Goal: Information Seeking & Learning: Understand process/instructions

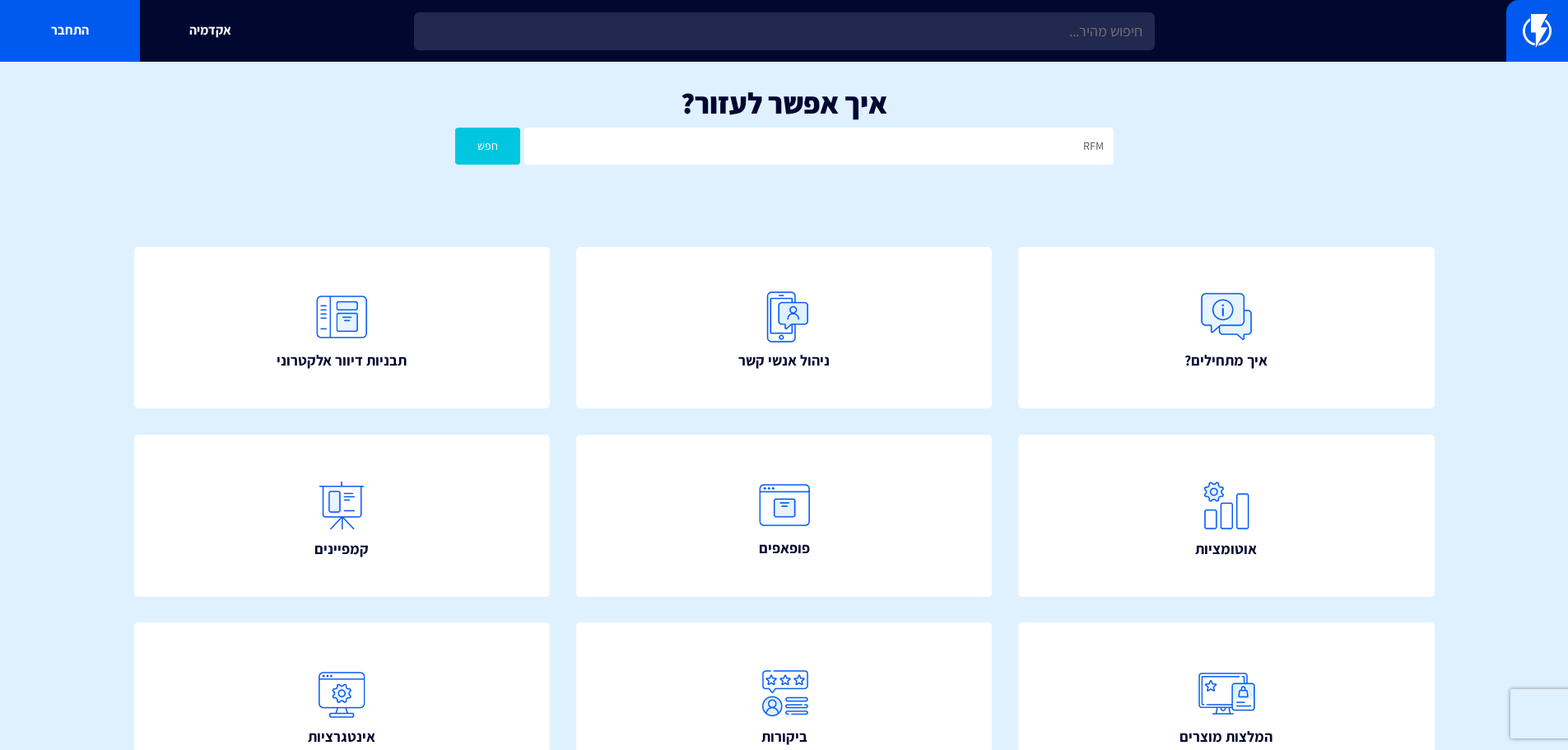
type input "RFM"
click at [455, 128] on button "חפש" at bounding box center [487, 146] width 66 height 37
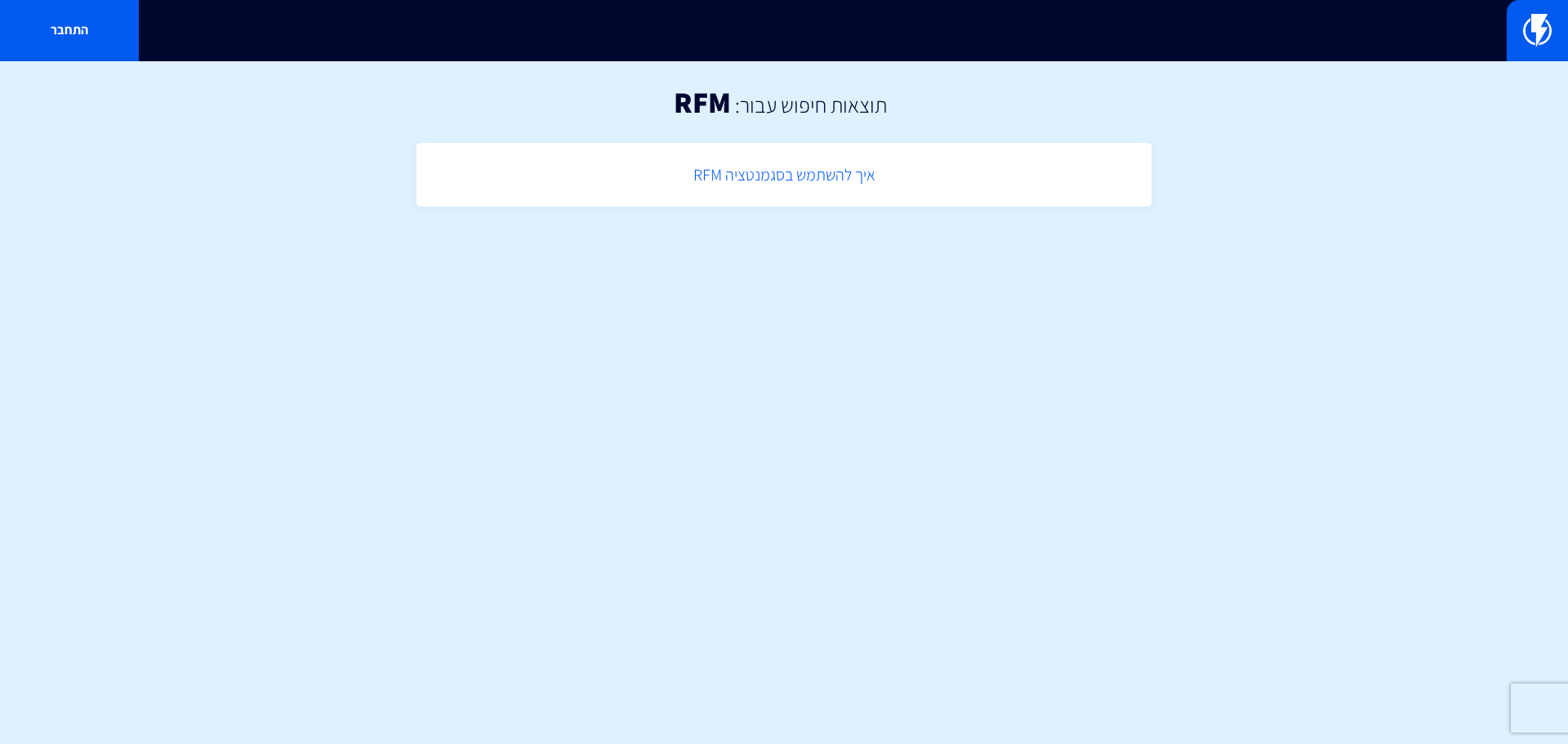
click at [795, 172] on link "איך להשתמש בסגמנטציה RFM" at bounding box center [784, 175] width 718 height 48
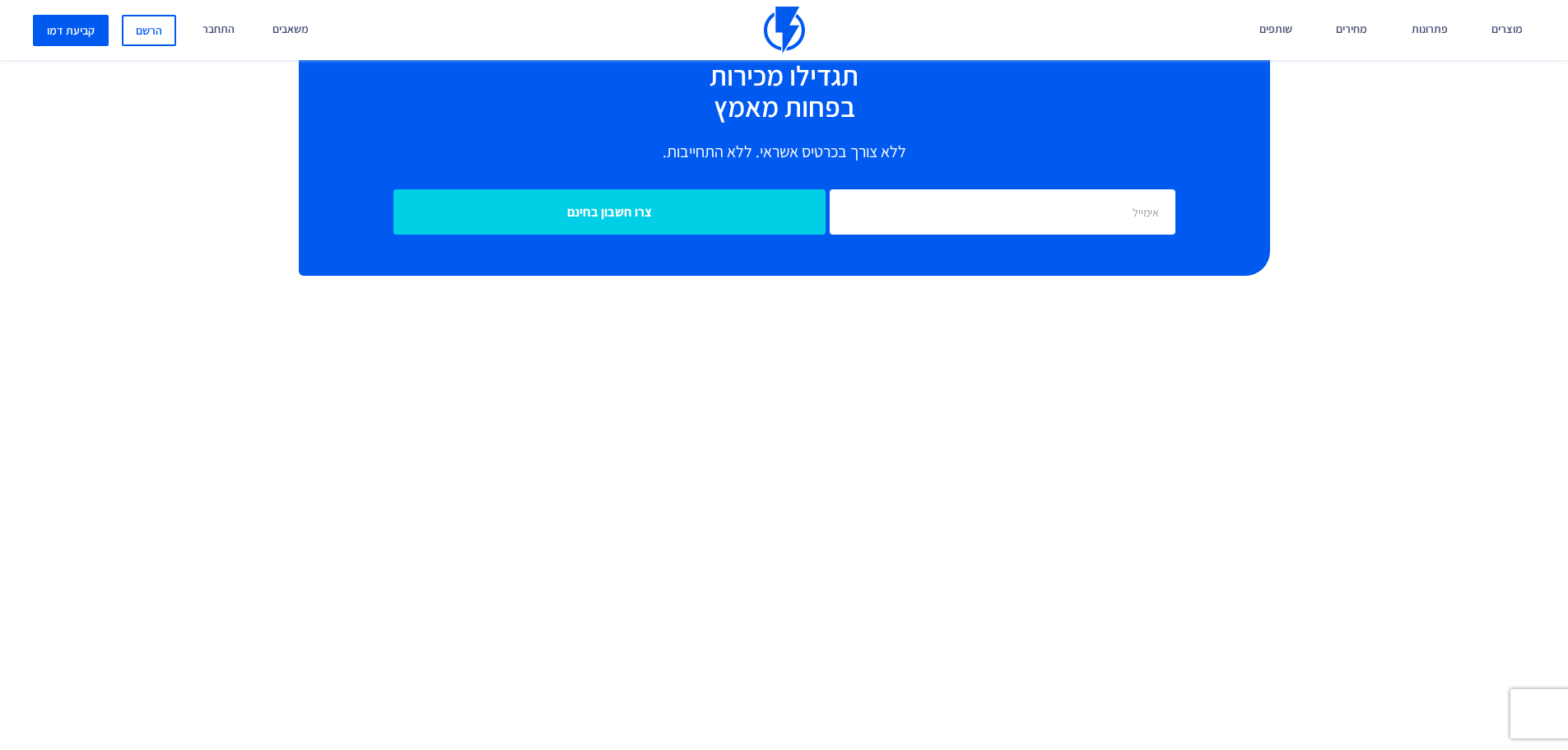
scroll to position [2554, 0]
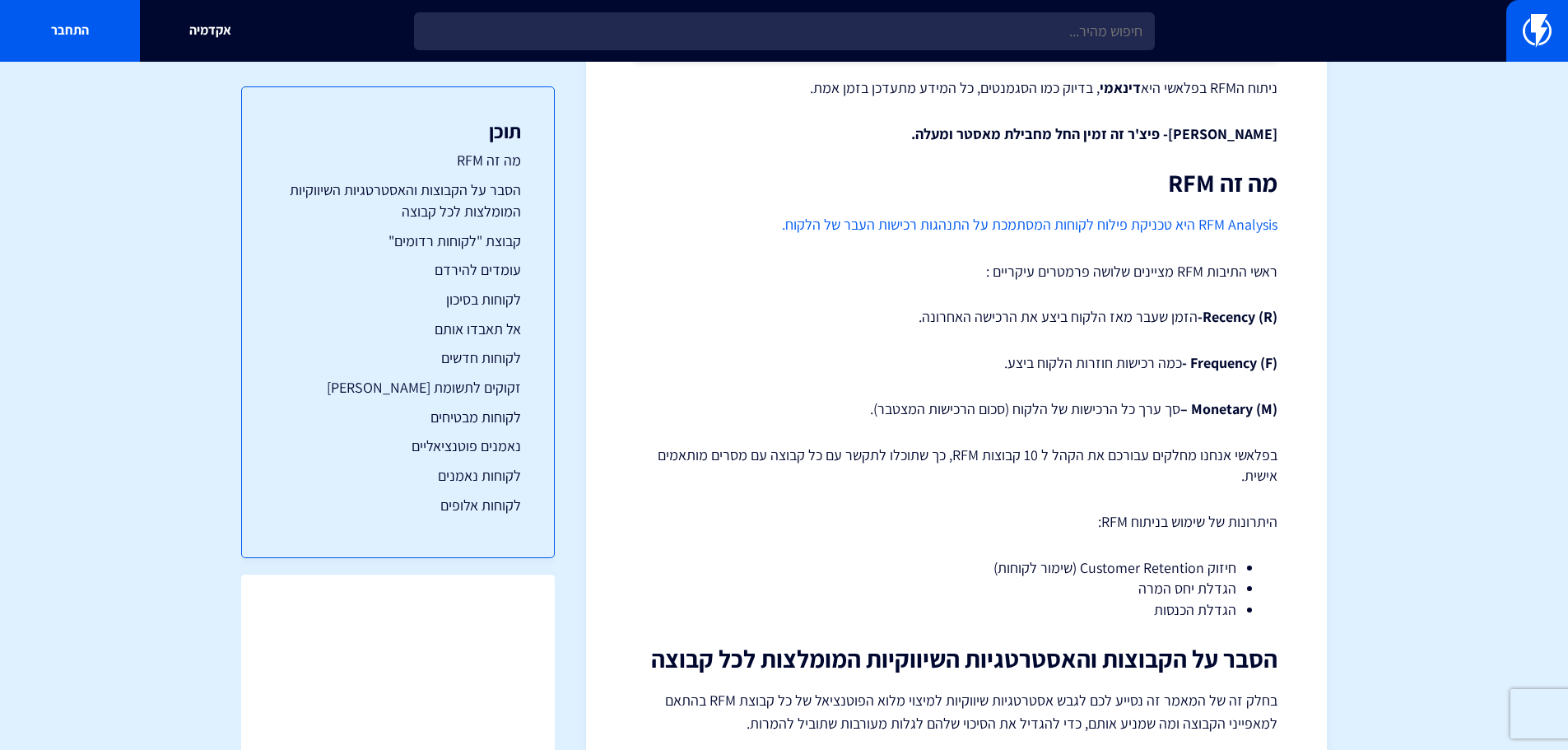
scroll to position [426, 0]
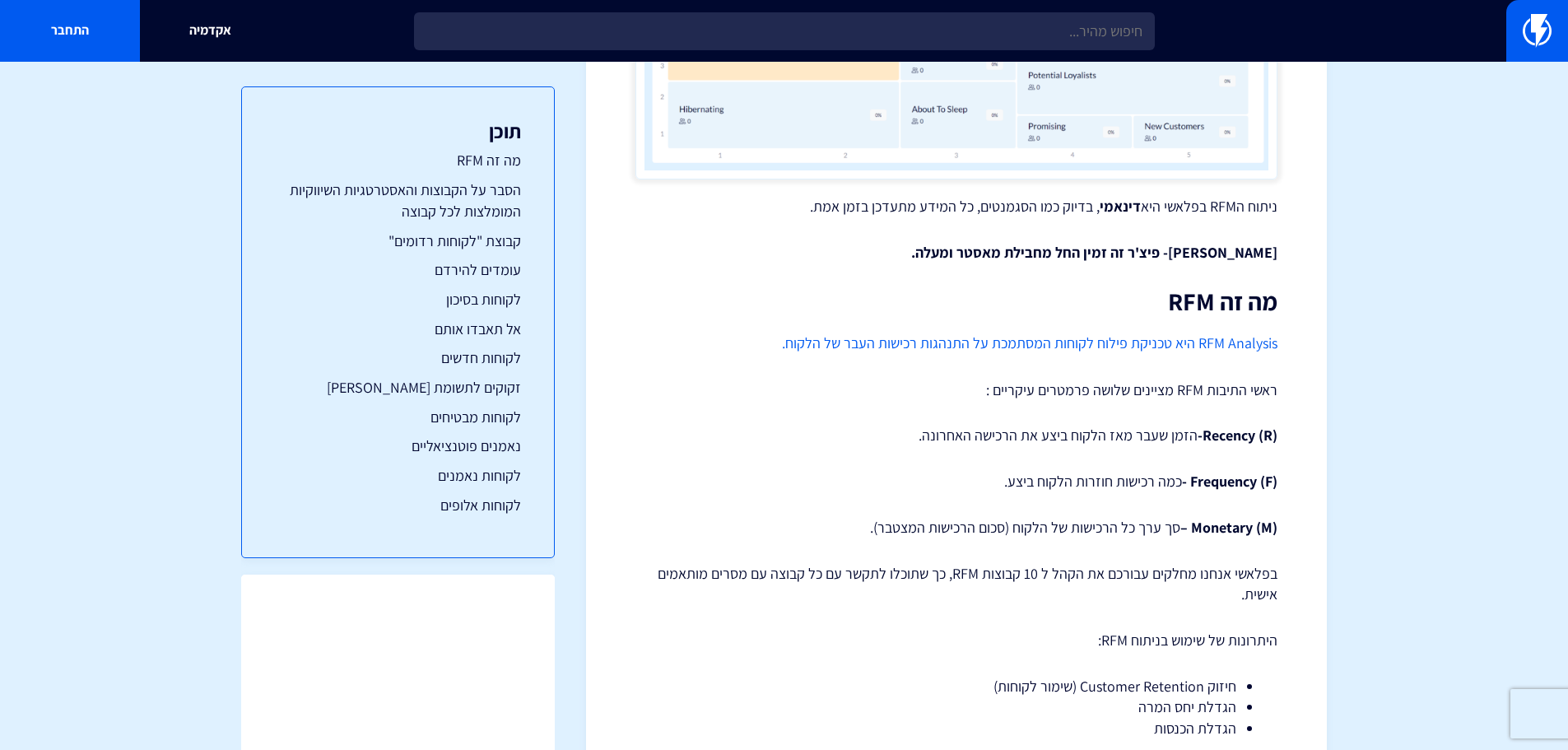
click at [1057, 349] on link "RFM Analysis היא טכניקת פילוח לקוחות המסתמכת על התנהגות רכישות העבר של הלקוח." at bounding box center [1030, 342] width 496 height 19
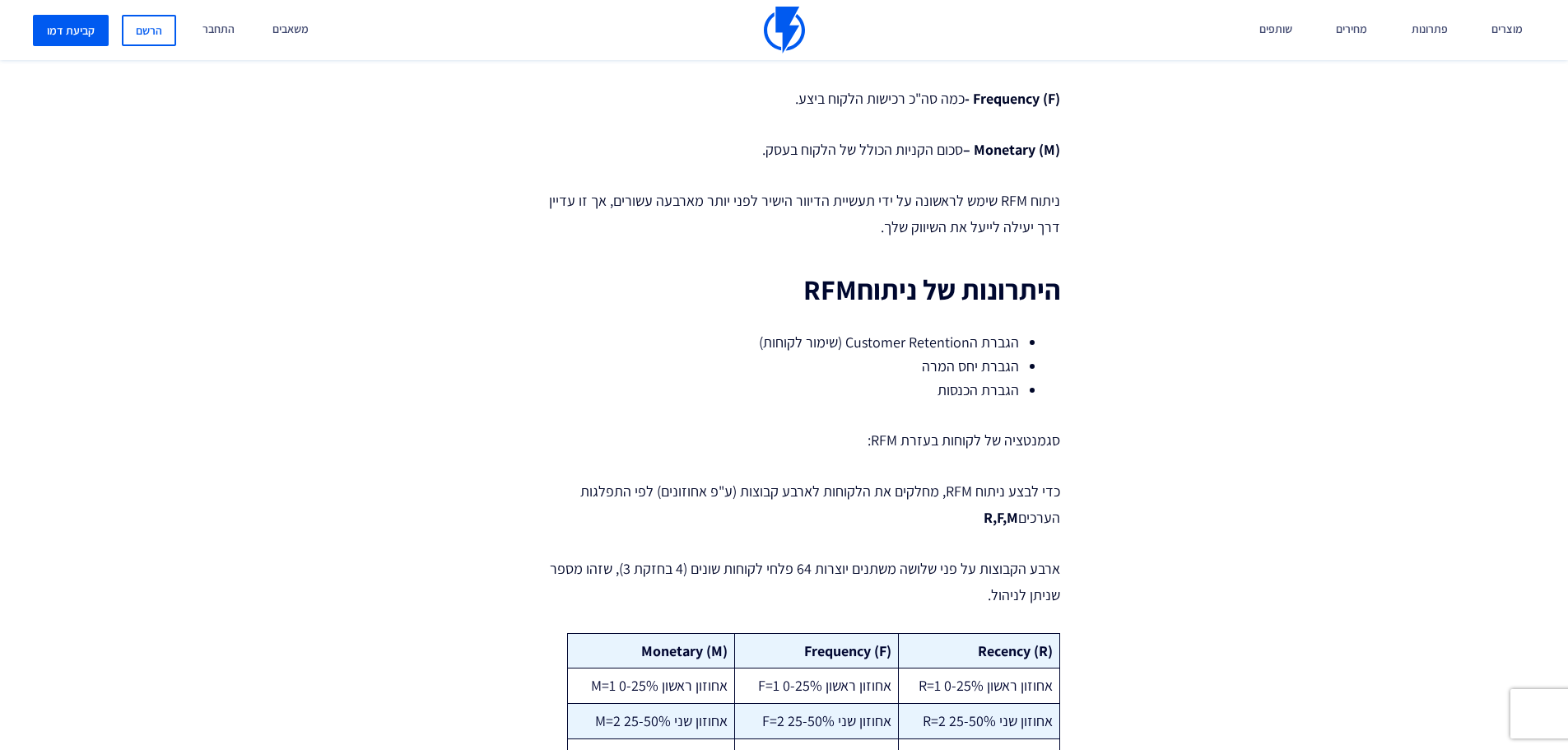
scroll to position [989, 0]
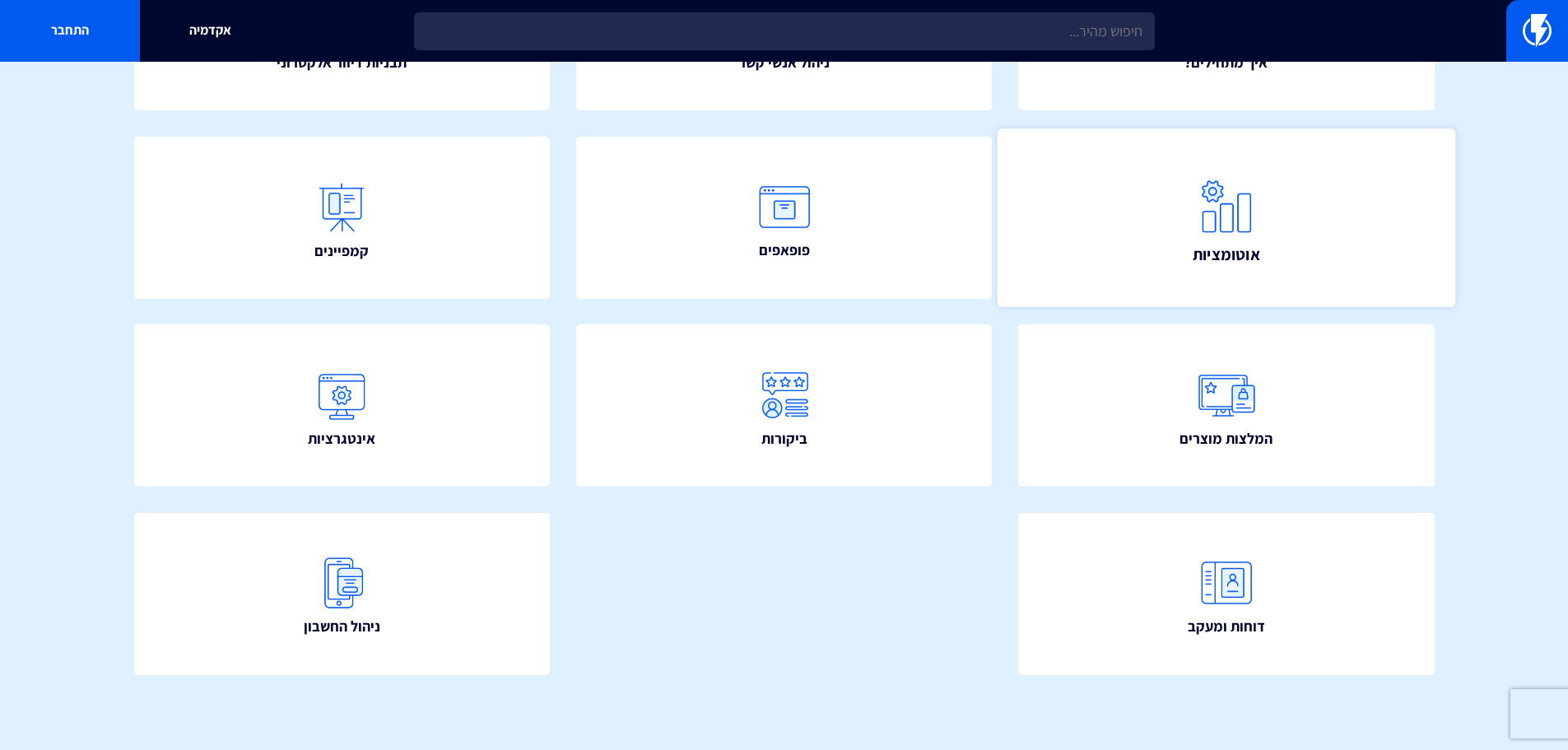
click at [1200, 246] on span "אוטומציות" at bounding box center [1226, 253] width 69 height 23
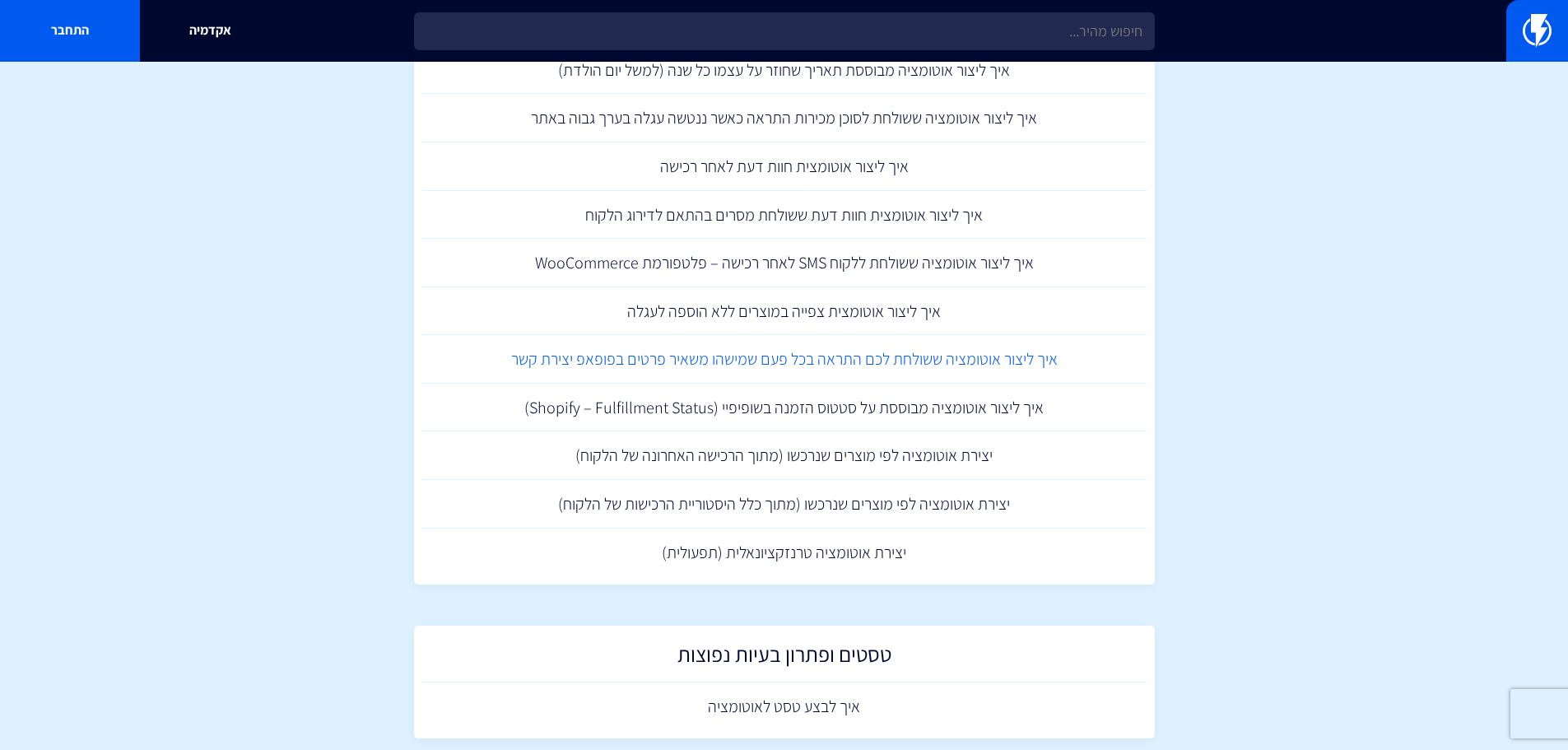
scroll to position [1895, 0]
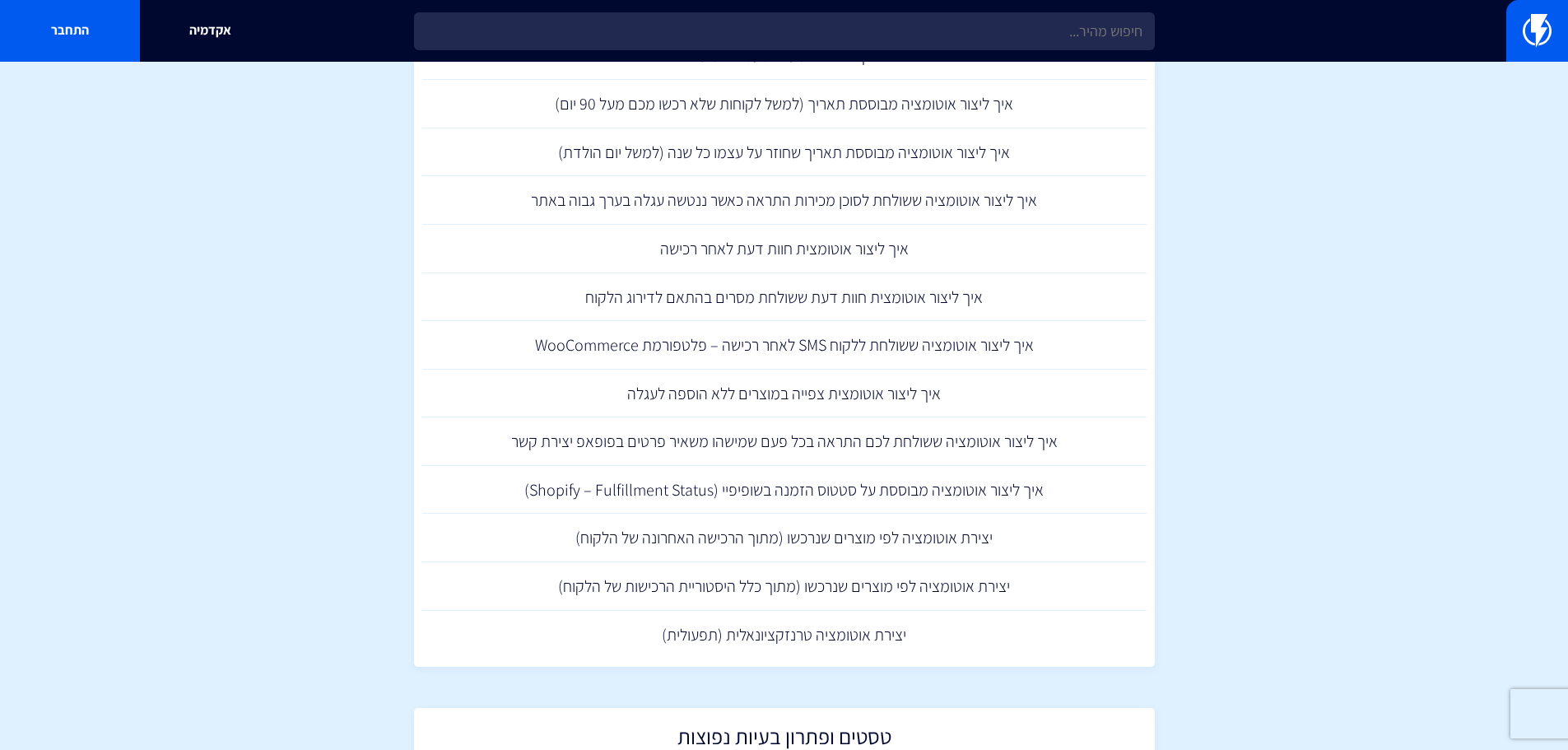
drag, startPoint x: 72, startPoint y: 302, endPoint x: 135, endPoint y: 196, distance: 123.3
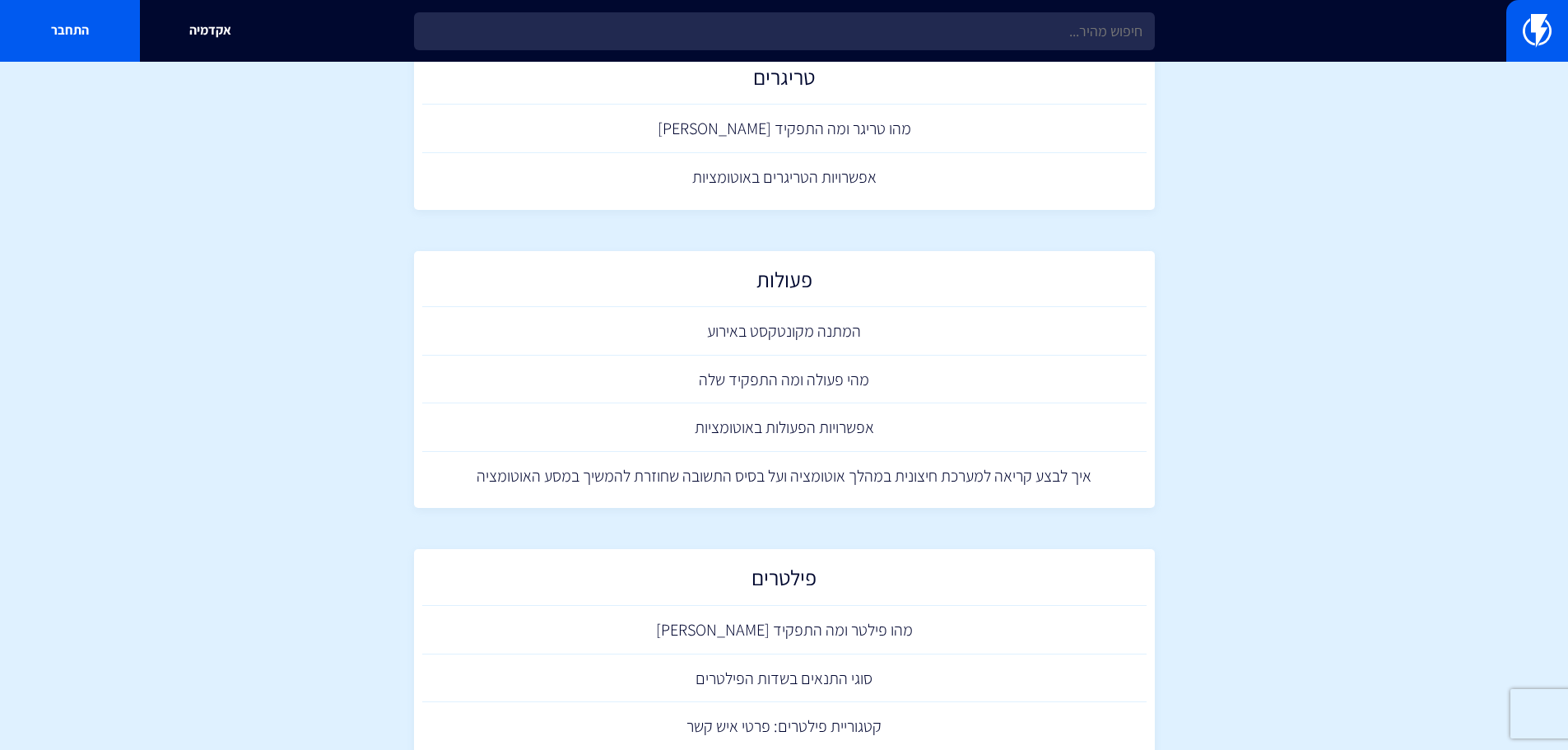
scroll to position [0, 0]
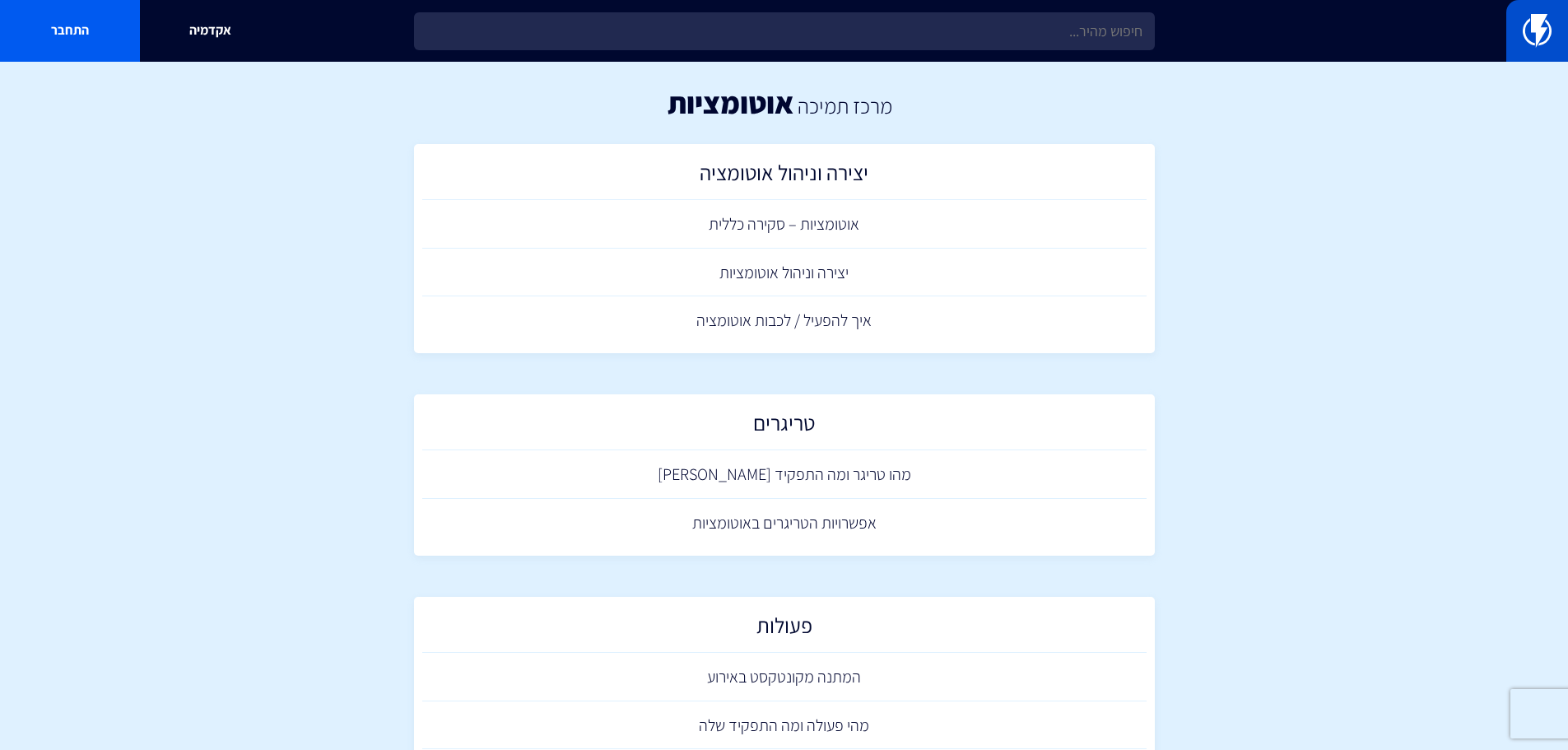
click at [1525, 32] on img at bounding box center [1537, 30] width 28 height 33
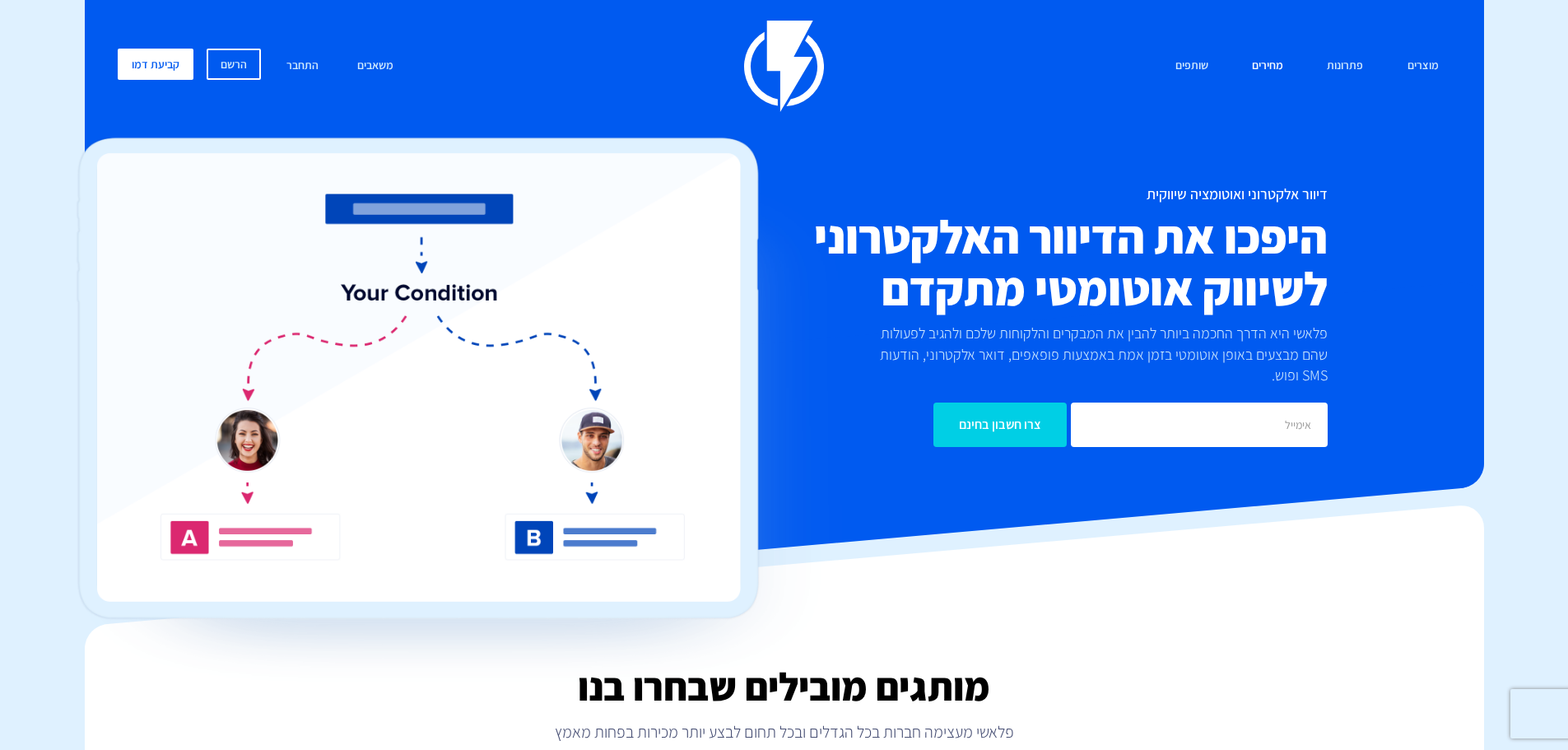
click at [1280, 65] on link "מחירים" at bounding box center [1267, 66] width 56 height 35
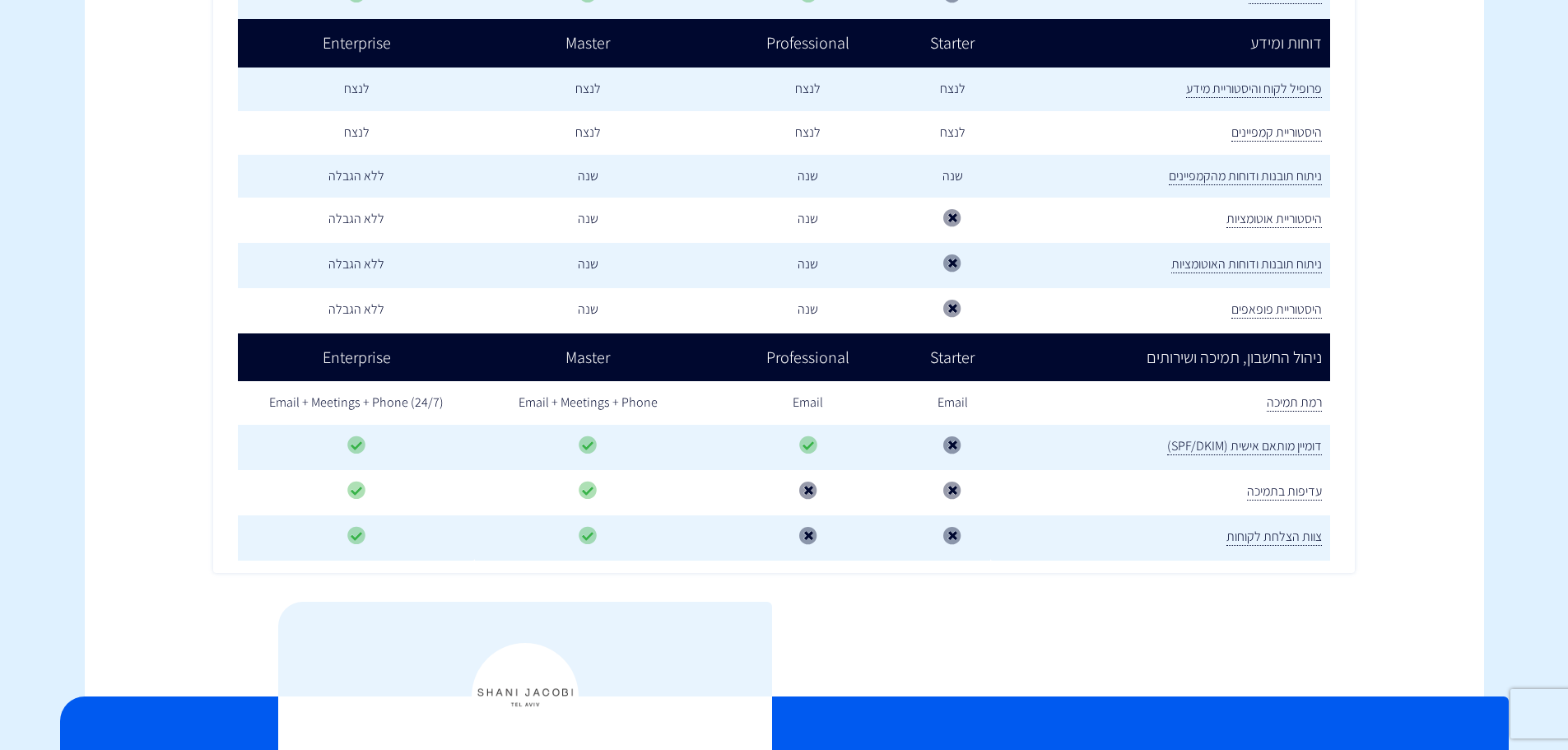
scroll to position [83, 0]
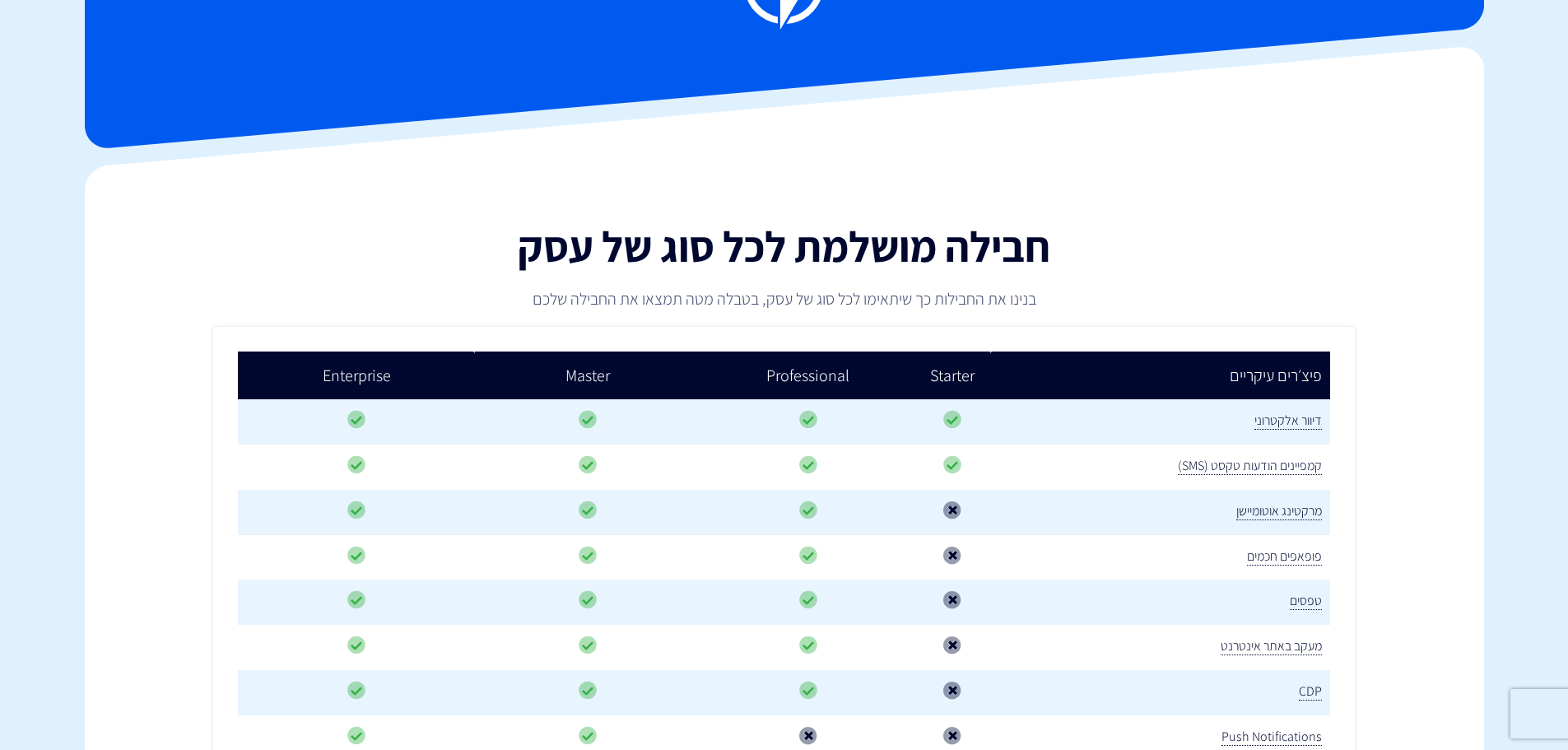
click at [1318, 215] on div "חבילה מושלמת לכל סוג של עסק בנינו את החבילות כך שיתאימו לכל סוג של עסק, בטבלה מ…" at bounding box center [785, 245] width 1425 height 160
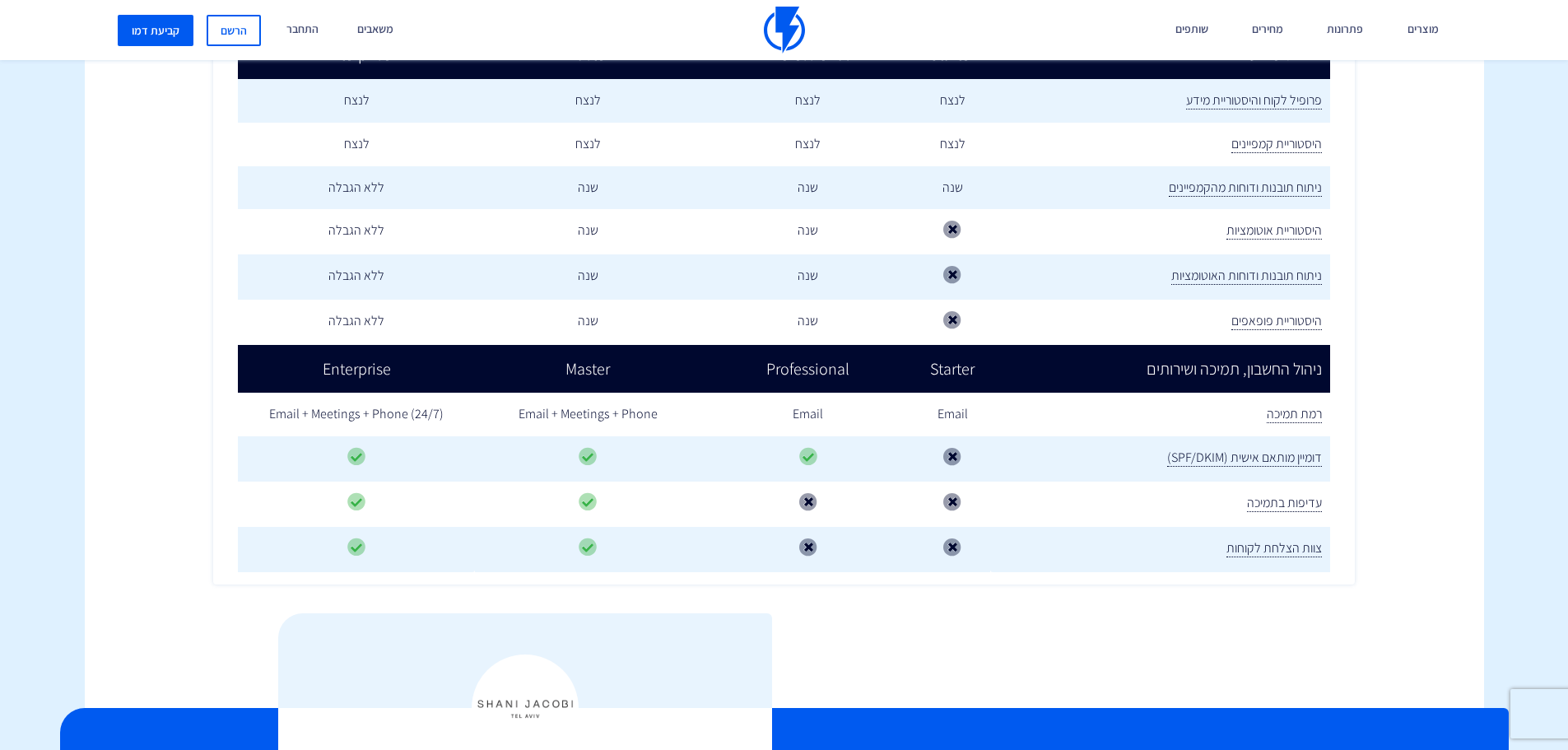
scroll to position [2636, 0]
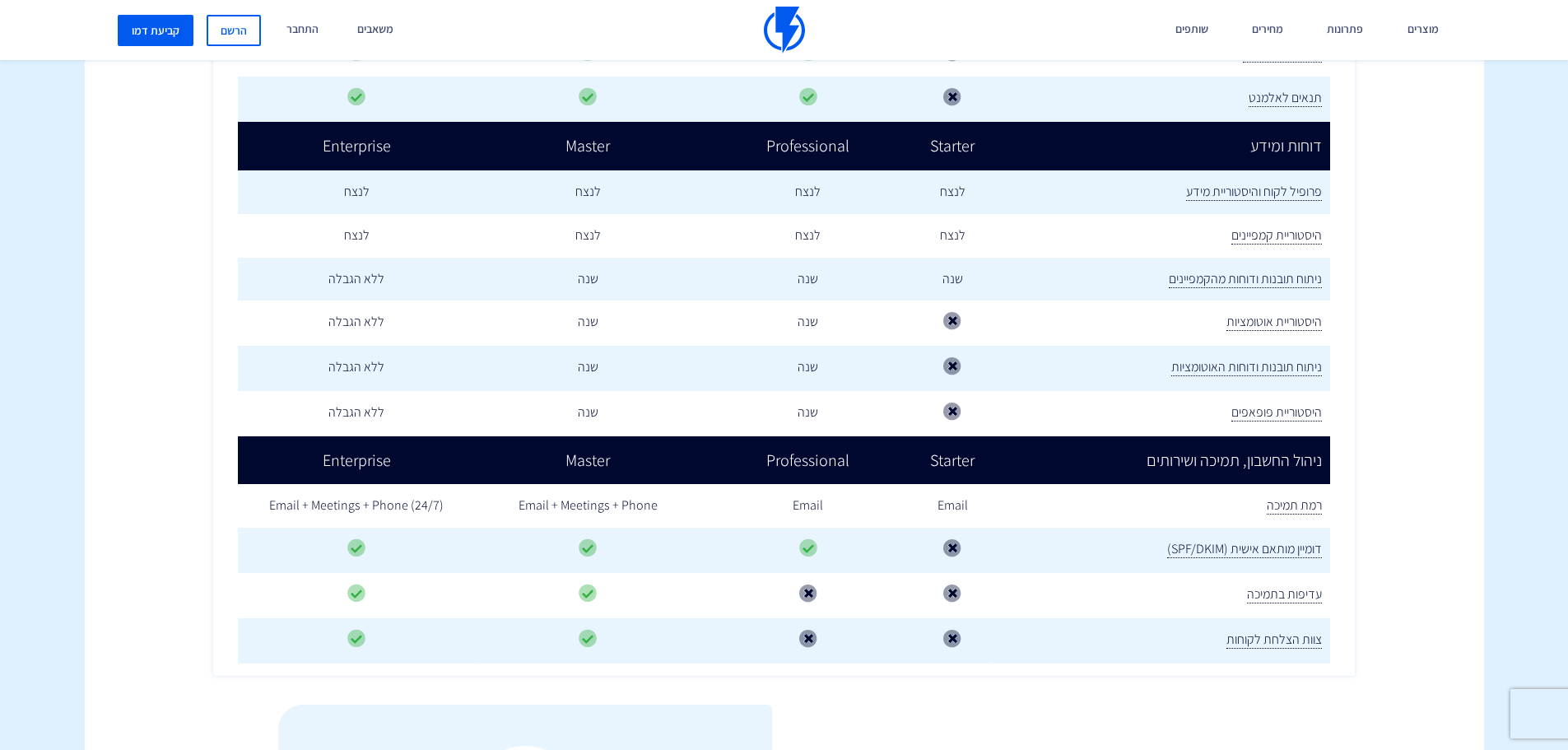
scroll to position [3083, 0]
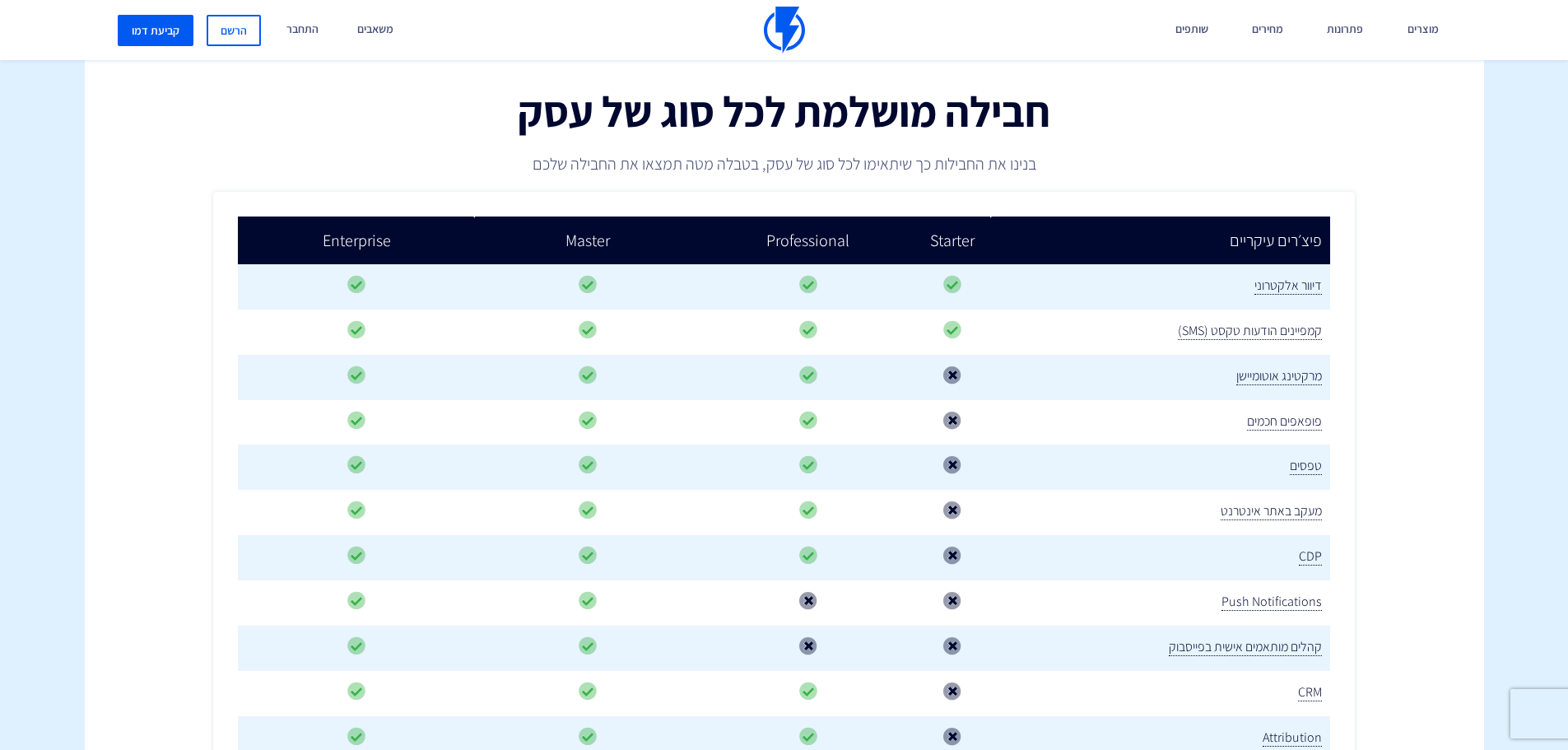
scroll to position [0, 0]
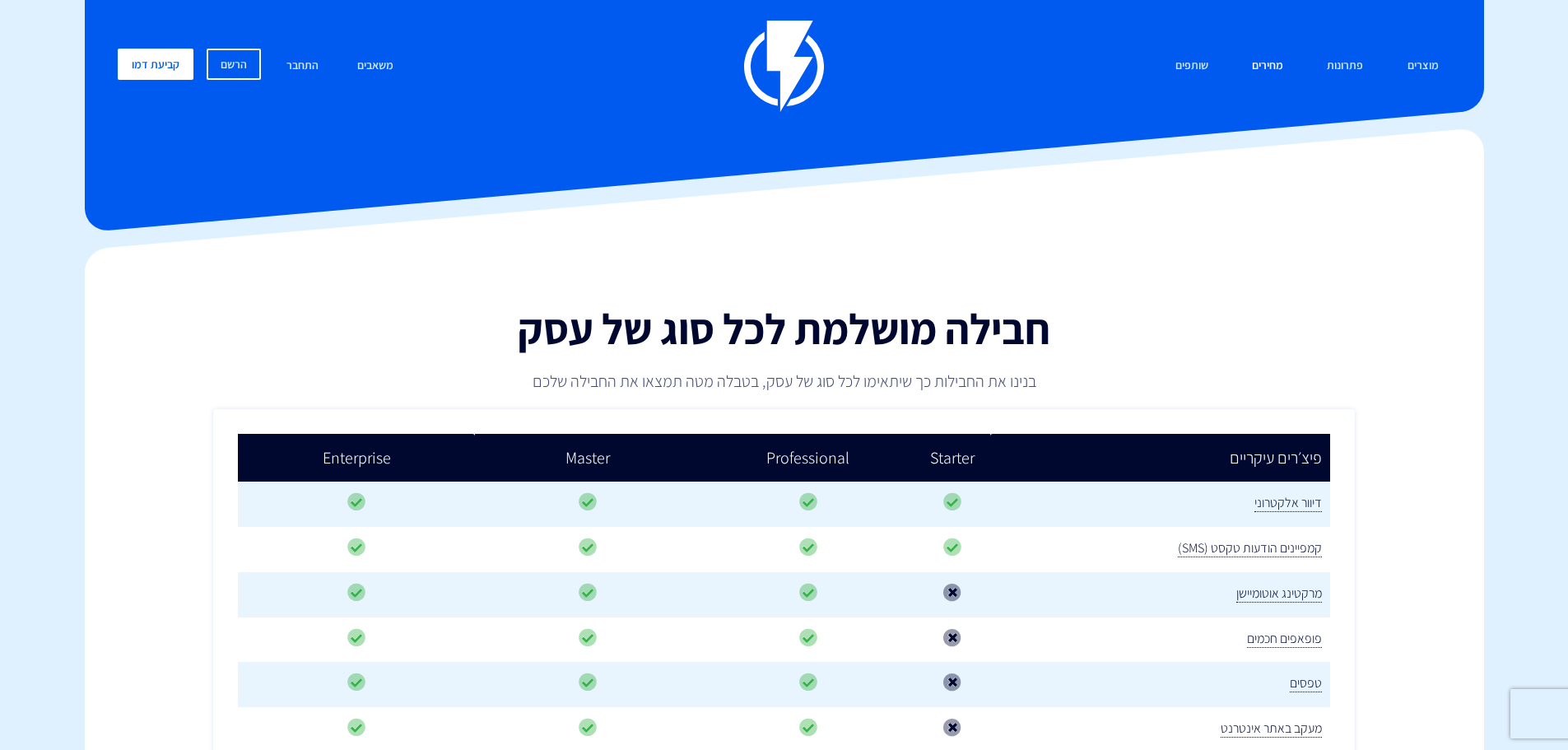
click at [1270, 61] on link "מחירים" at bounding box center [1267, 66] width 56 height 35
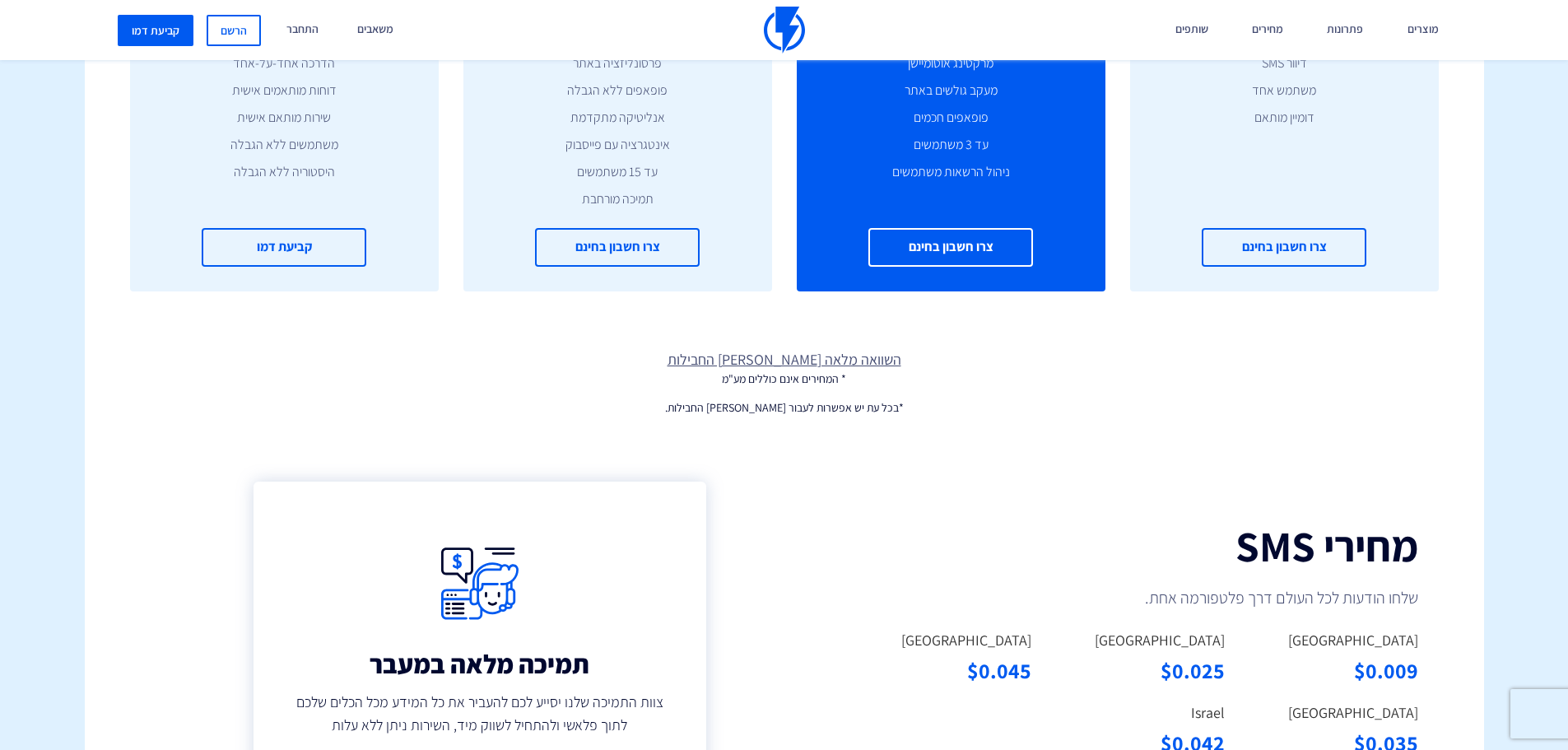
scroll to position [741, 0]
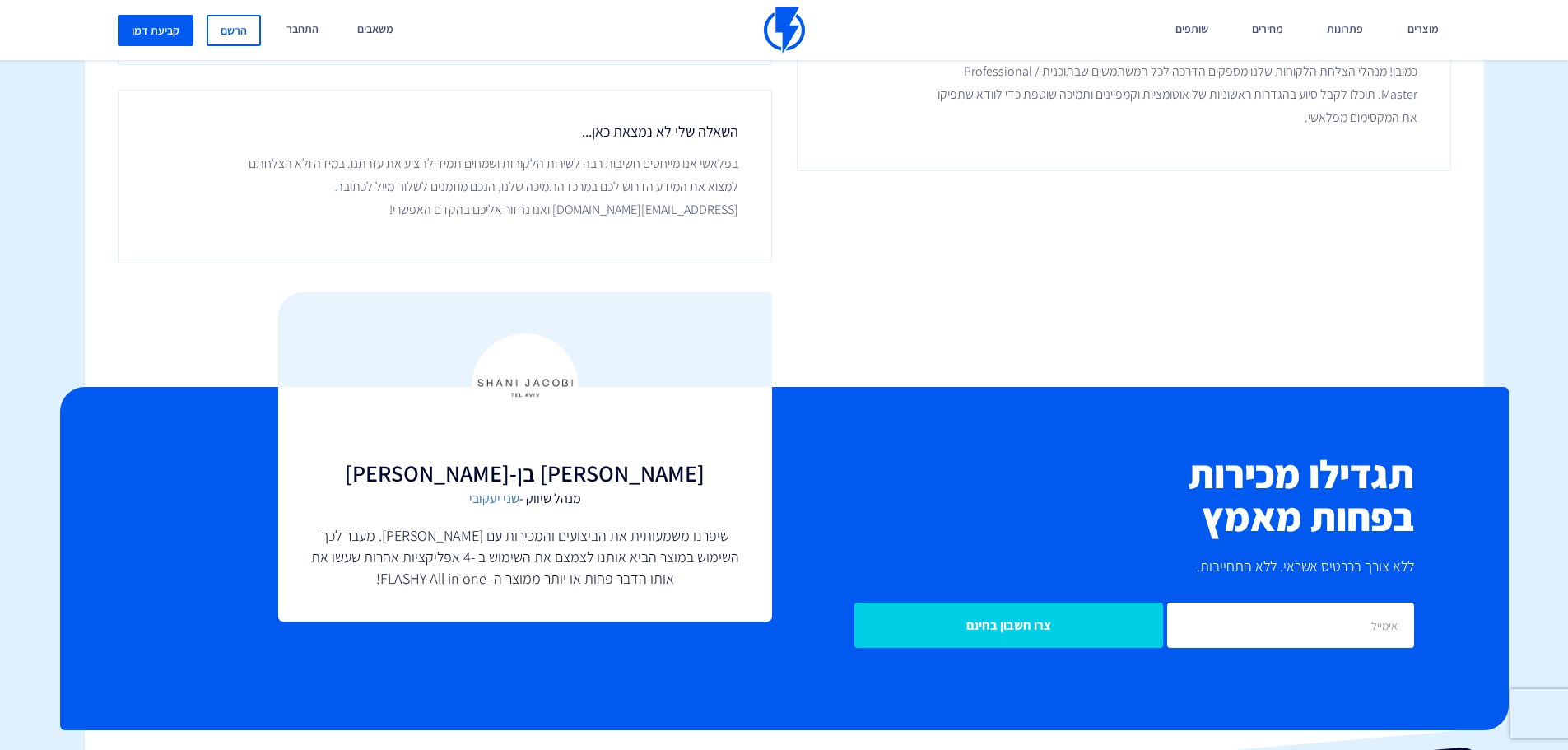
scroll to position [3872, 0]
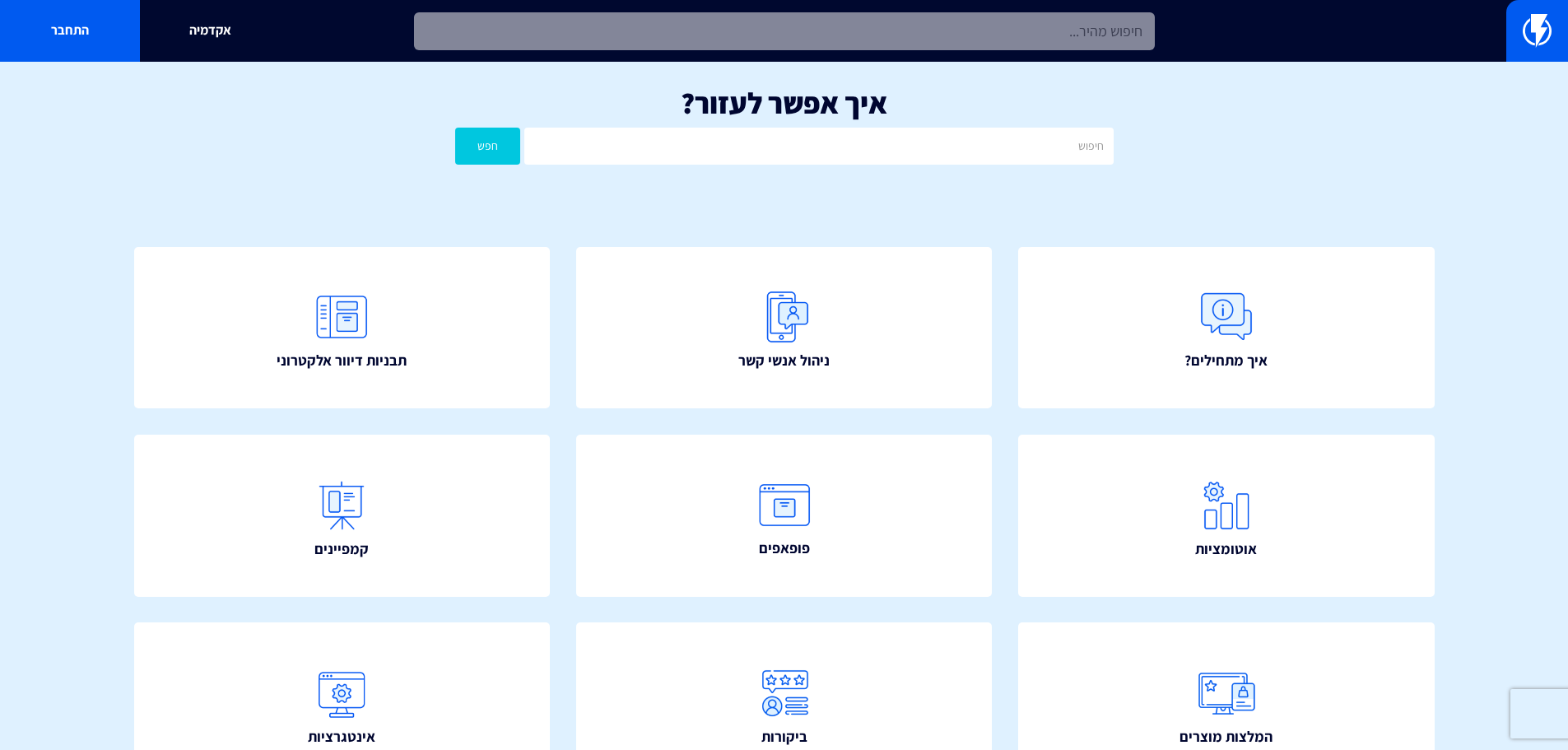
click at [906, 29] on input "text" at bounding box center [785, 31] width 741 height 38
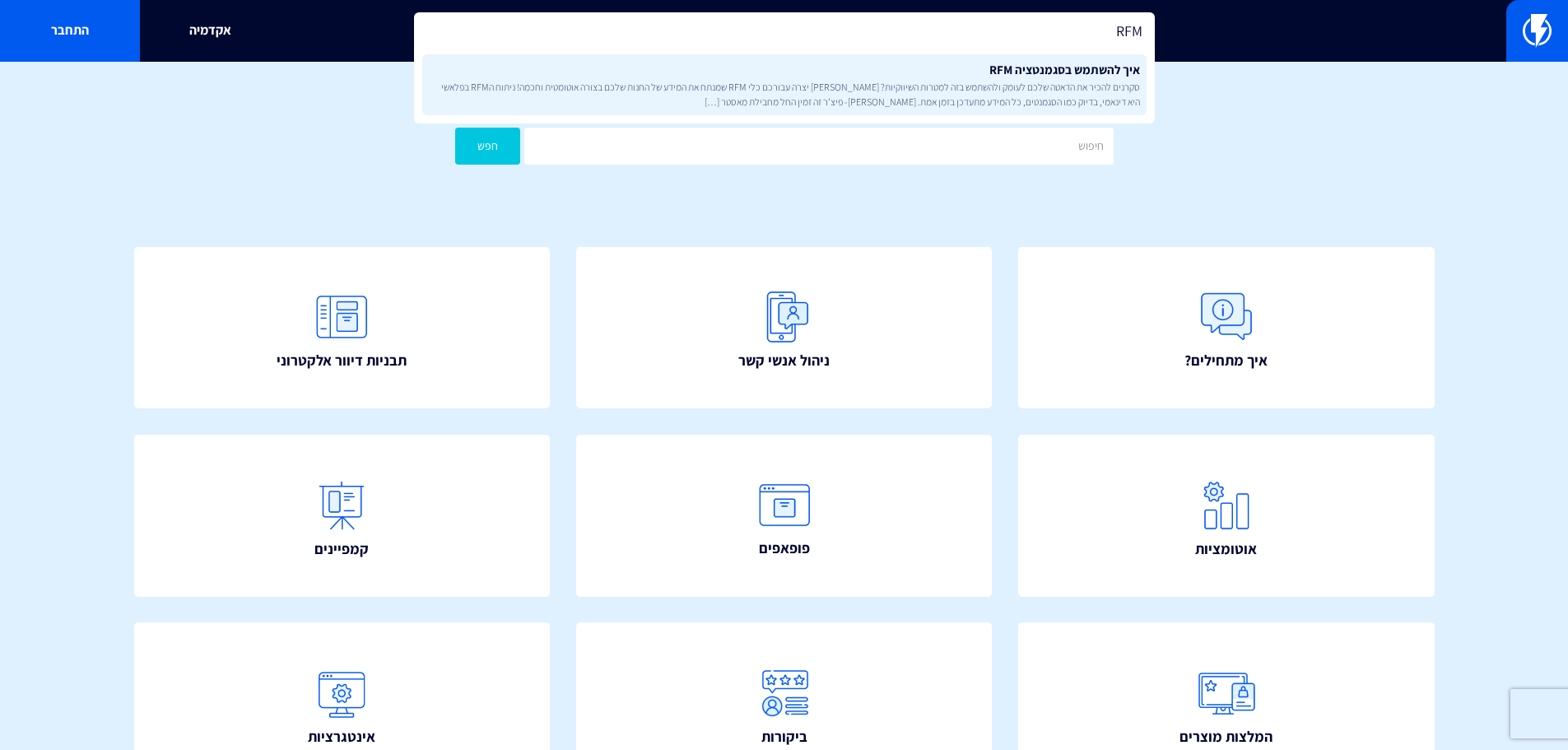
type input "RFM"
click at [904, 70] on link "איך להשתמש בסגמנטציה RFM סקרנים להכיר את הדאטה שלכם לעומק ולהשתמש בזה למטרות הש…" at bounding box center [784, 85] width 724 height 61
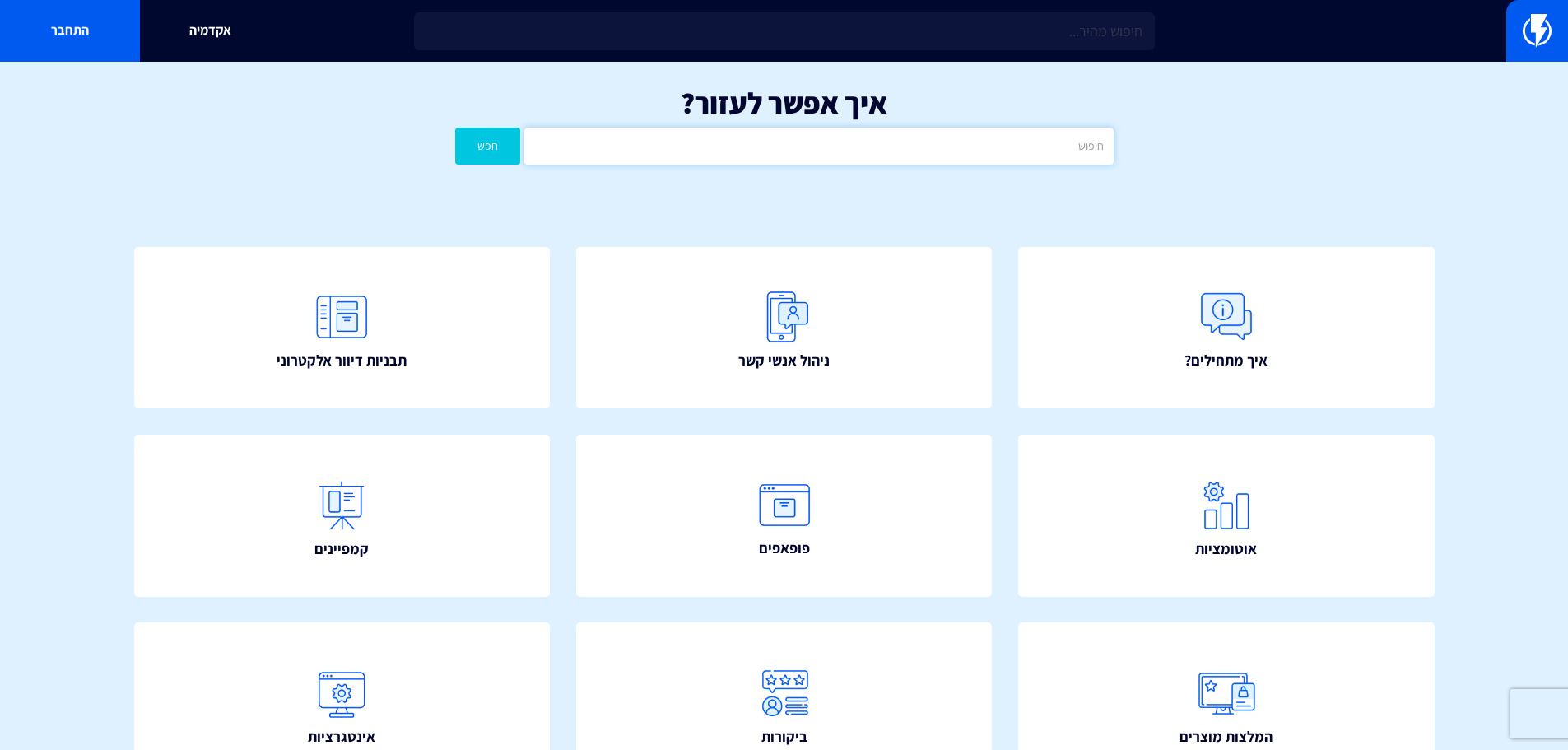
click at [738, 150] on input "text" at bounding box center [818, 146] width 588 height 37
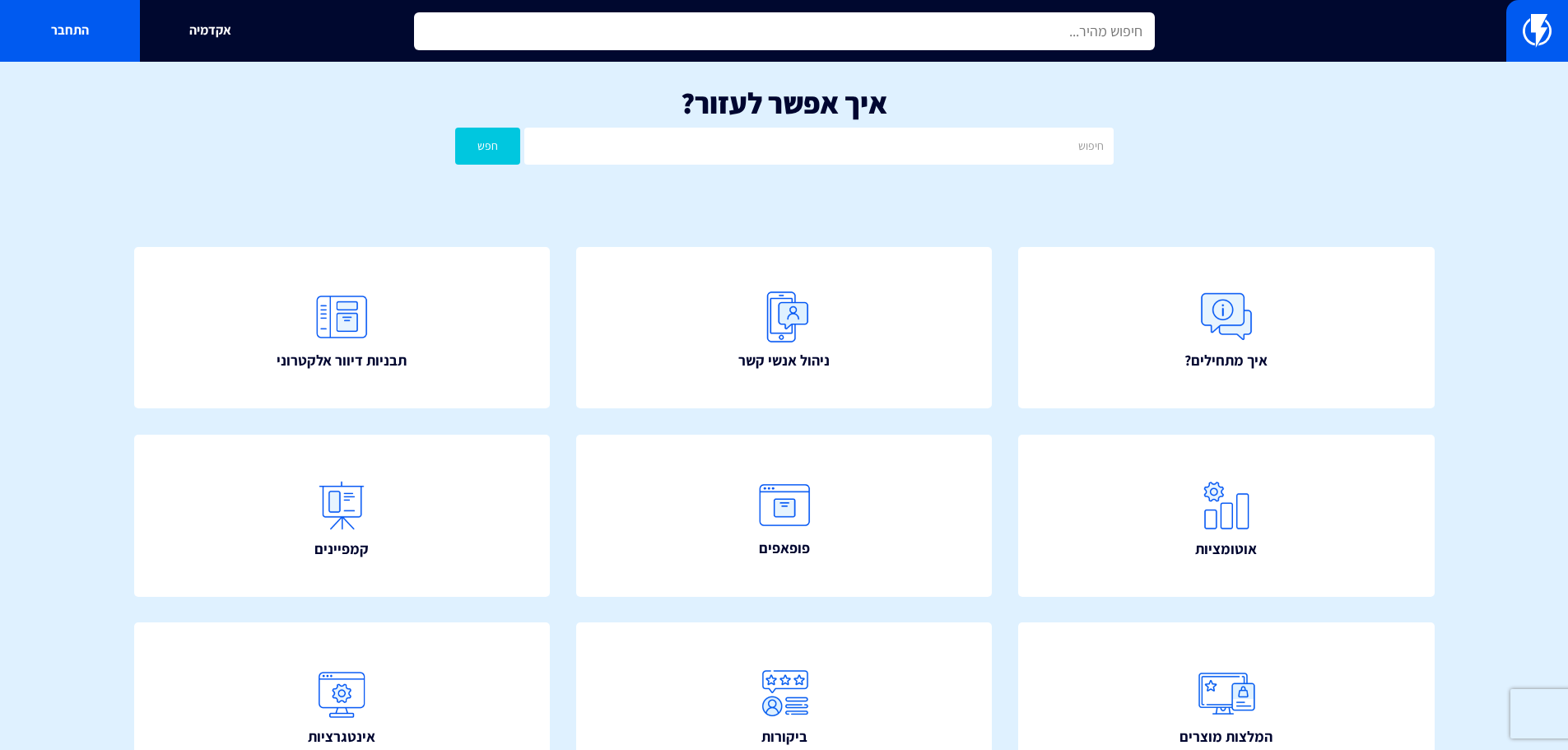
click at [926, 29] on input "text" at bounding box center [785, 31] width 741 height 38
paste input "dean@eucaliptadeadsea.com"
type input "dean@eucaliptadeadsea.com"
drag, startPoint x: 931, startPoint y: 35, endPoint x: 1218, endPoint y: 24, distance: 287.2
click at [1218, 24] on div "dean@eucaliptadeadsea.com אקדמיה התחבר" at bounding box center [784, 30] width 1568 height 62
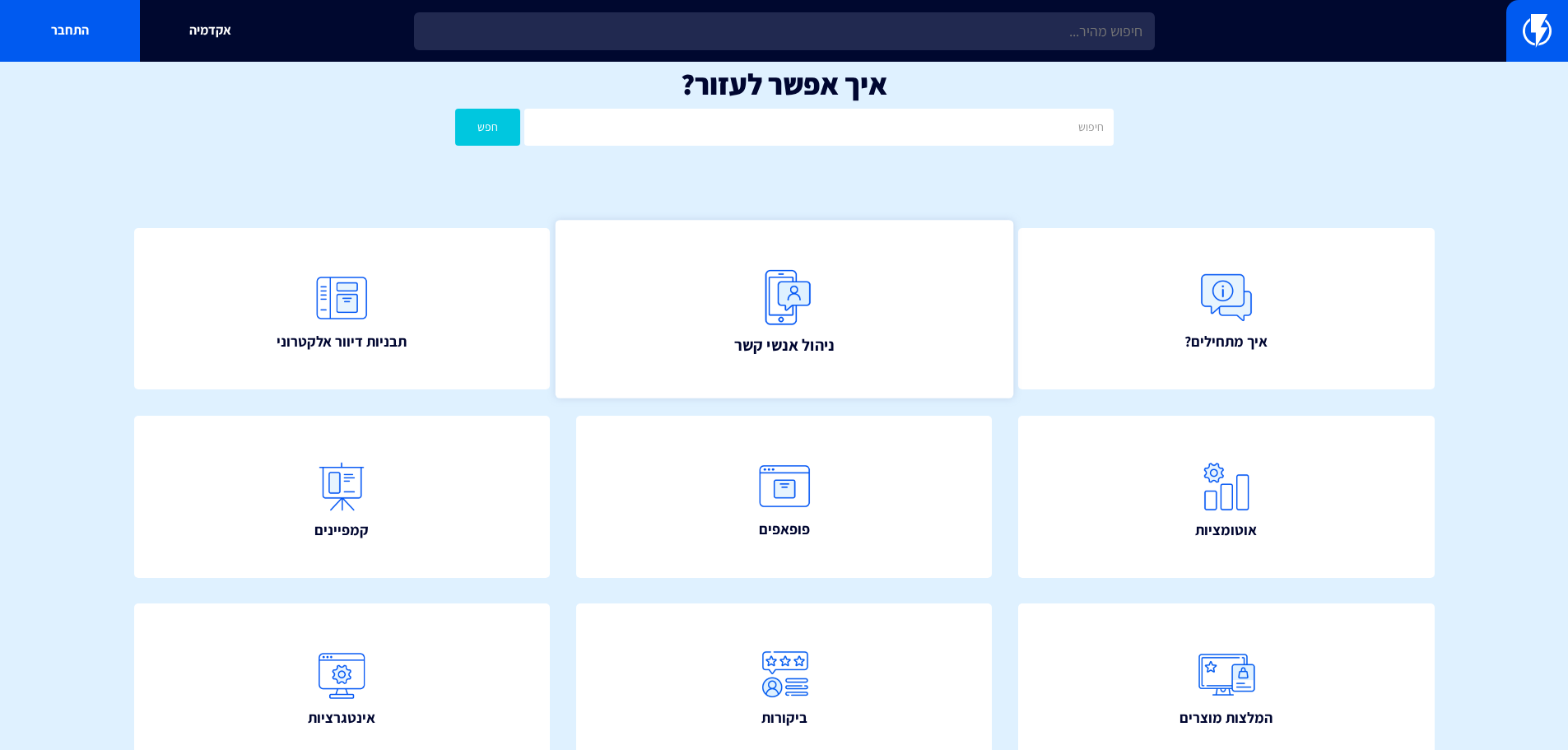
scroll to position [165, 0]
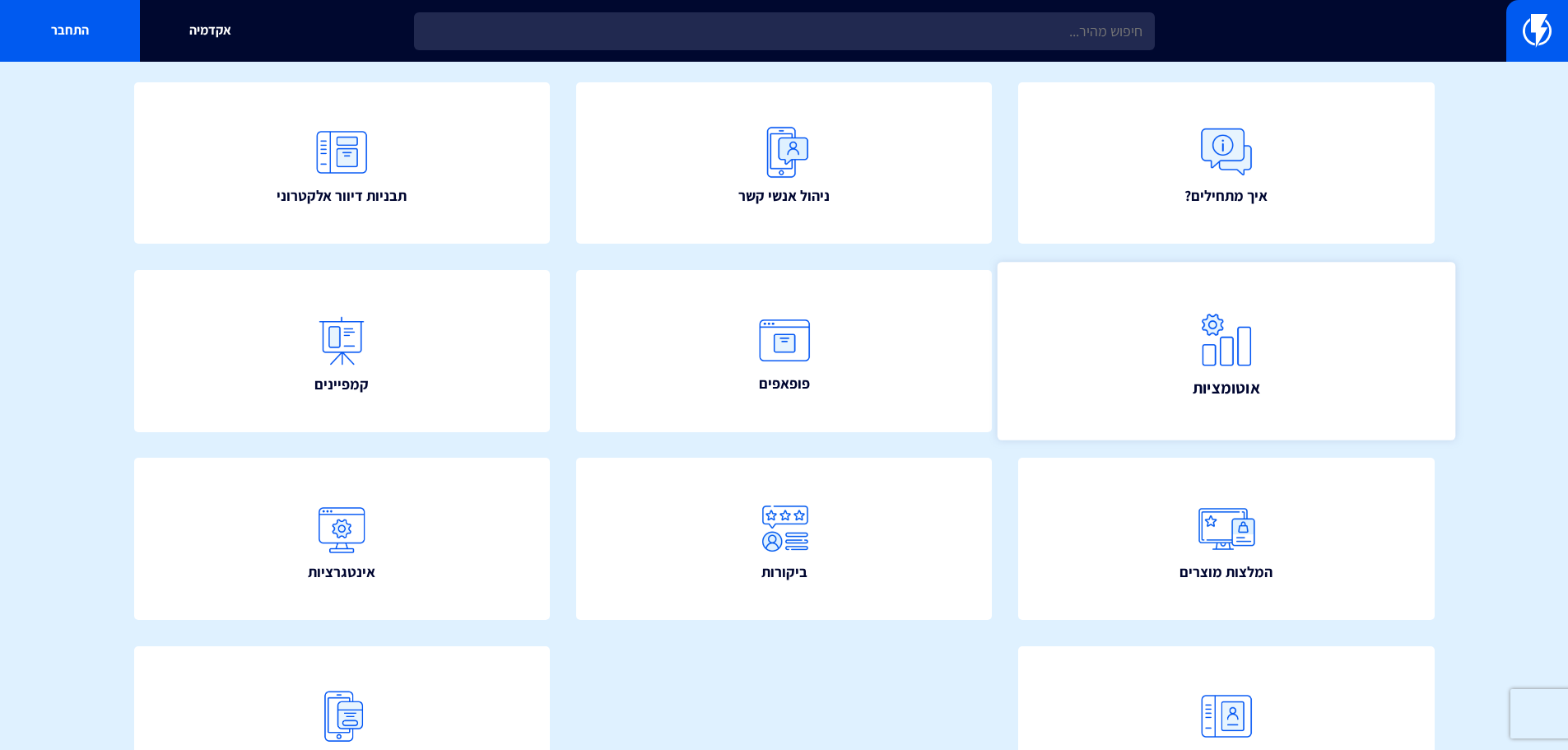
click at [1166, 343] on link "אוטומציות" at bounding box center [1227, 350] width 458 height 178
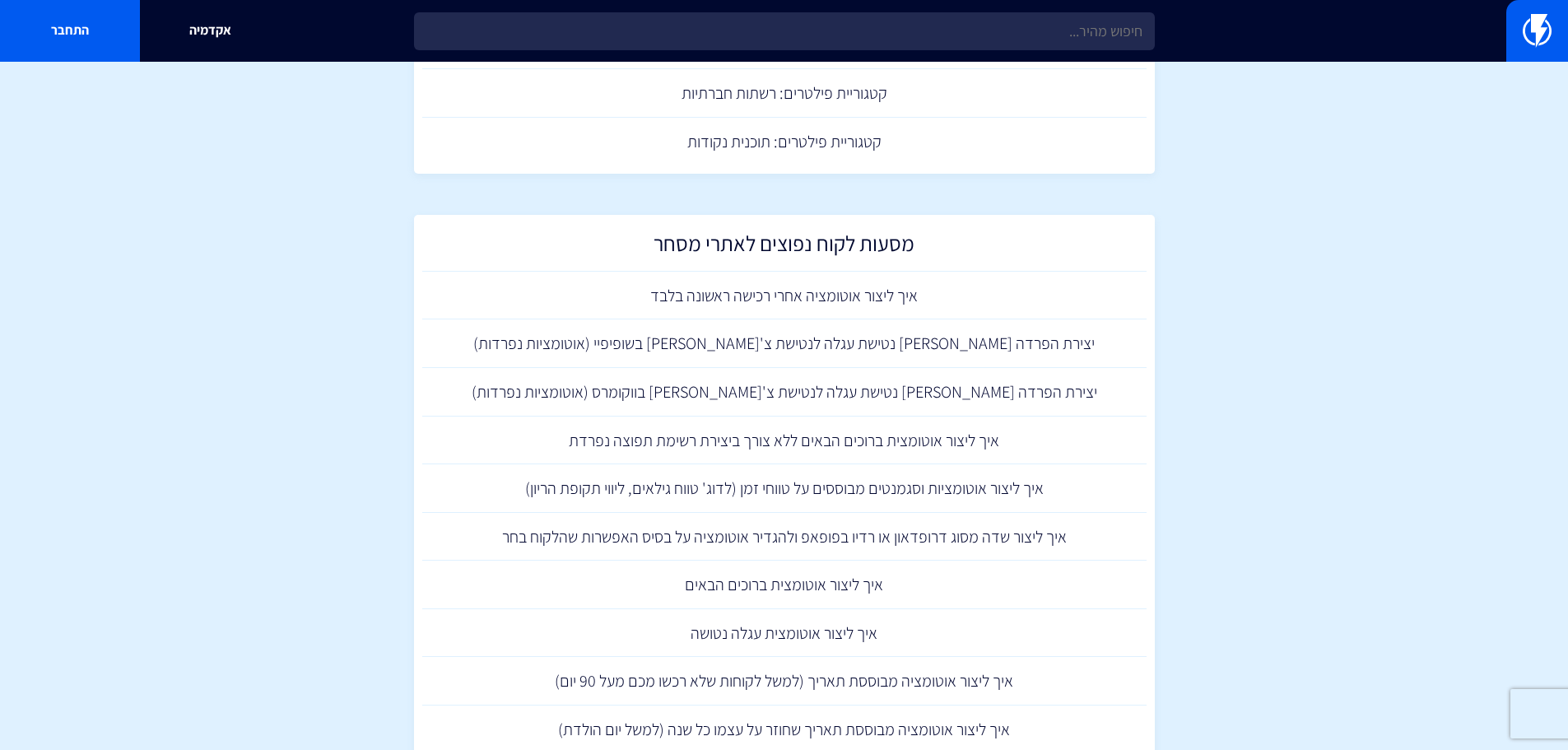
scroll to position [1318, 0]
click at [840, 307] on link "איך ליצור אוטומציה אחרי רכישה ראשונה בלבד" at bounding box center [784, 295] width 724 height 48
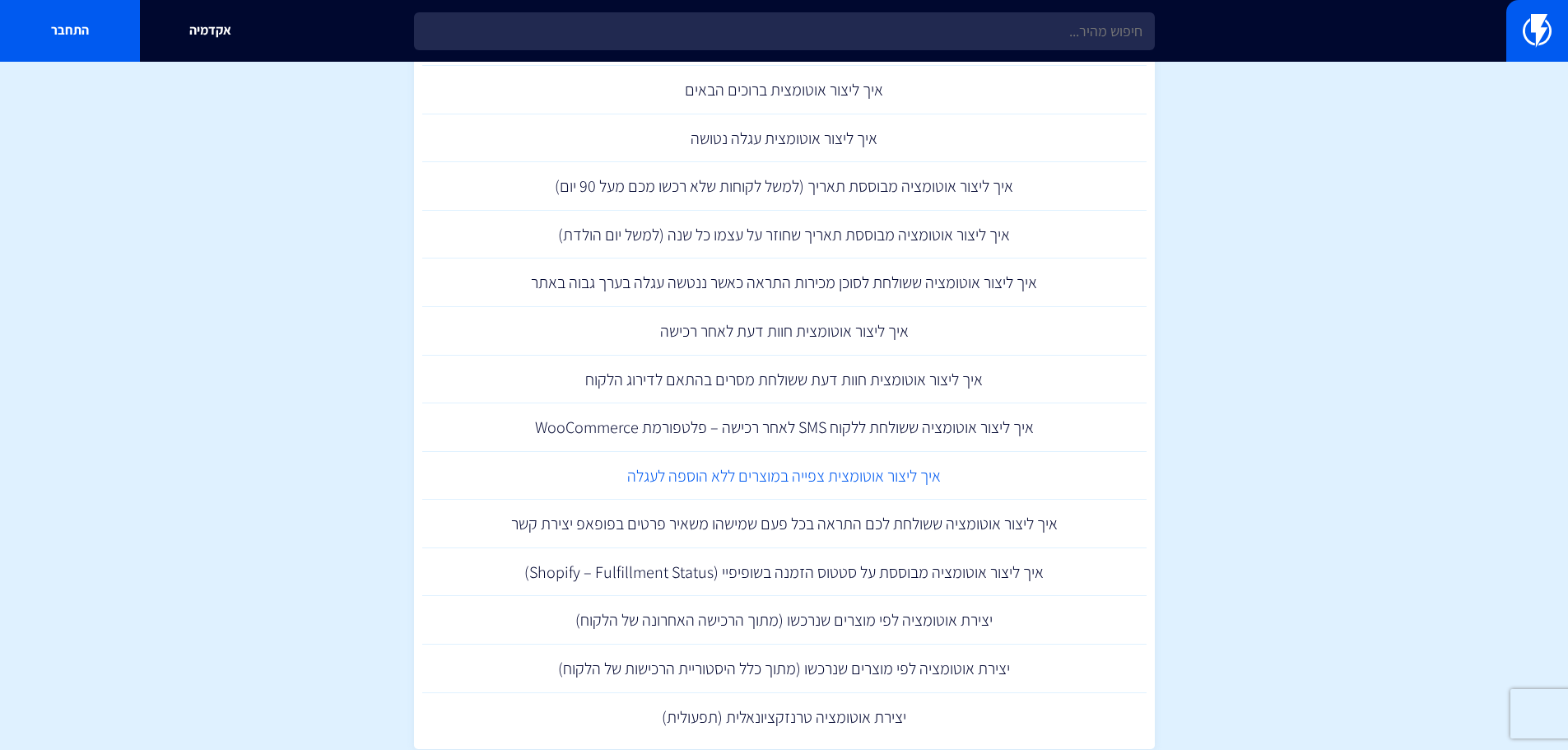
scroll to position [1895, 0]
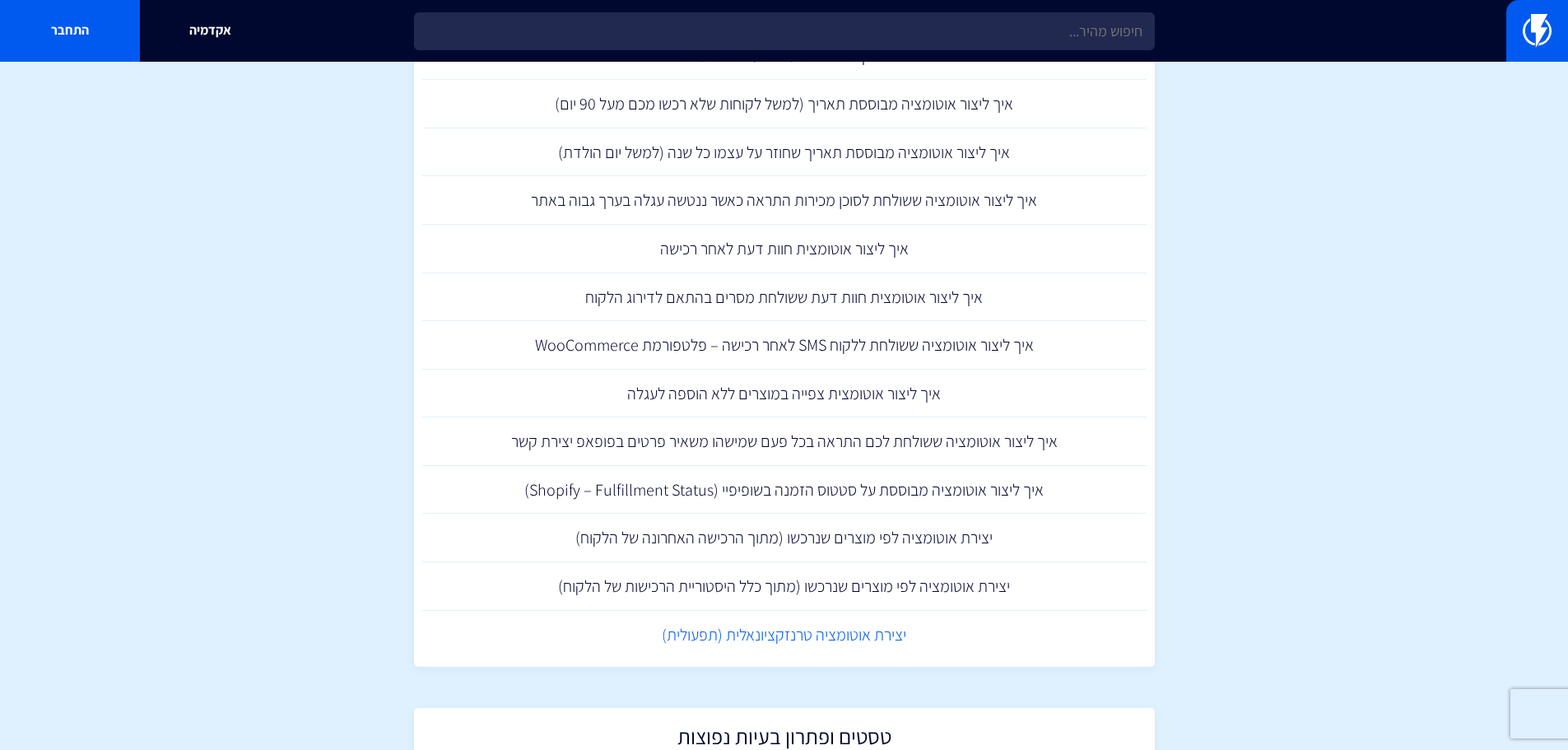
click at [907, 639] on link "יצירת אוטומציה טרנזקציונאלית (תפעולית)" at bounding box center [784, 635] width 724 height 48
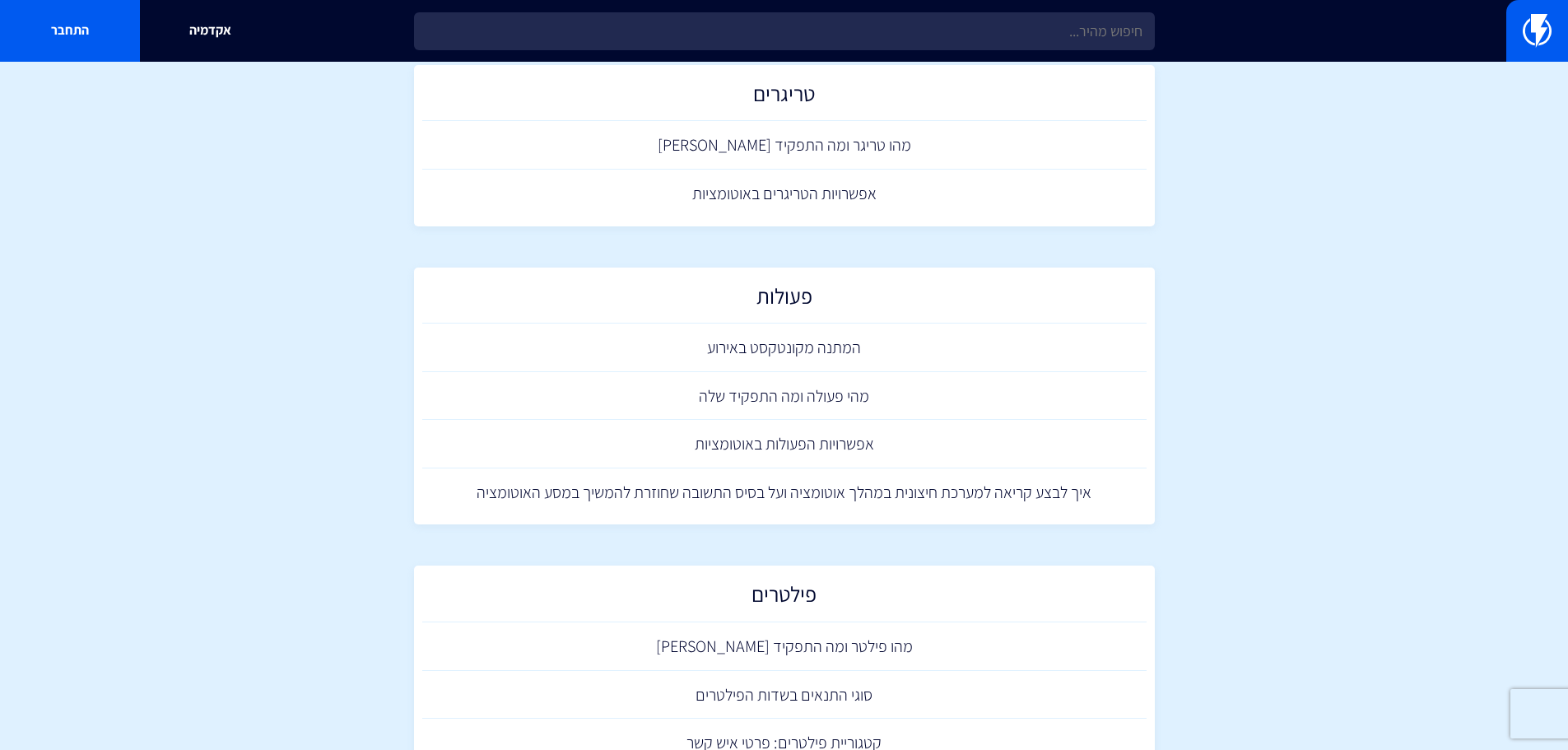
scroll to position [0, 0]
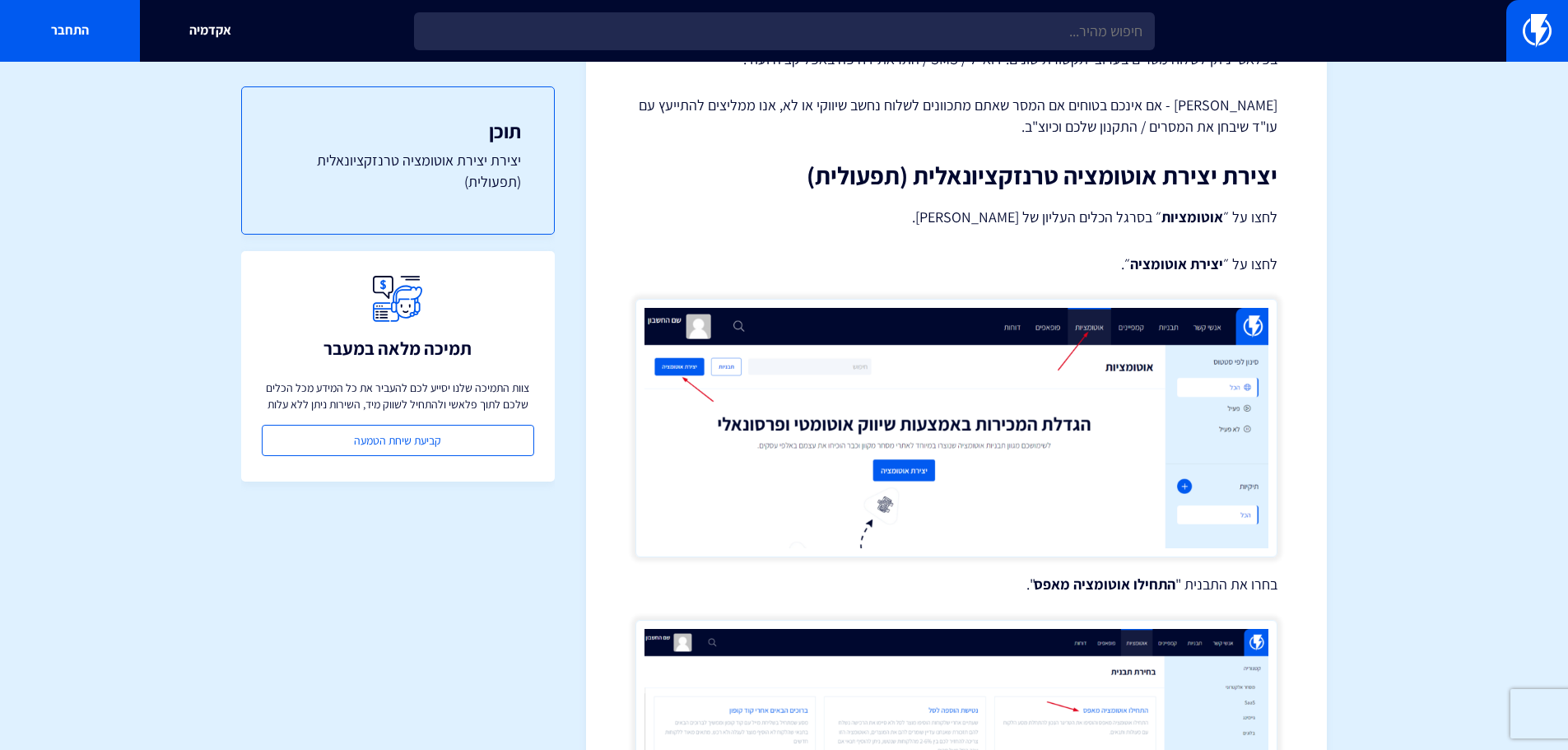
scroll to position [22, 0]
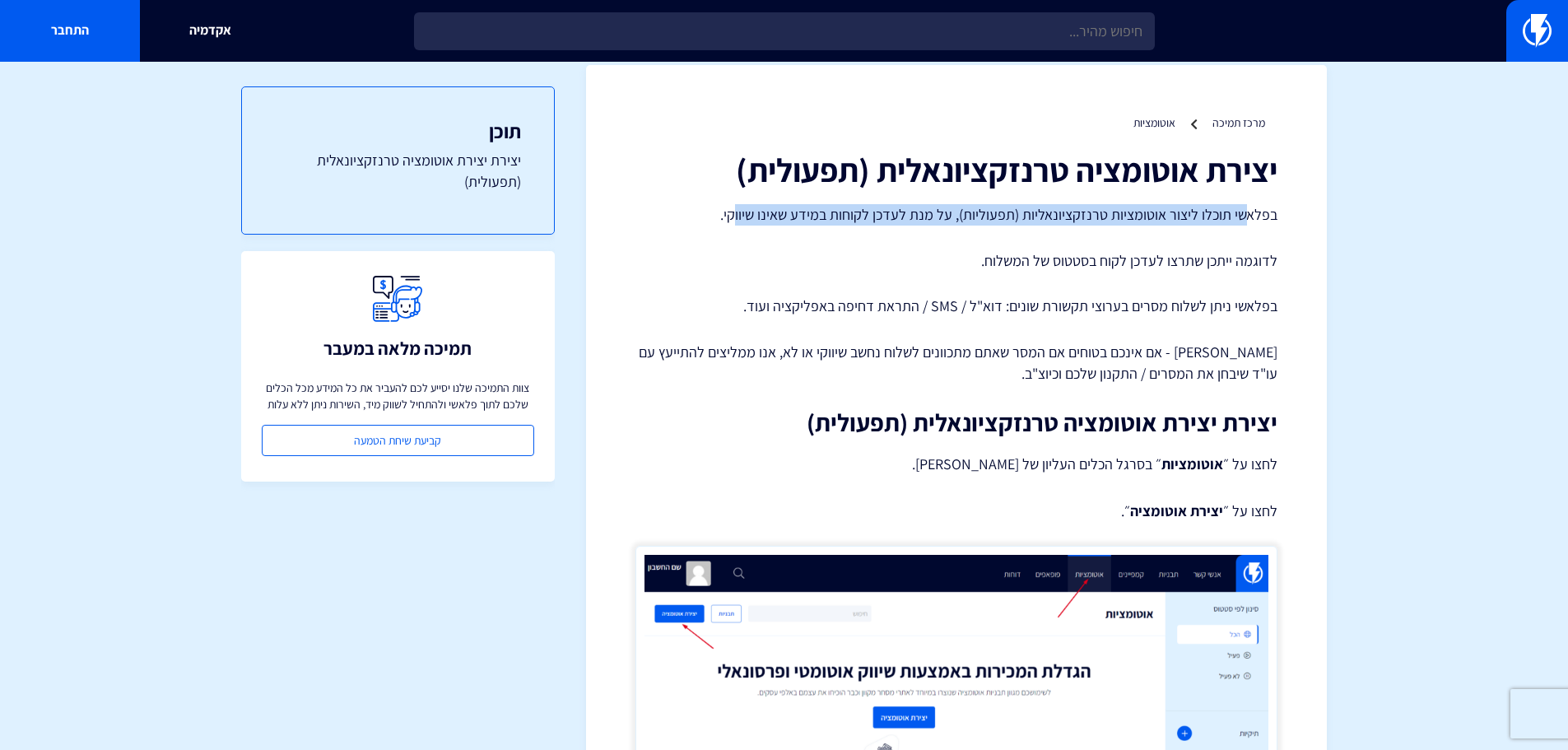
drag, startPoint x: 1249, startPoint y: 221, endPoint x: 744, endPoint y: 204, distance: 505.3
click at [744, 204] on p "בפלאשי תוכלו ליצור אוטומציות טרנזקציונאליות (תפעוליות), על מנת לעדכן לקוחות במי…" at bounding box center [957, 215] width 643 height 22
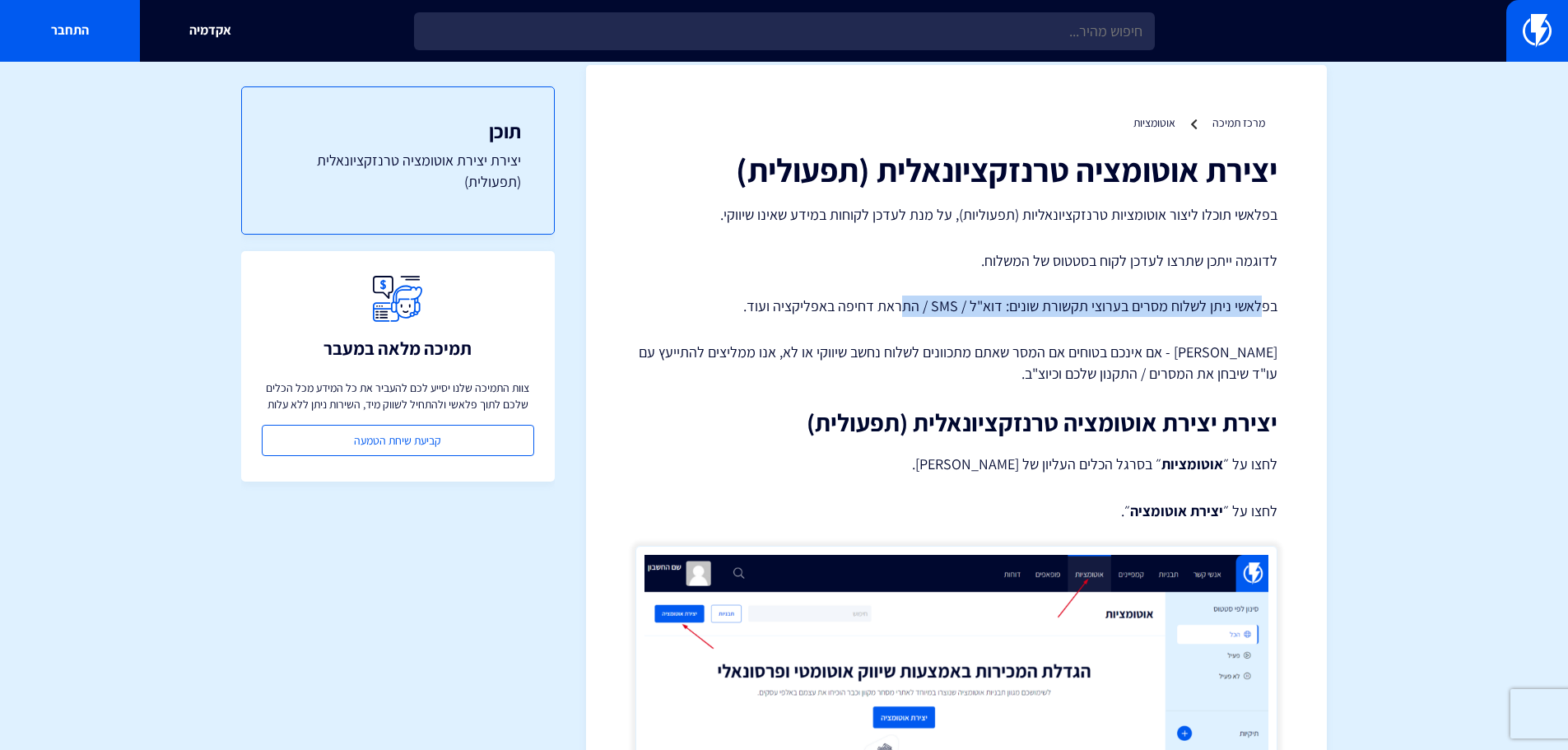
drag, startPoint x: 1259, startPoint y: 309, endPoint x: 905, endPoint y: 298, distance: 354.2
click at [905, 298] on p "בפלאשי ניתן לשלוח מסרים בערוצי תקשורת שונים: דוא"ל / SMS / התראת דחיפה באפליקצי…" at bounding box center [957, 307] width 643 height 22
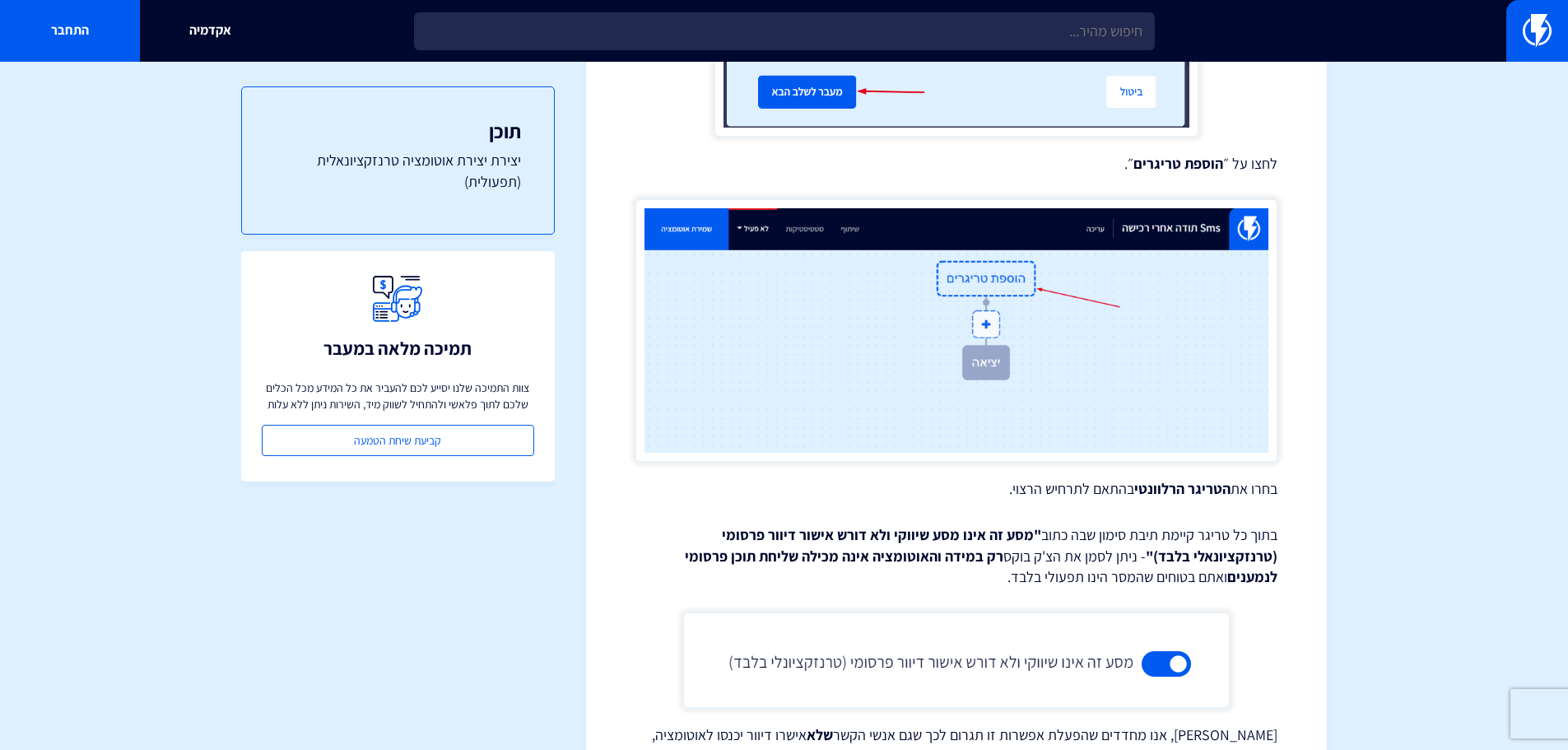
scroll to position [1587, 0]
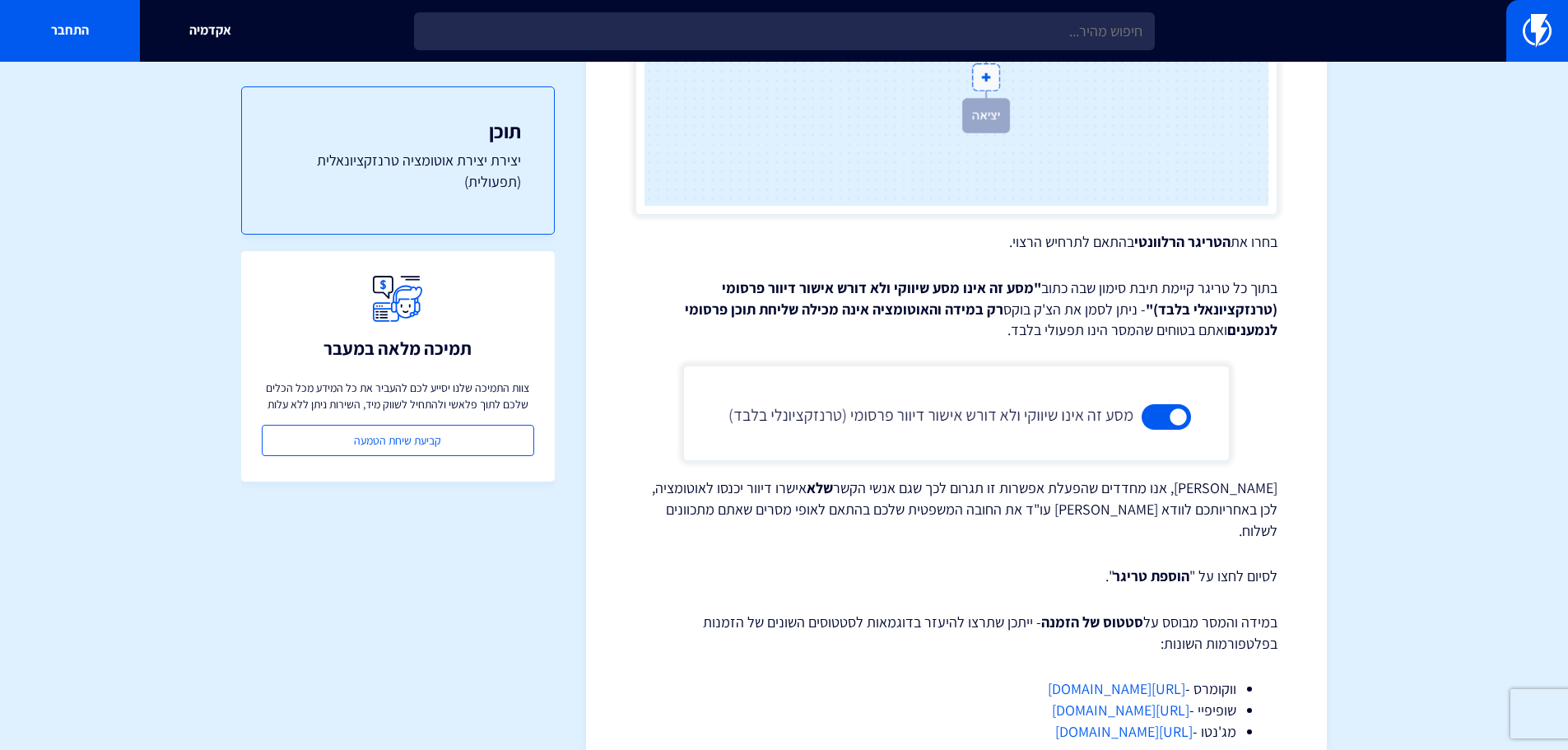
drag, startPoint x: 1261, startPoint y: 293, endPoint x: 671, endPoint y: 320, distance: 590.6
click at [671, 320] on p "בתוך כל טריגר קיימת תיבת סימון שבה כתוב "מסע זה אינו מסע שיווקי ולא דורש אישור …" at bounding box center [957, 309] width 643 height 64
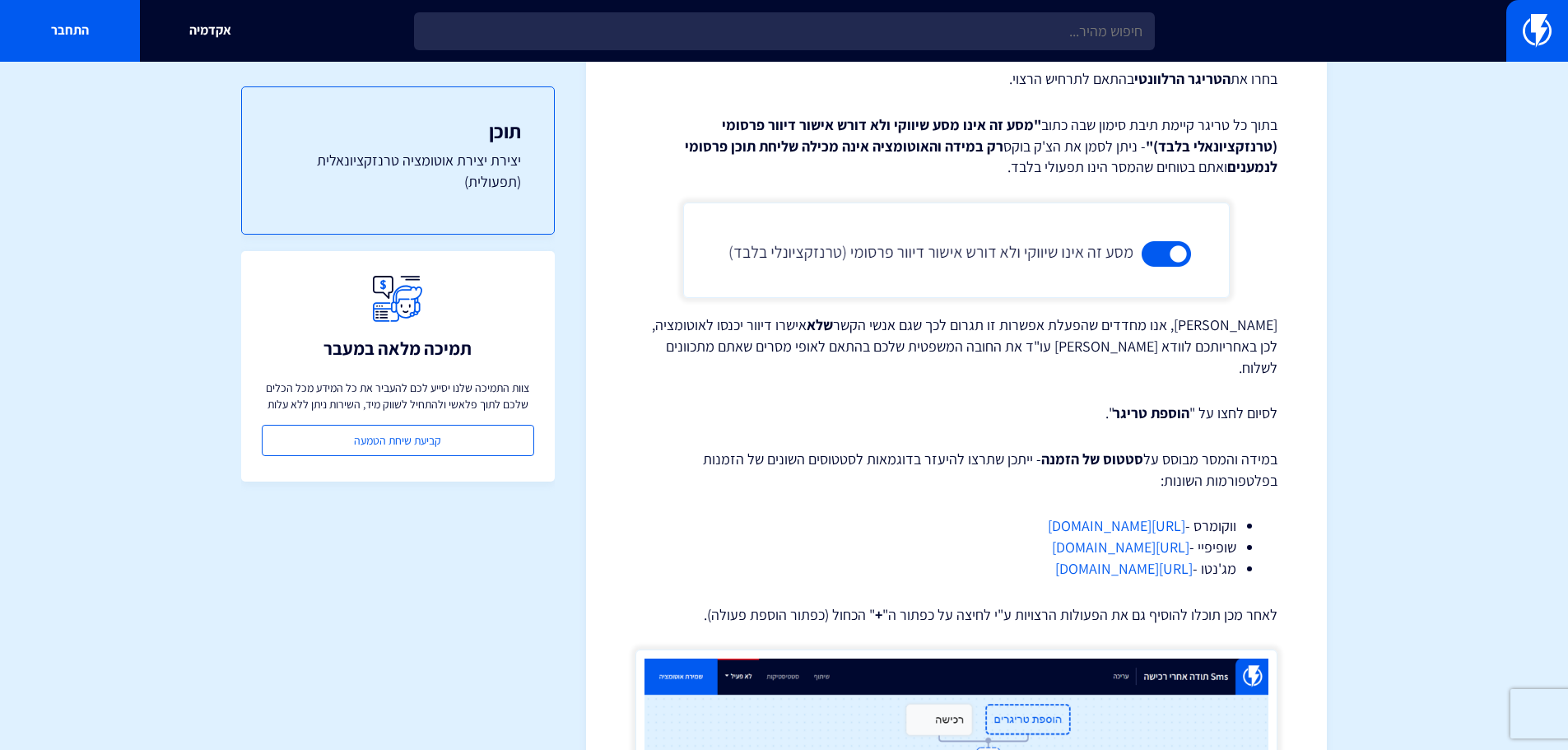
scroll to position [1752, 0]
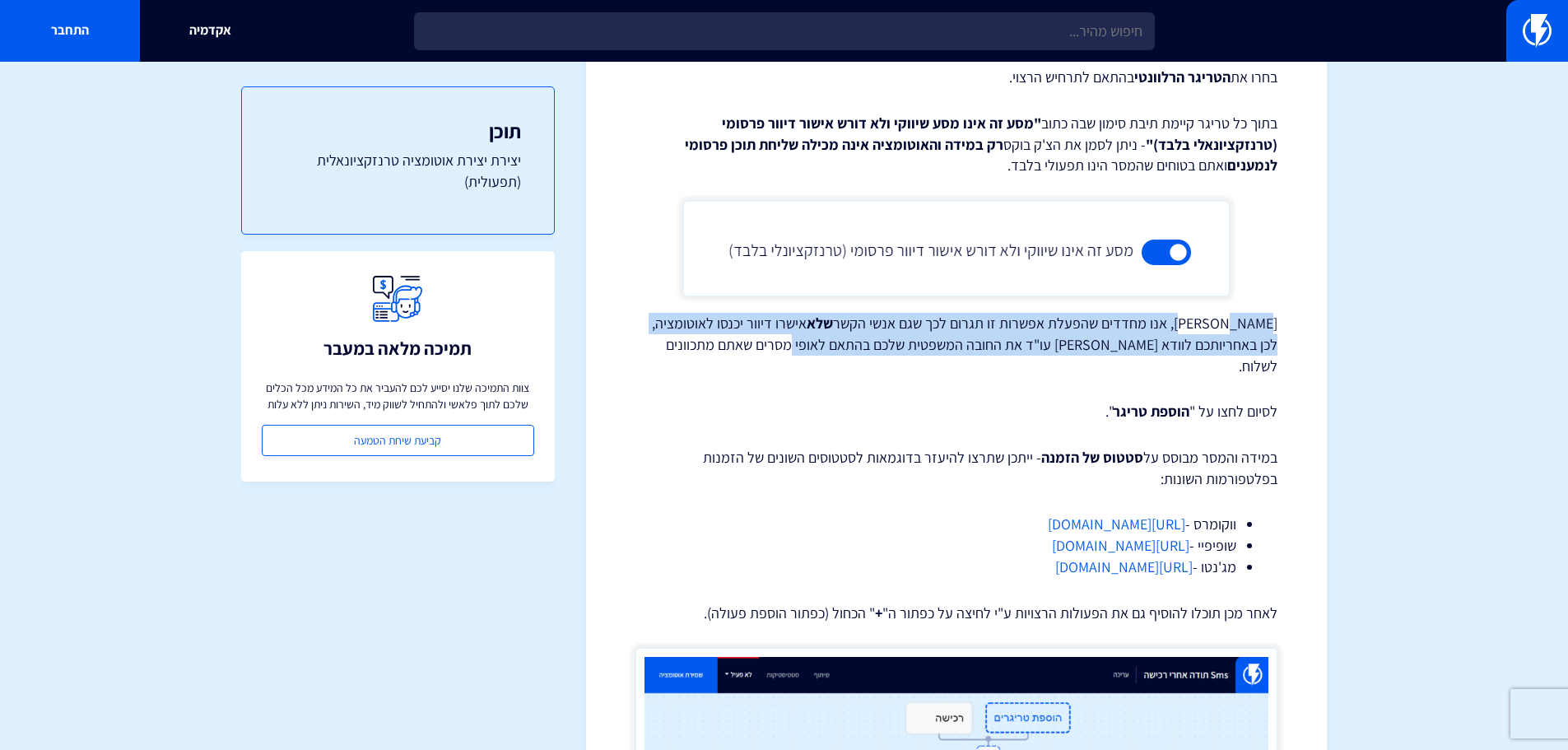
drag, startPoint x: 1234, startPoint y: 325, endPoint x: 831, endPoint y: 345, distance: 403.5
click at [831, 345] on p "שימו לב, אנו מחדדים שהפעלת אפשרות זו תגרום לכך שגם אנשי הקשר שלא אישרו דיוור יכ…" at bounding box center [957, 344] width 643 height 64
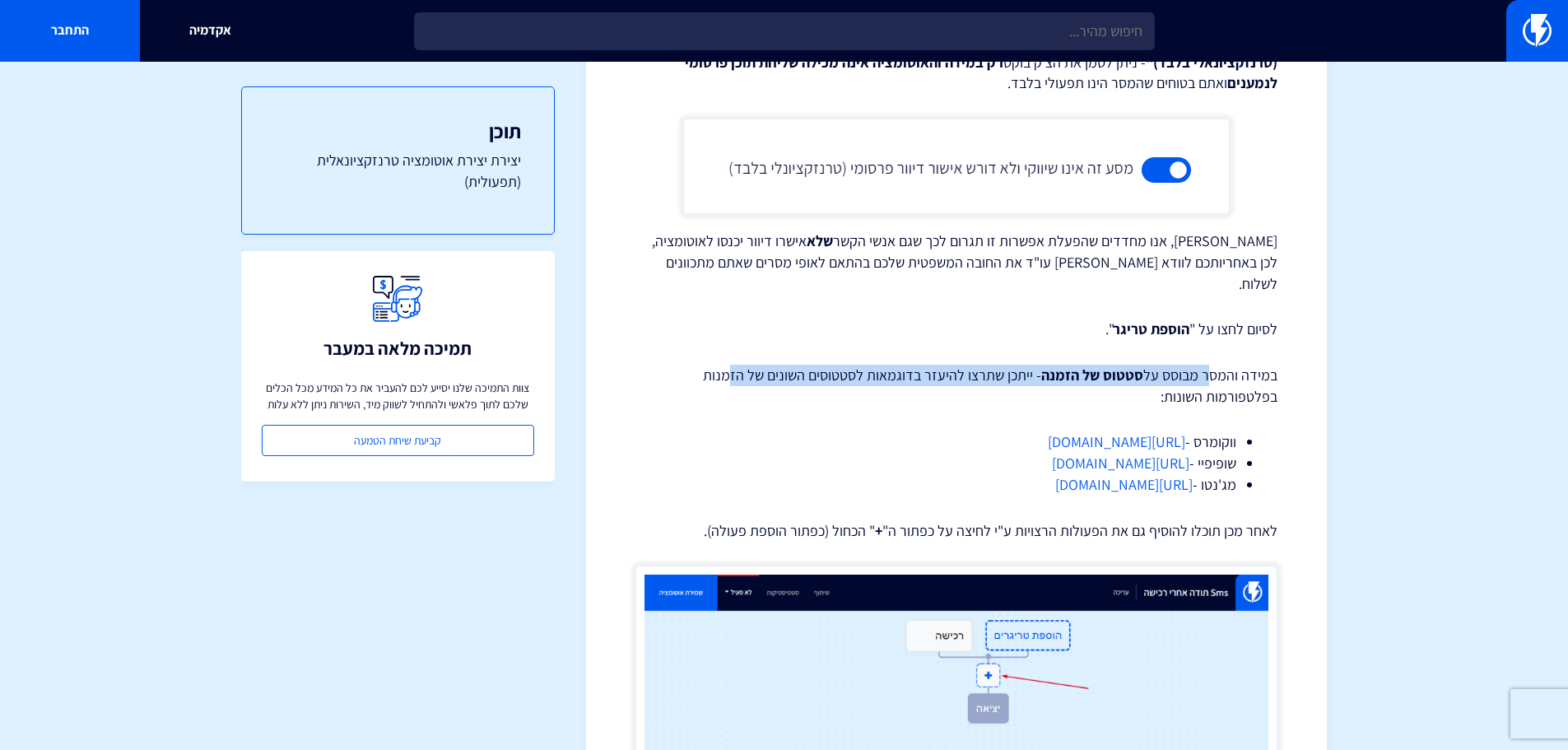
drag, startPoint x: 1207, startPoint y: 356, endPoint x: 739, endPoint y: 343, distance: 468.2
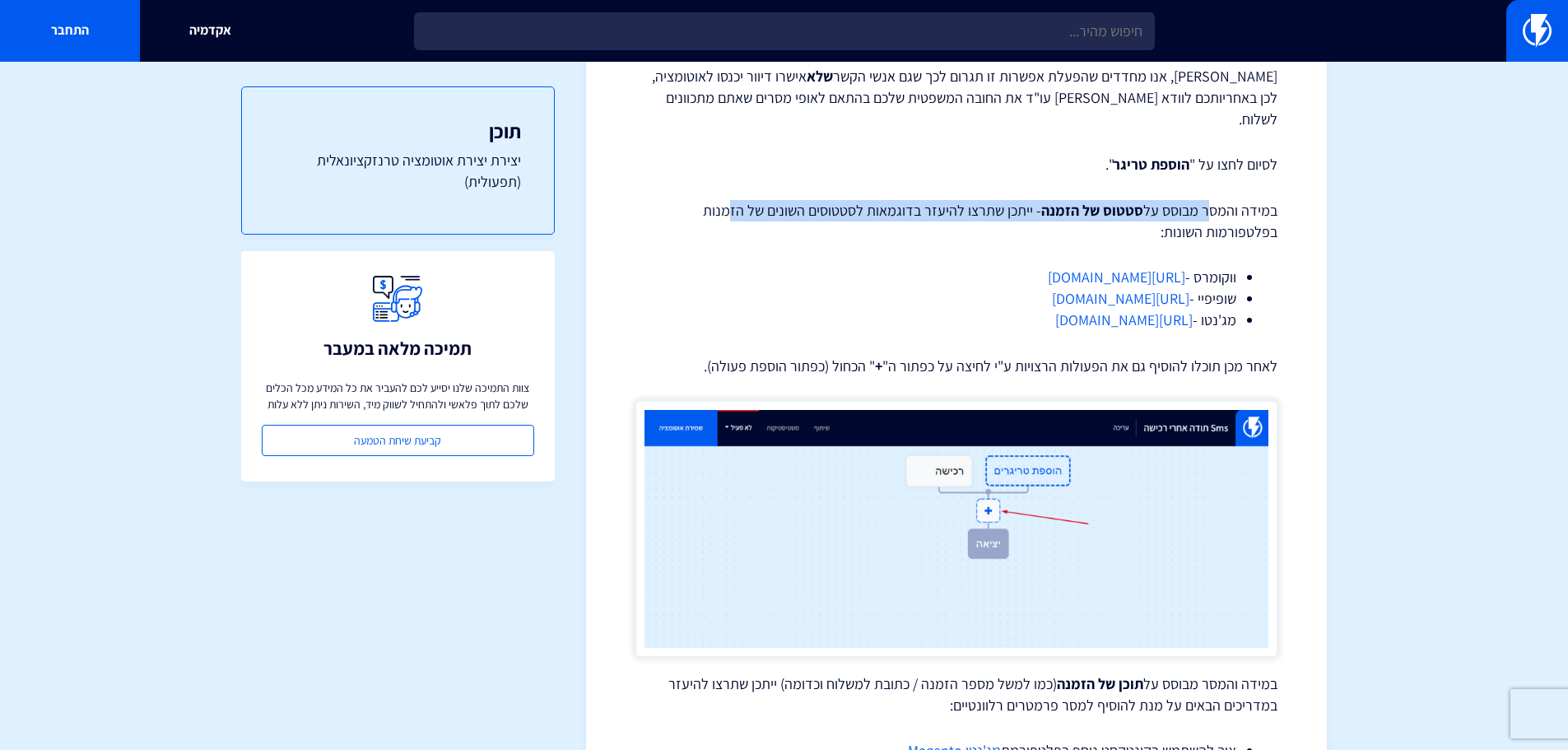
scroll to position [2081, 0]
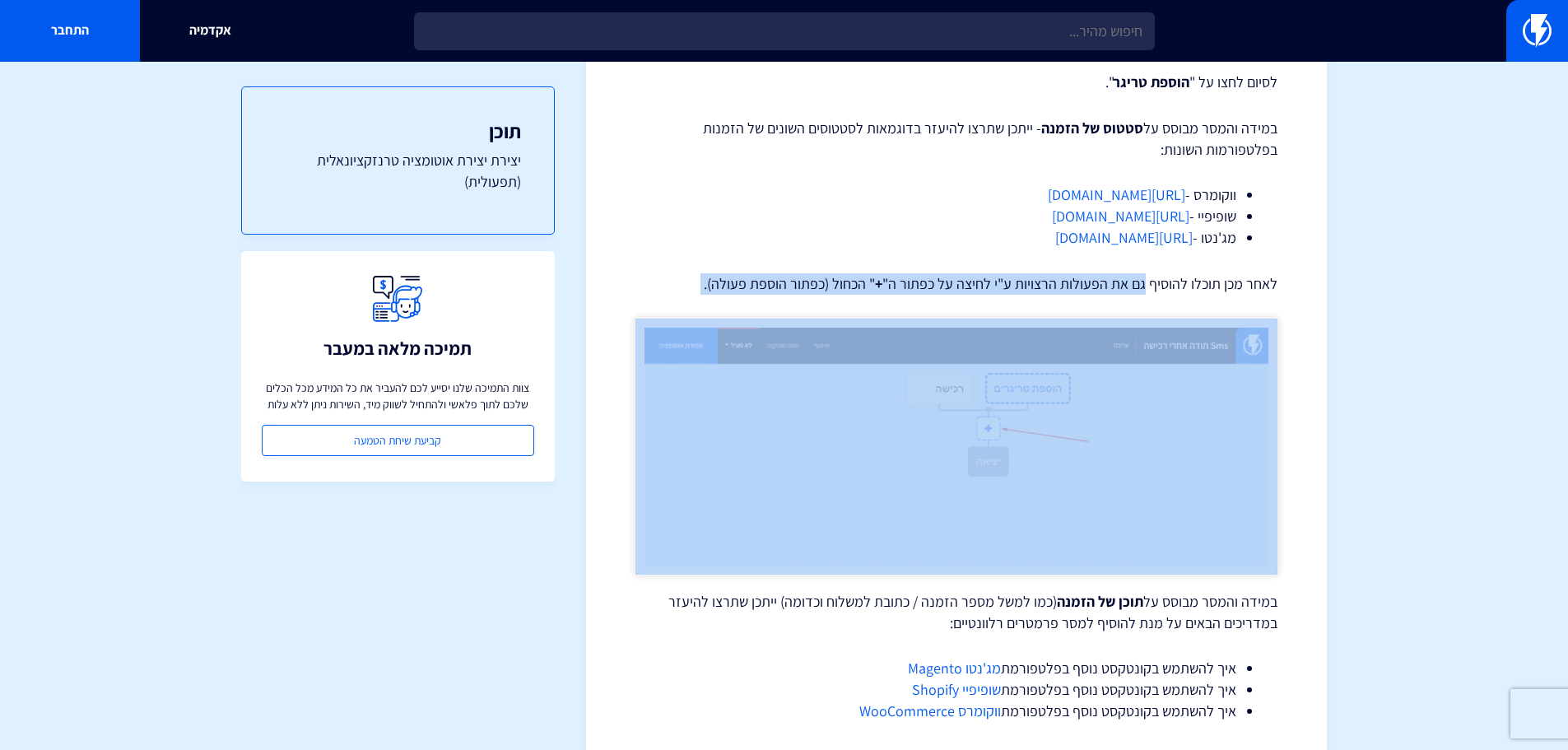
drag, startPoint x: 1100, startPoint y: 269, endPoint x: 835, endPoint y: 284, distance: 265.4
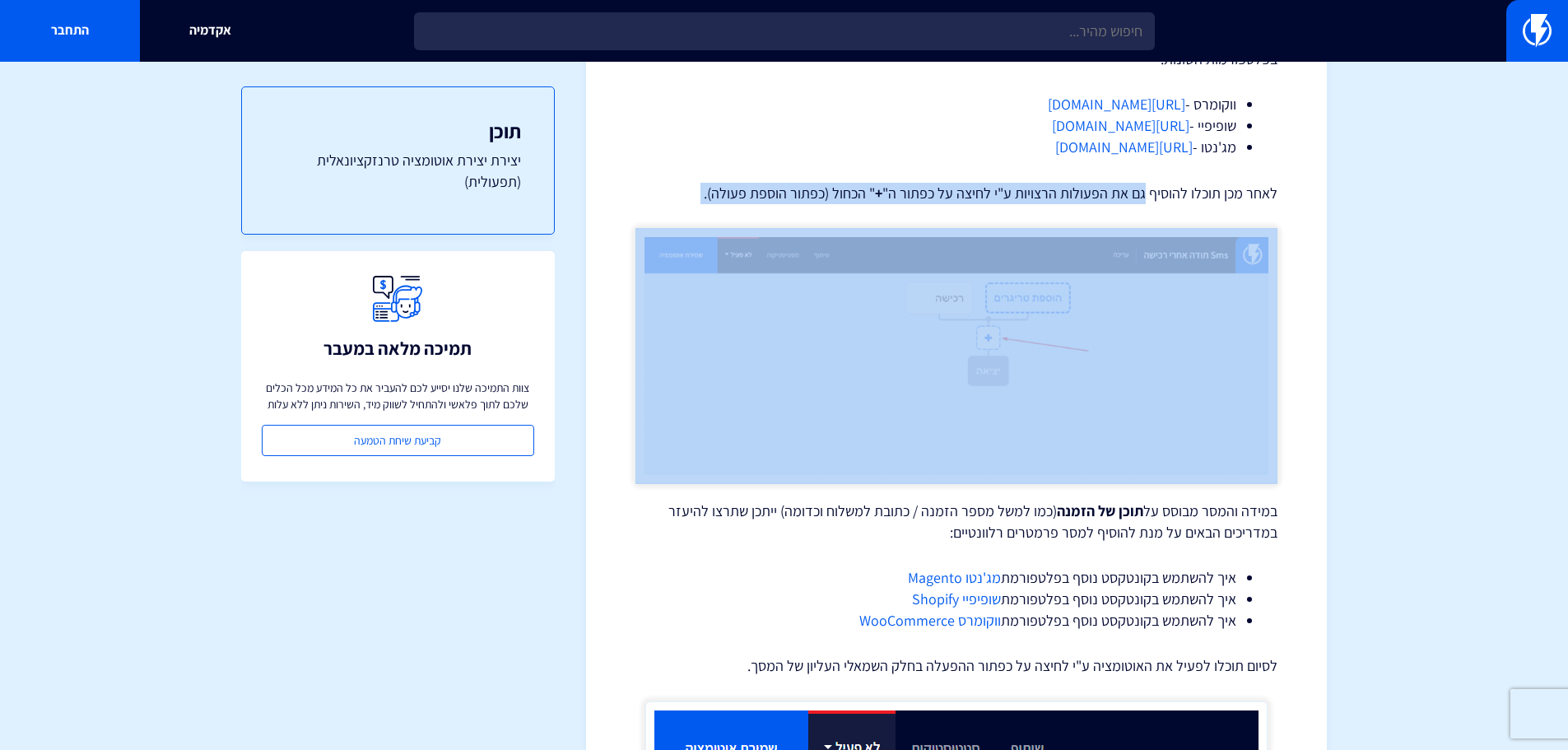
scroll to position [2246, 0]
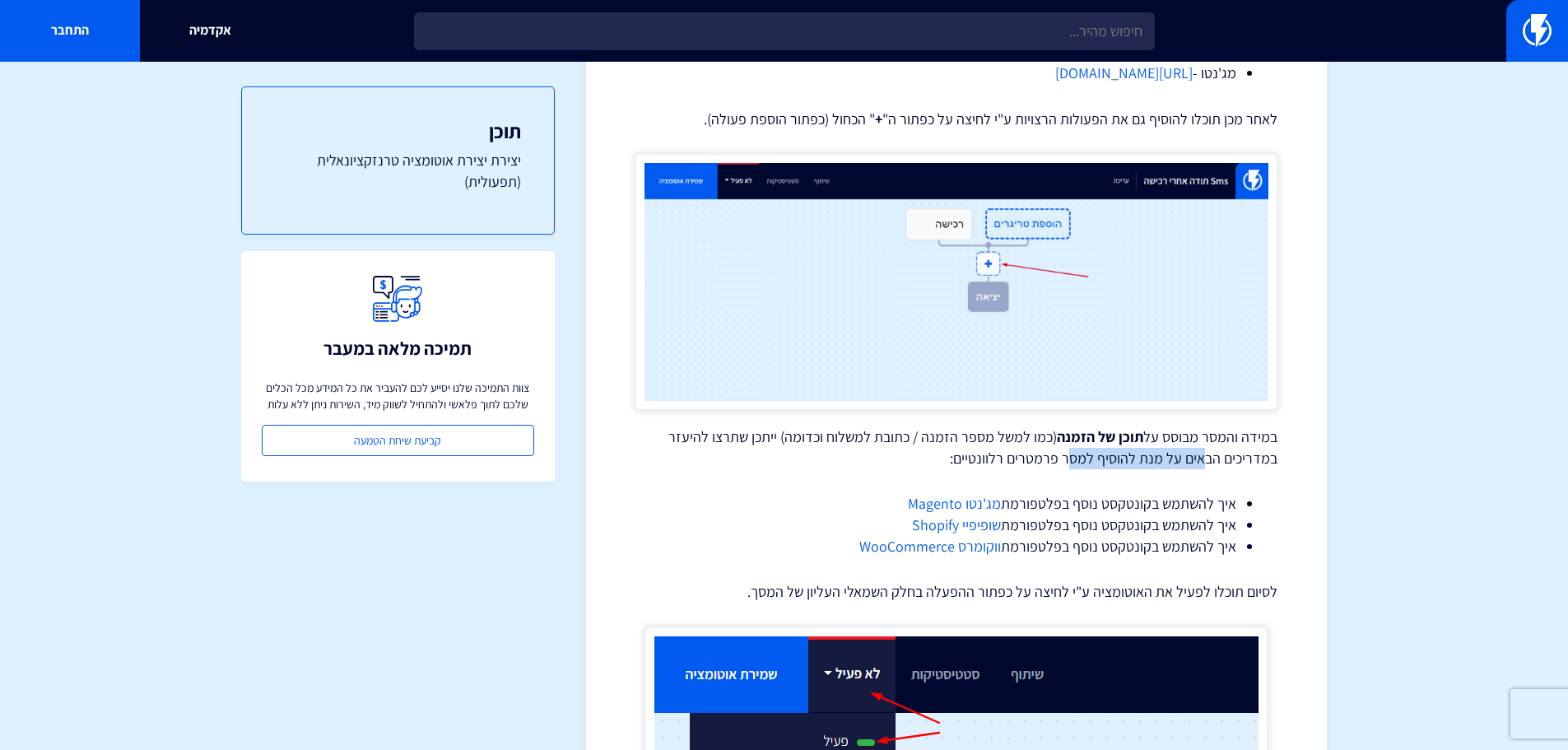
drag, startPoint x: 1215, startPoint y: 427, endPoint x: 1076, endPoint y: 436, distance: 139.3
click at [1077, 436] on p "במידה והמסר מבוסס על תוכן של הזמנה (כמו למשל מספר הזמנה / כתובת למשלוח וכדומה) …" at bounding box center [957, 447] width 643 height 42
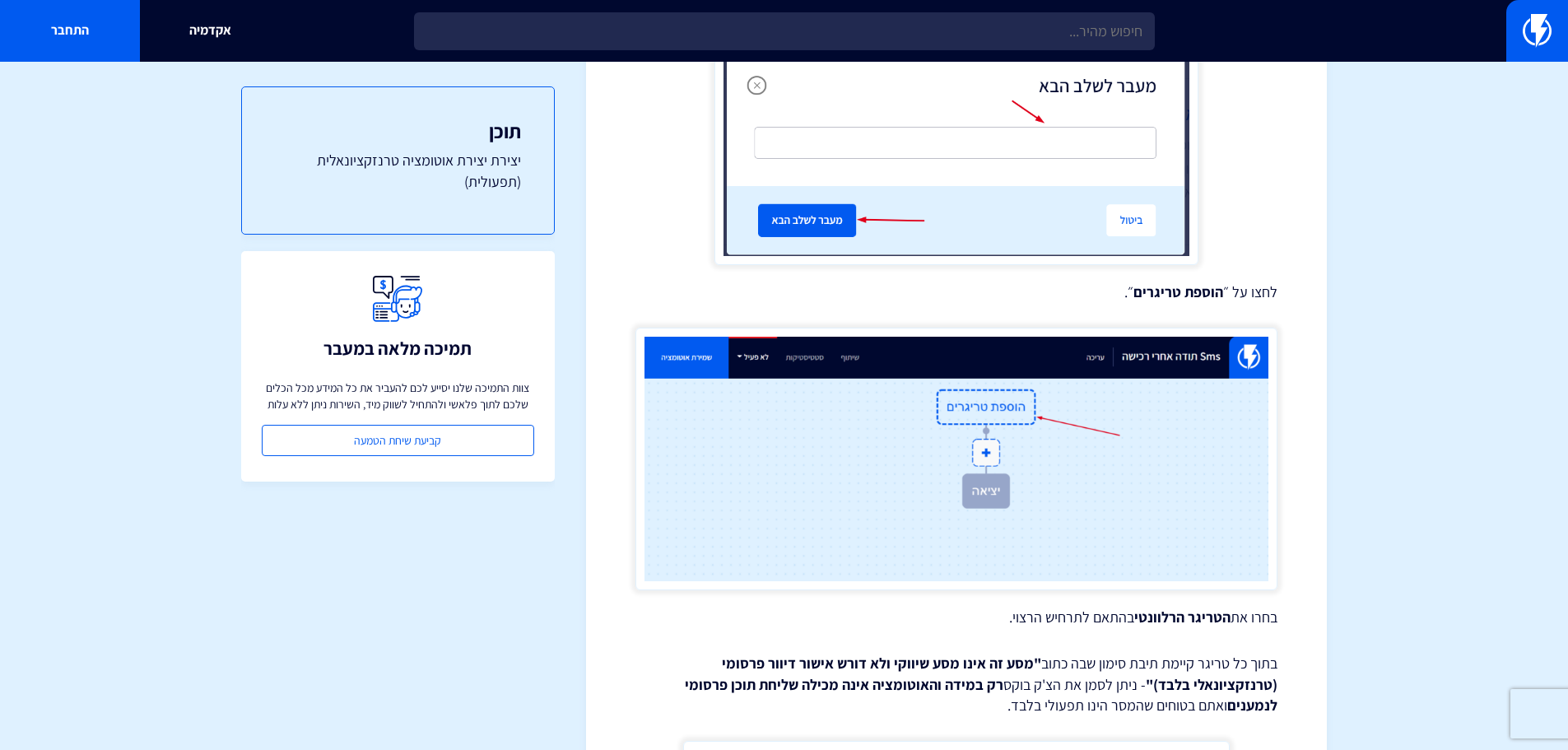
scroll to position [928, 0]
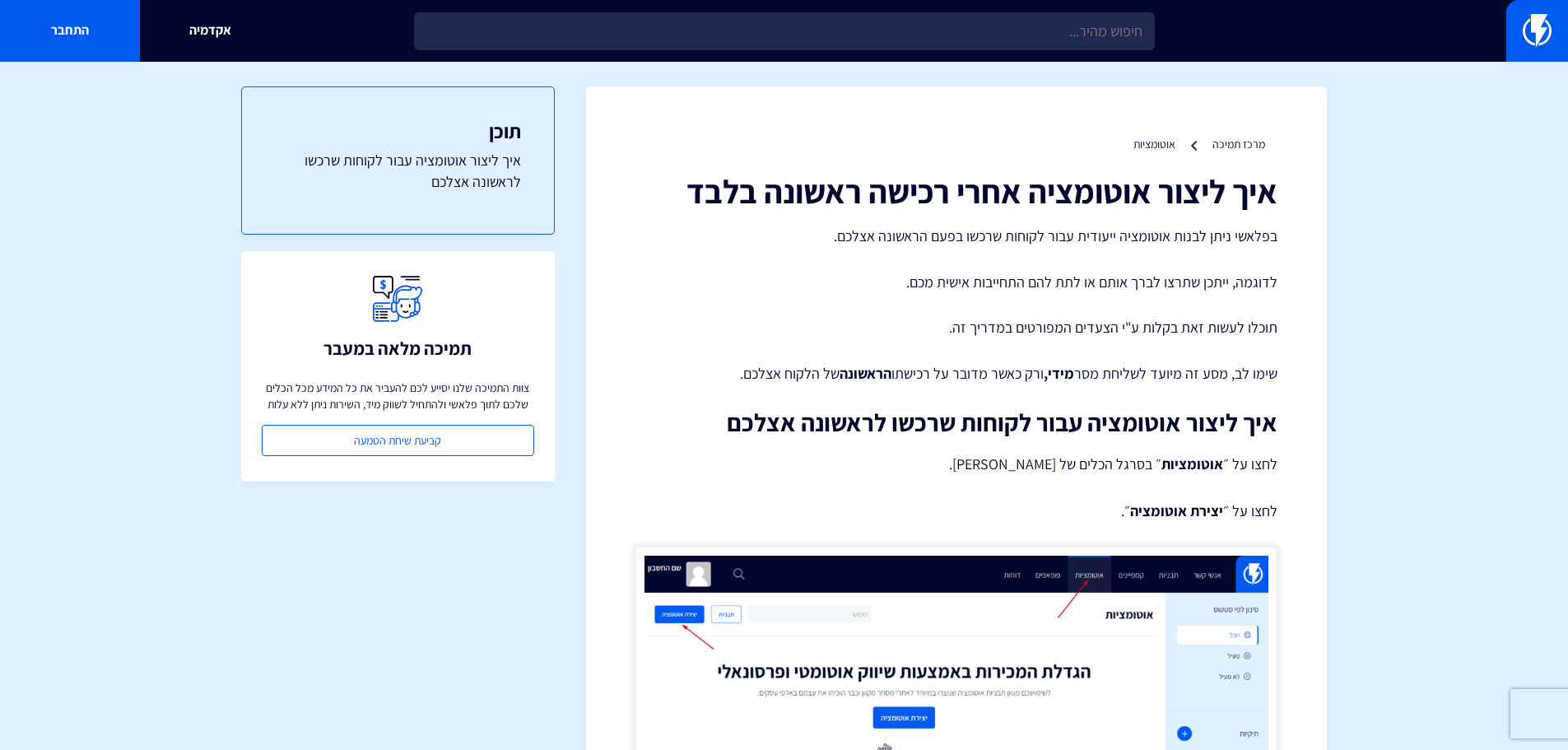
scroll to position [165, 0]
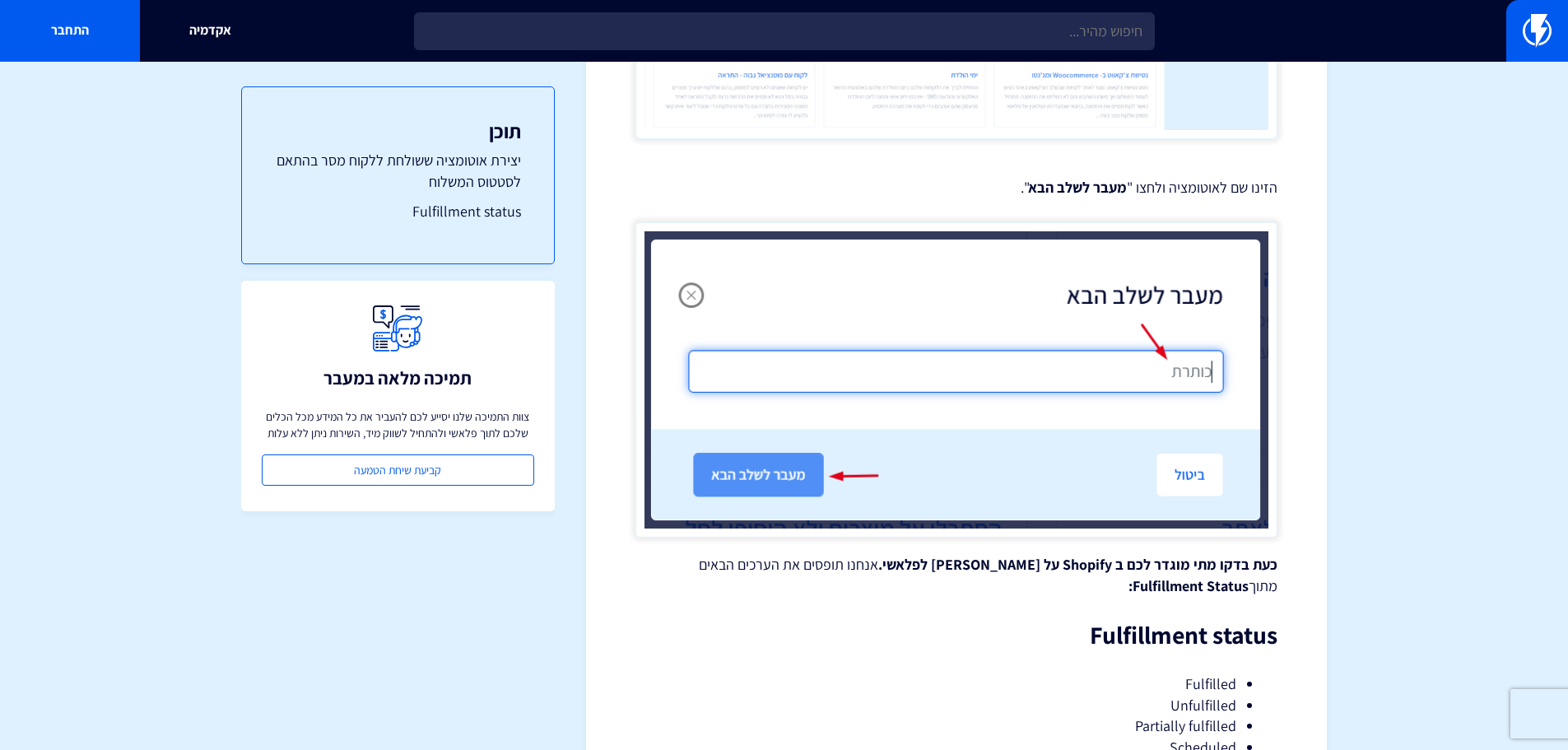
scroll to position [1153, 0]
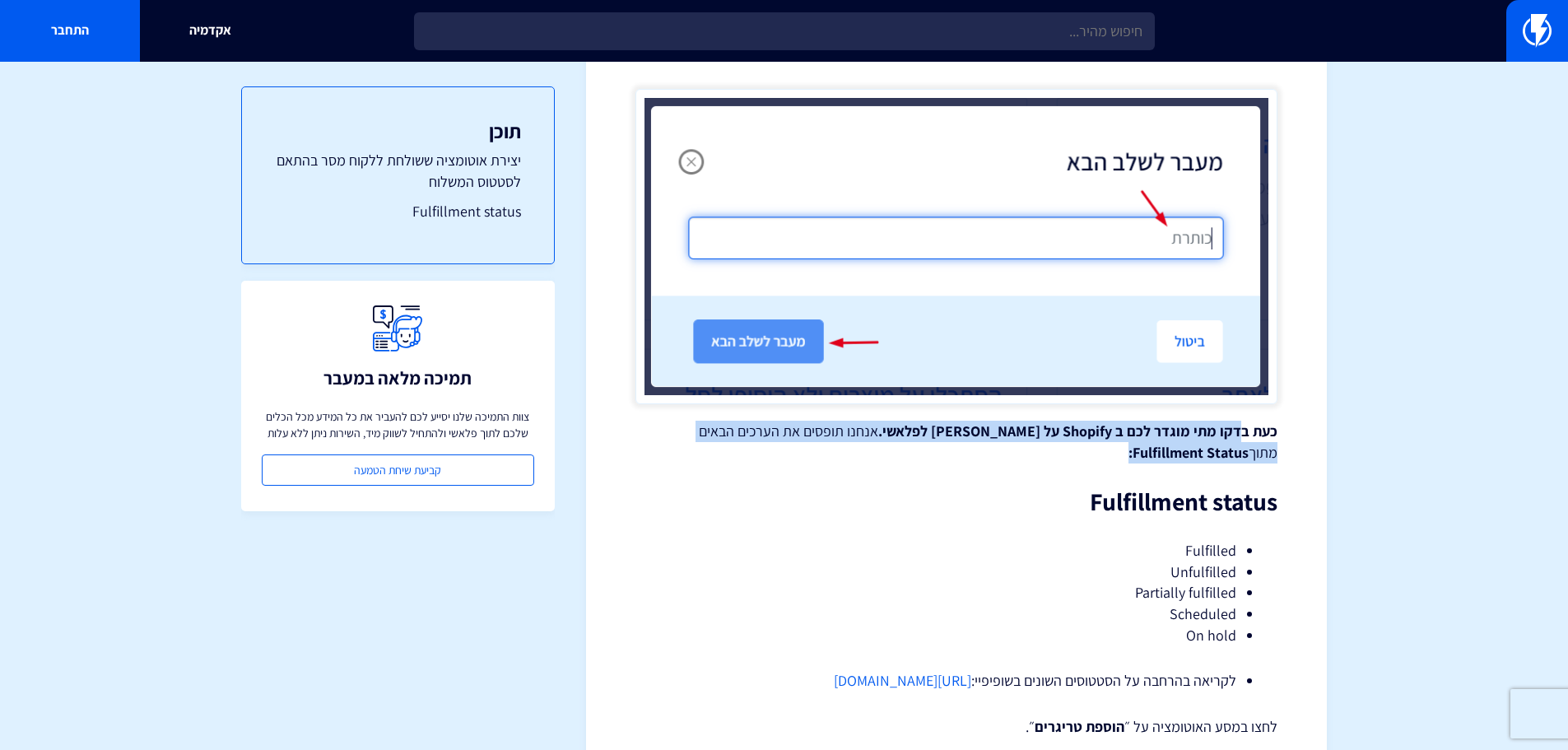
drag, startPoint x: 1245, startPoint y: 413, endPoint x: 825, endPoint y: 440, distance: 420.9
click at [825, 440] on p "כעת בדקו מתי מוגדר לכם ב Shopify על [PERSON_NAME] לפלאשי. אנחנו תופסים את הערכי…" at bounding box center [957, 441] width 643 height 42
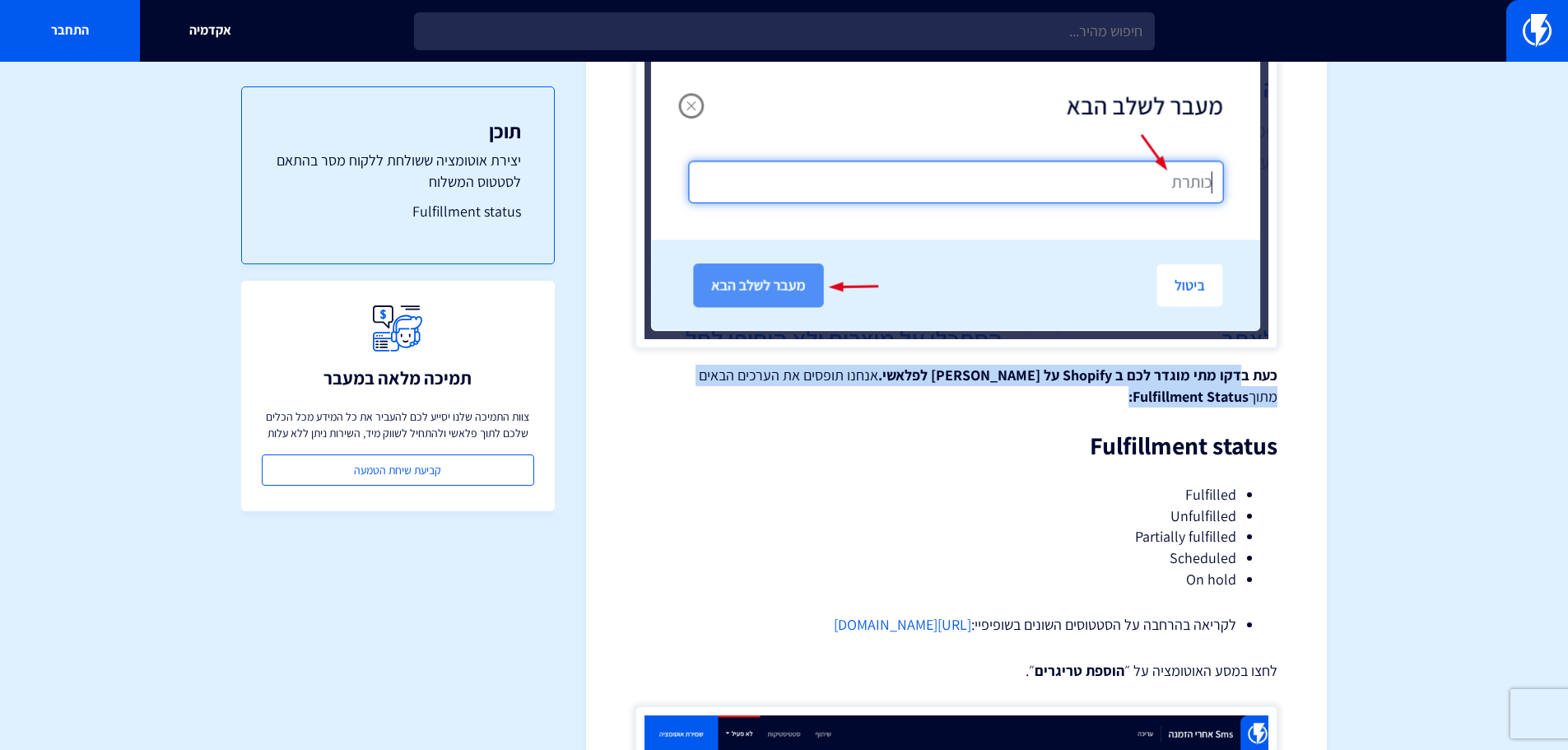
scroll to position [1236, 0]
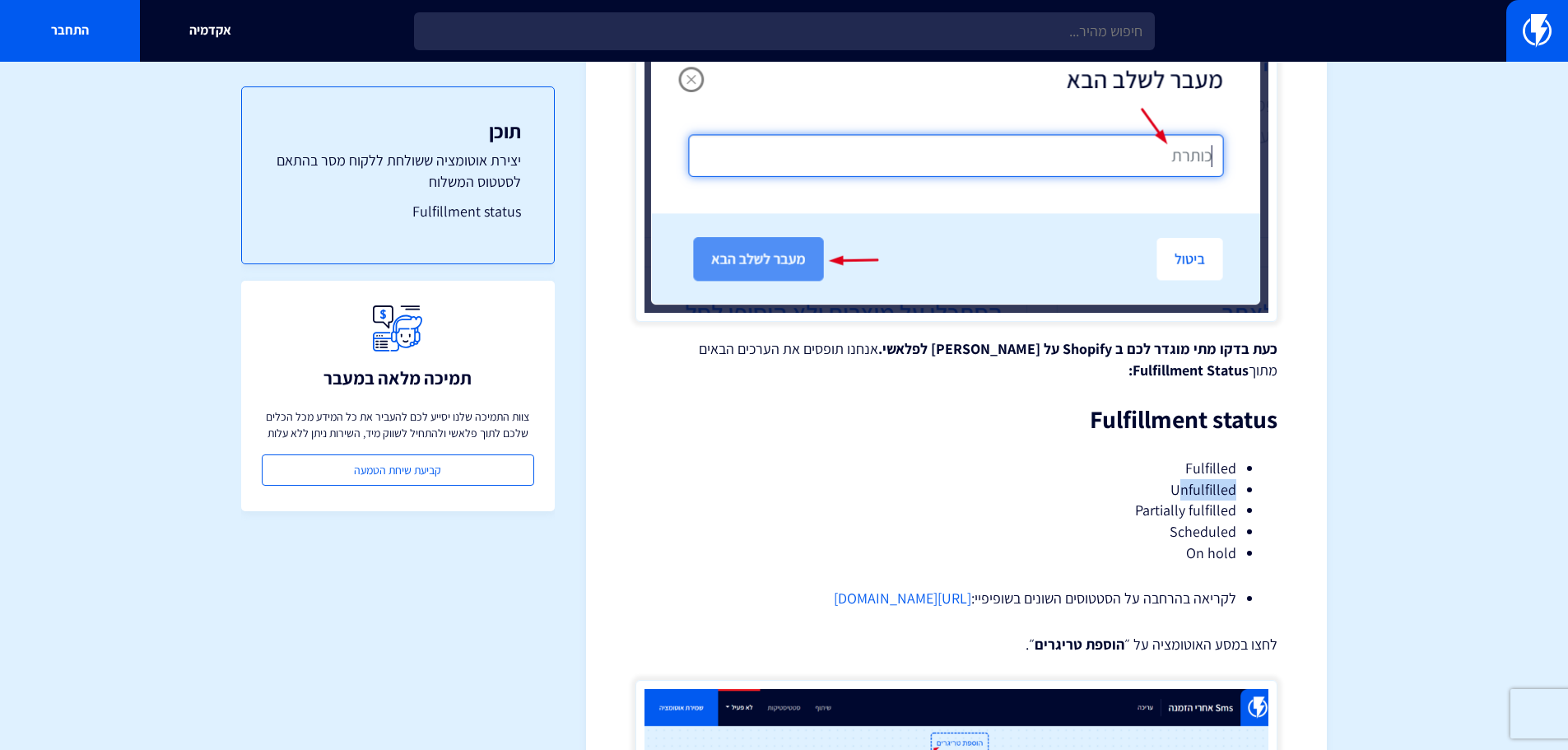
drag, startPoint x: 1214, startPoint y: 474, endPoint x: 1179, endPoint y: 474, distance: 35.0
click at [1179, 480] on li "Unfulfilled" at bounding box center [957, 490] width 560 height 22
drag, startPoint x: 1197, startPoint y: 490, endPoint x: 1184, endPoint y: 490, distance: 13.0
click at [1184, 500] on li "Partially fulfilled" at bounding box center [957, 511] width 560 height 22
drag, startPoint x: 1203, startPoint y: 508, endPoint x: 1196, endPoint y: 514, distance: 9.2
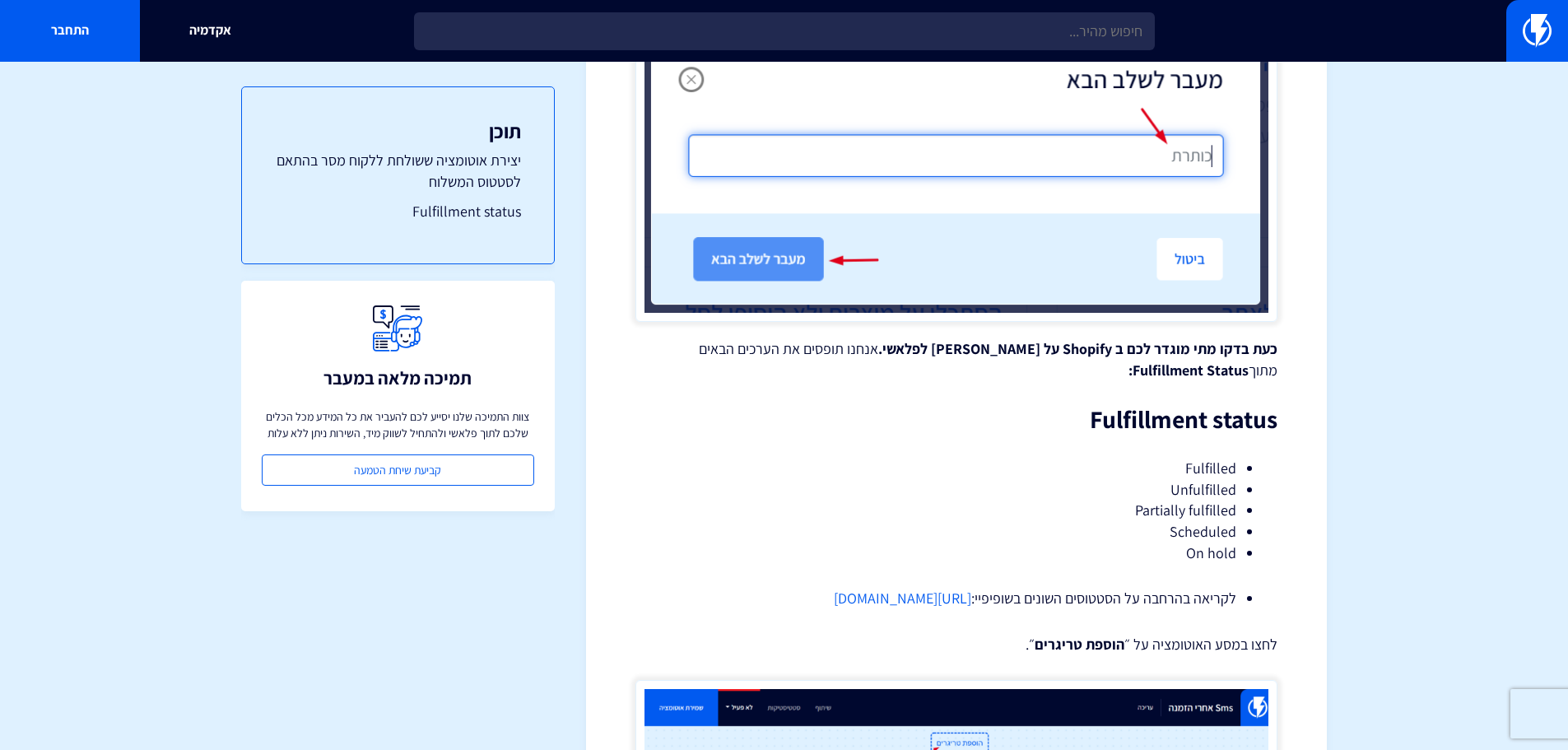
click at [1196, 521] on li "Scheduled" at bounding box center [957, 532] width 560 height 22
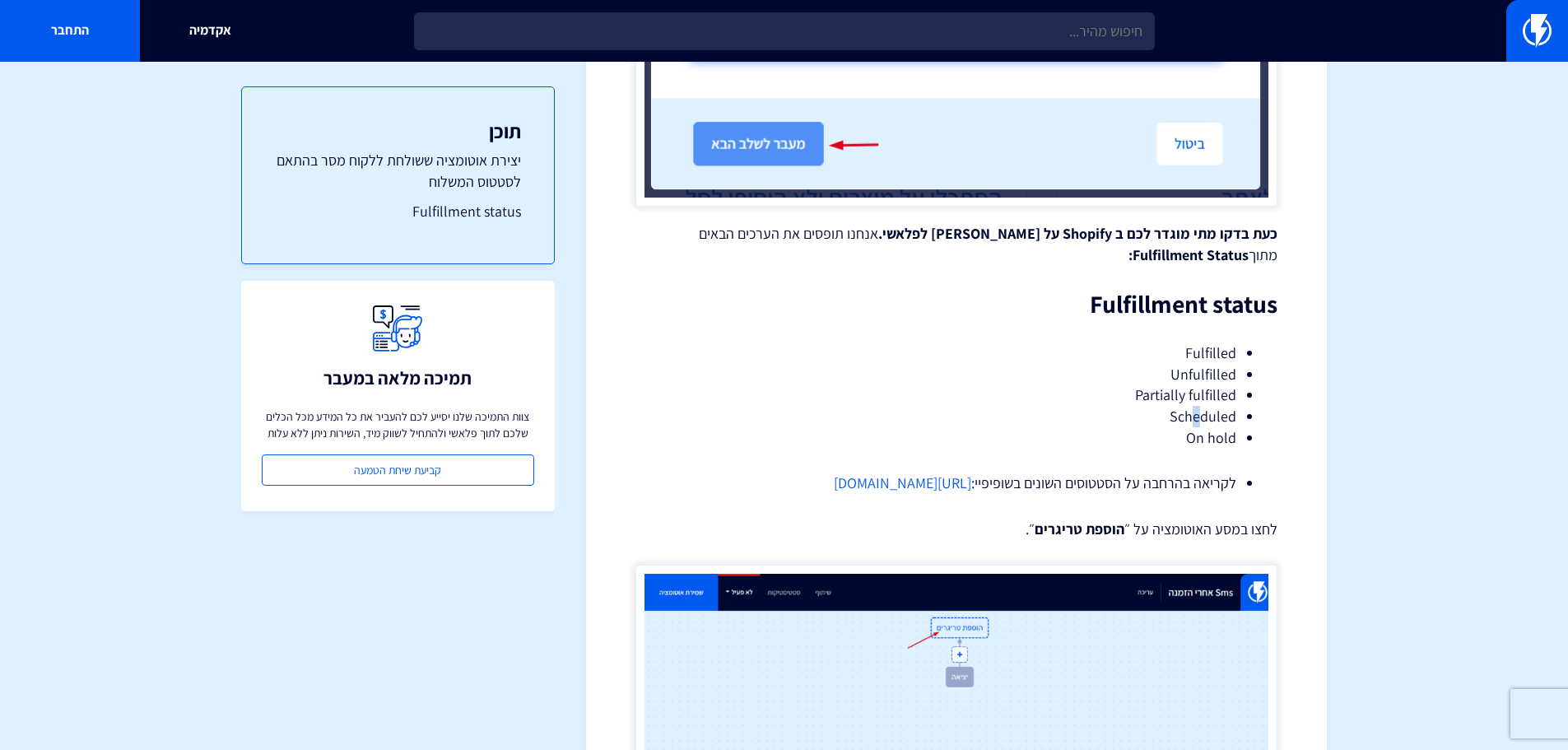
scroll to position [1401, 0]
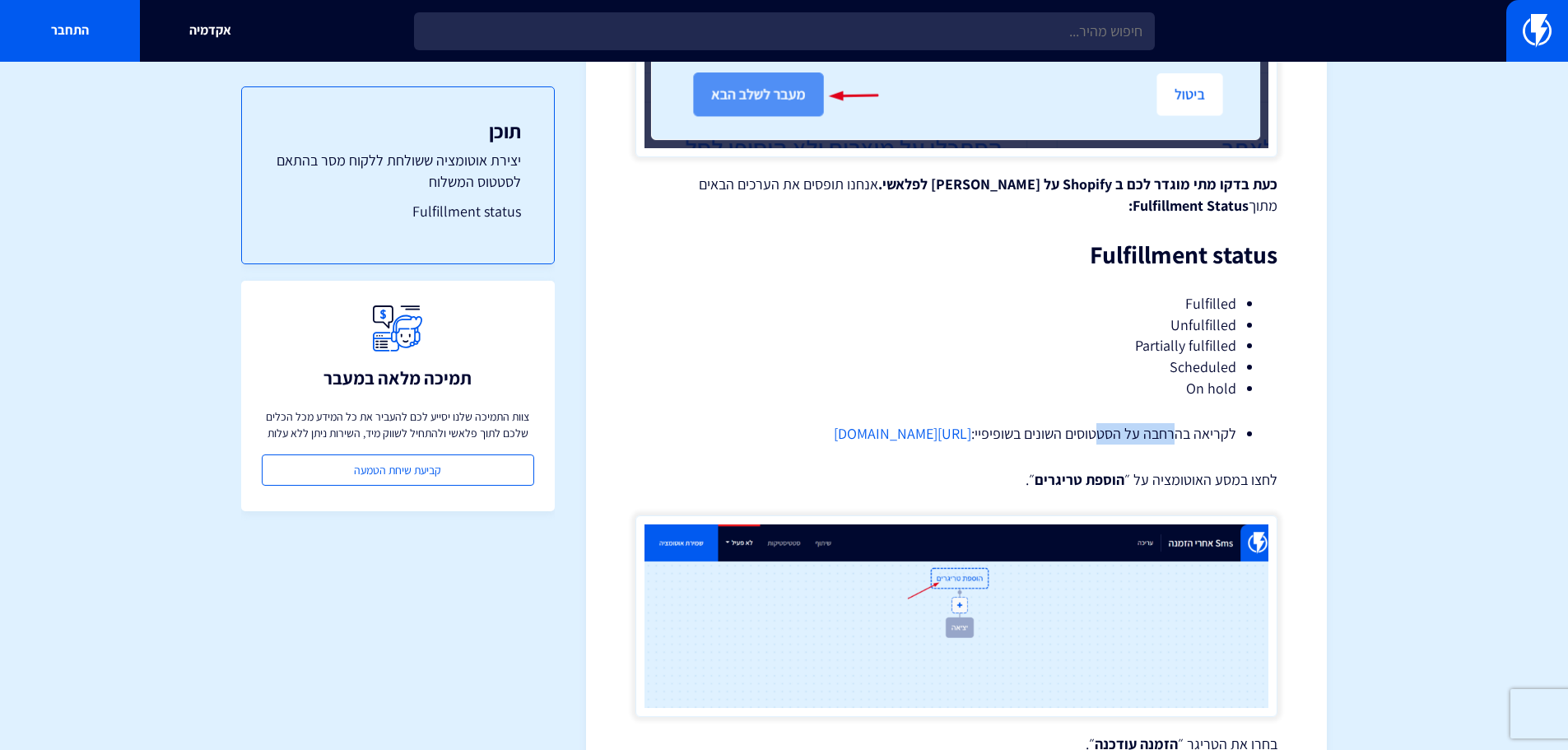
drag, startPoint x: 1140, startPoint y: 415, endPoint x: 1102, endPoint y: 415, distance: 38.0
click at [1102, 424] on li "לקריאה בהרחבה על הסטטוסים השונים בשופיפיי: [URL][DOMAIN_NAME]" at bounding box center [957, 434] width 560 height 22
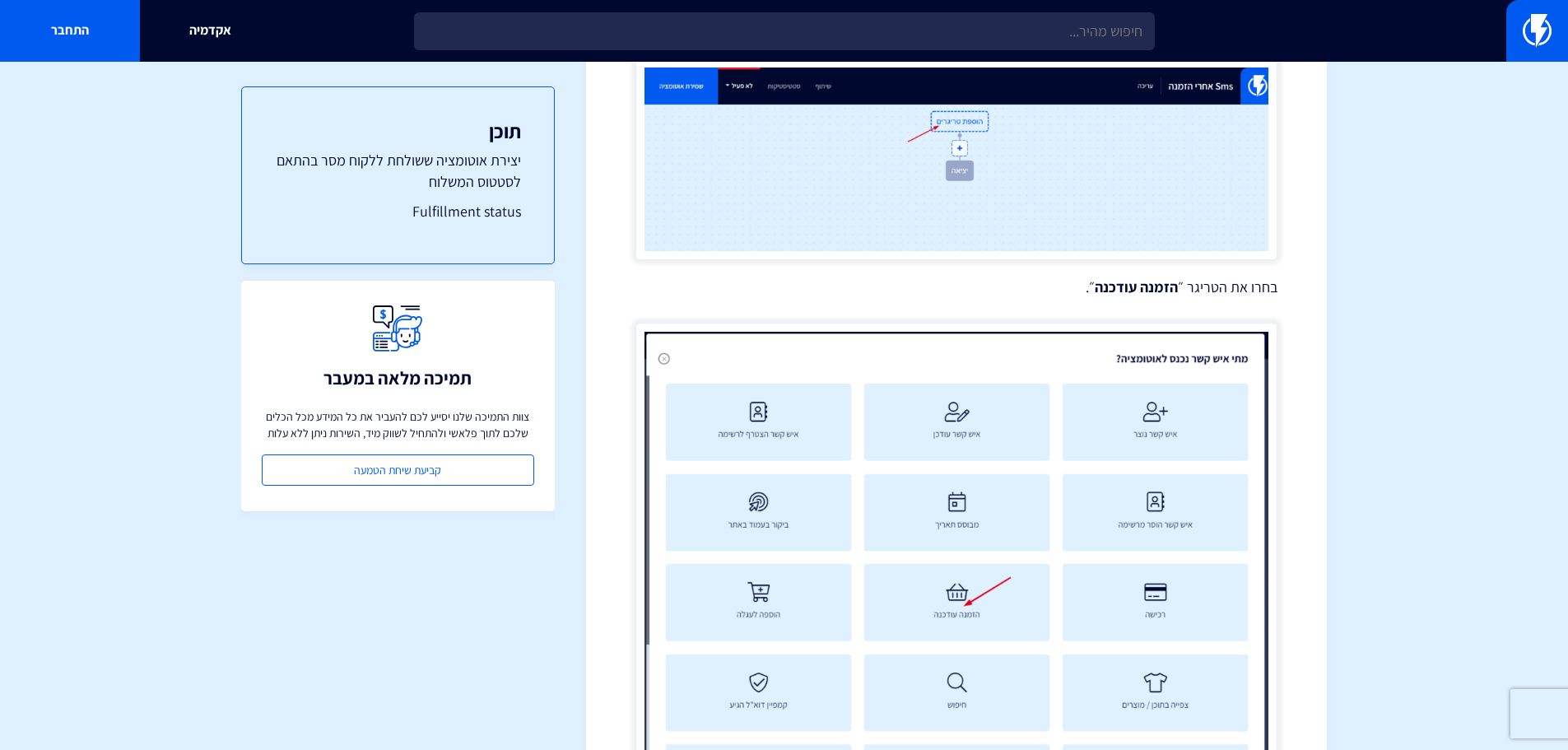
scroll to position [1895, 0]
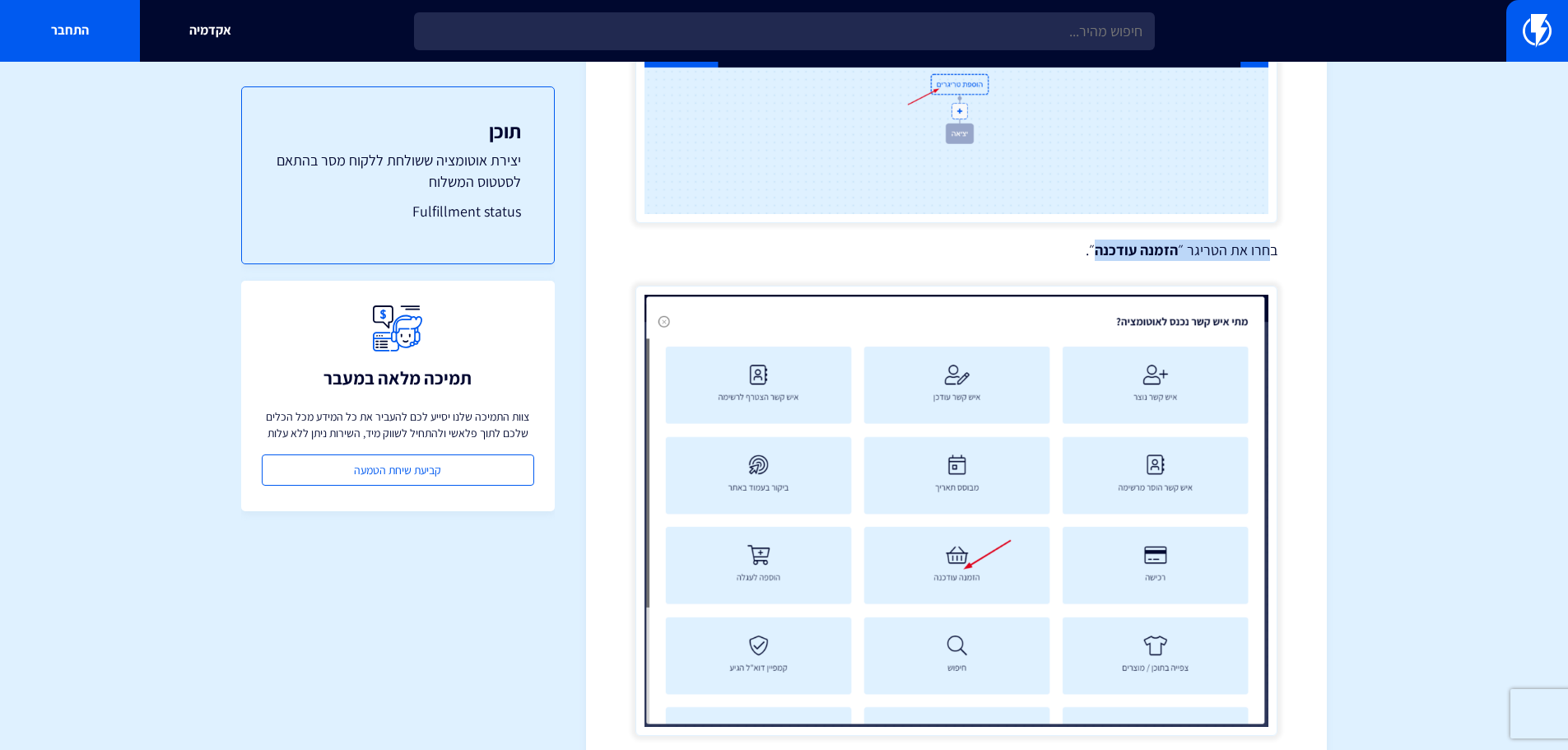
drag, startPoint x: 1266, startPoint y: 250, endPoint x: 1098, endPoint y: 255, distance: 168.1
click at [1098, 255] on p "בחרו את הטריגר ״ הזמנה עודכנה ״." at bounding box center [957, 251] width 643 height 22
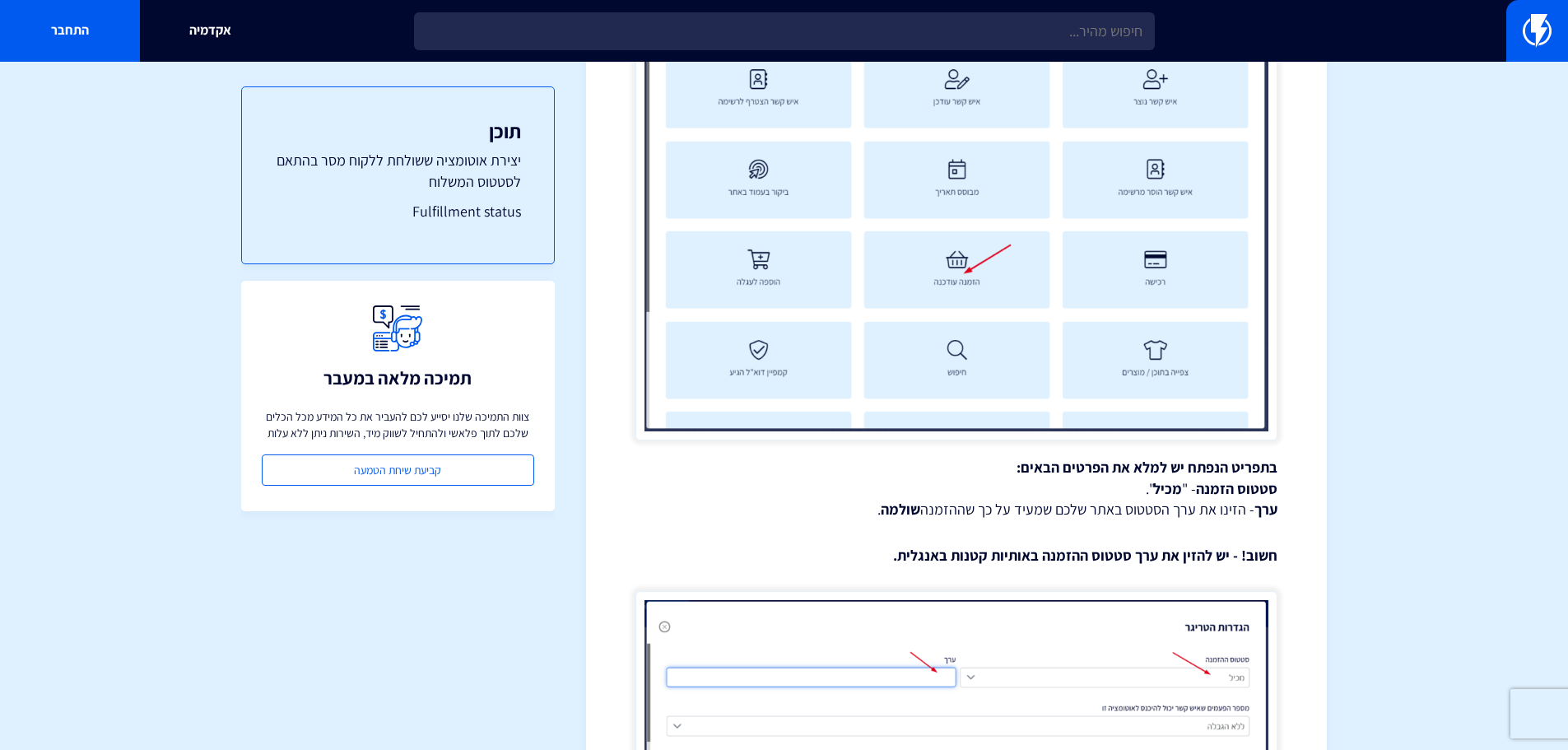
scroll to position [2224, 0]
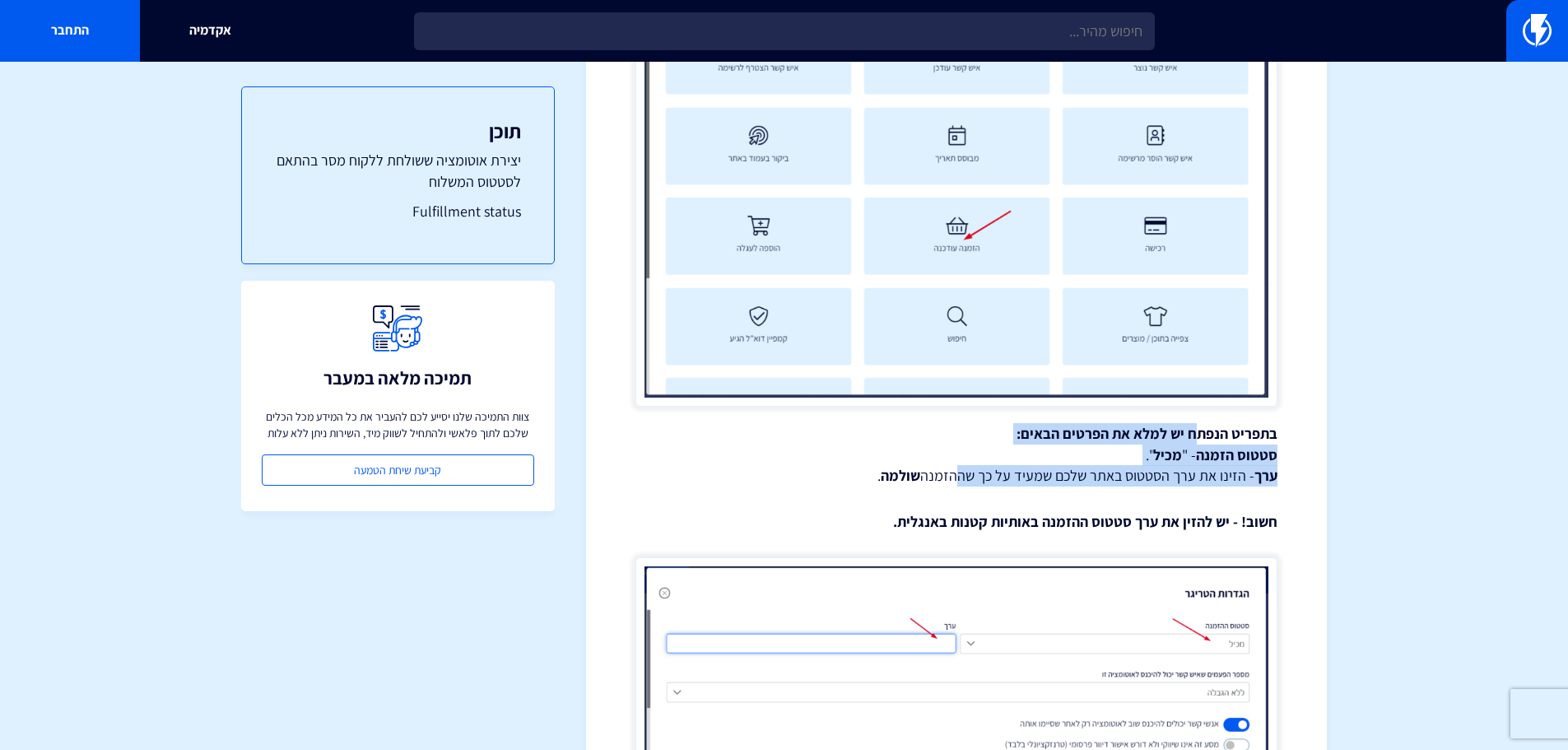
drag, startPoint x: 1201, startPoint y: 430, endPoint x: 968, endPoint y: 471, distance: 236.6
click at [968, 471] on p "בתפריט הנפתח יש למלא את הפרטים הבאים: סטטוס הזמנה - " מכיל ". ערך - הזינו את ער…" at bounding box center [957, 455] width 643 height 64
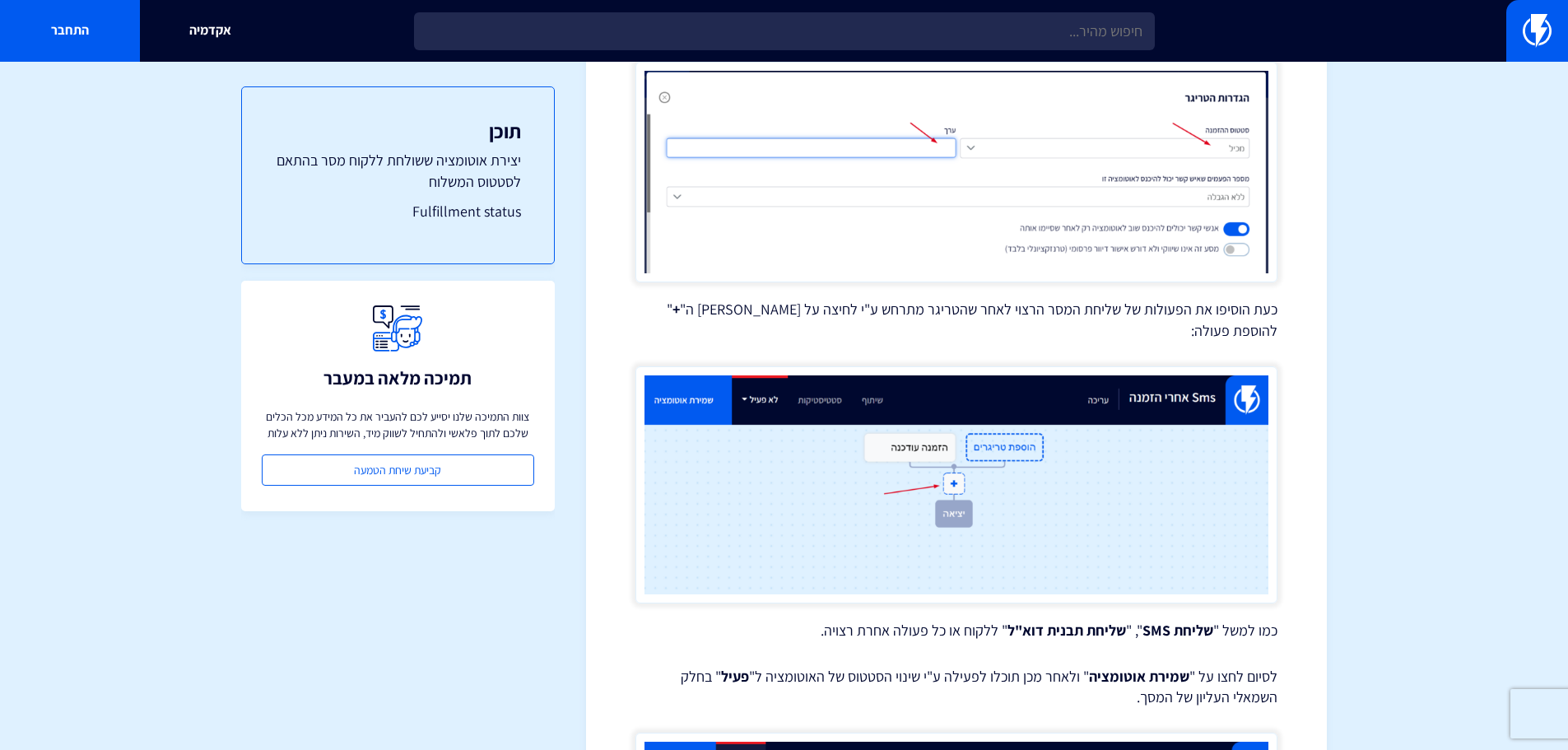
scroll to position [2800, 0]
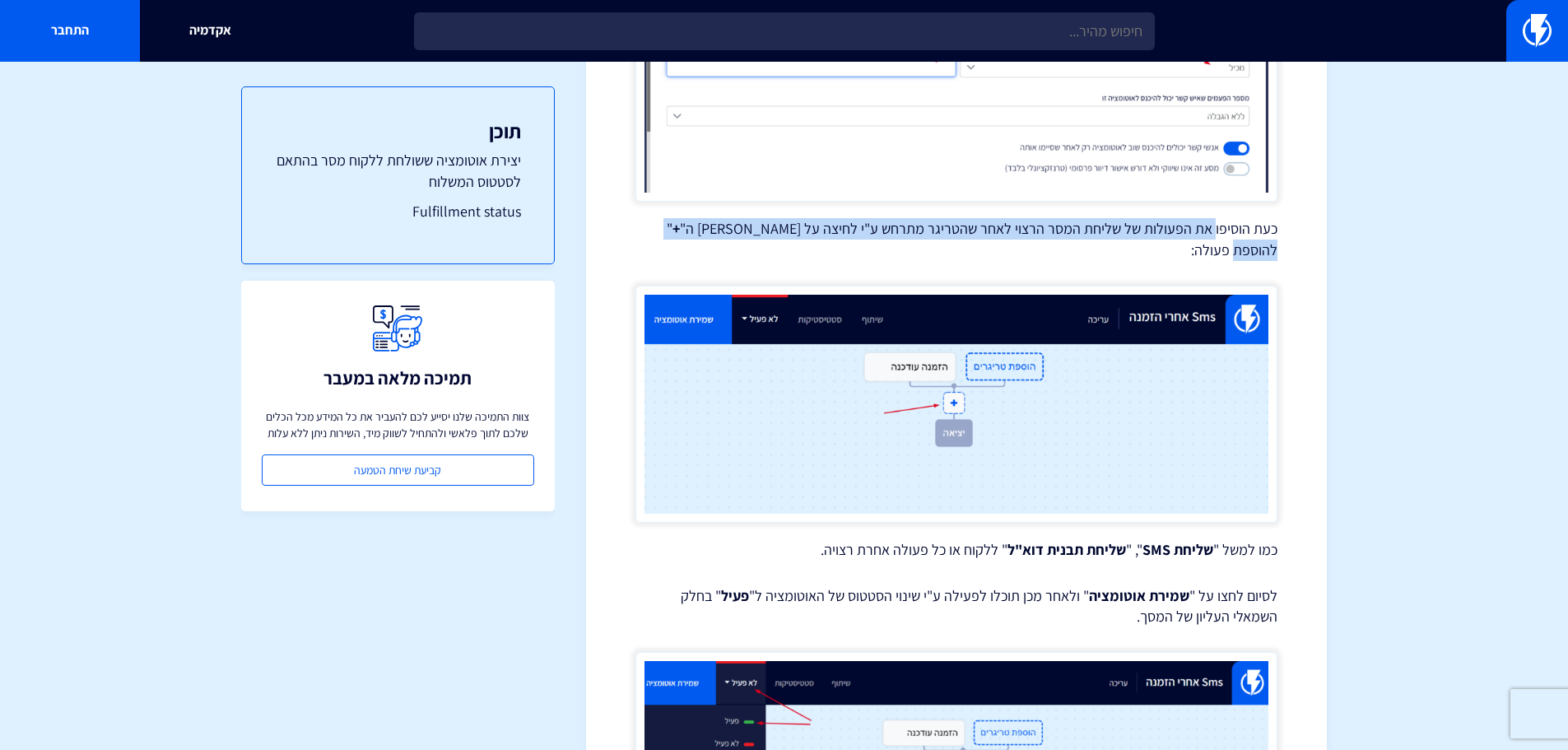
drag, startPoint x: 1215, startPoint y: 226, endPoint x: 711, endPoint y: 224, distance: 504.0
click at [711, 224] on p "כעת הוסיפו את הפעולות של שליחת המסר הרצוי לאחר שהטריגר מתרחש ע"י לחיצה על [PERS…" at bounding box center [957, 239] width 643 height 42
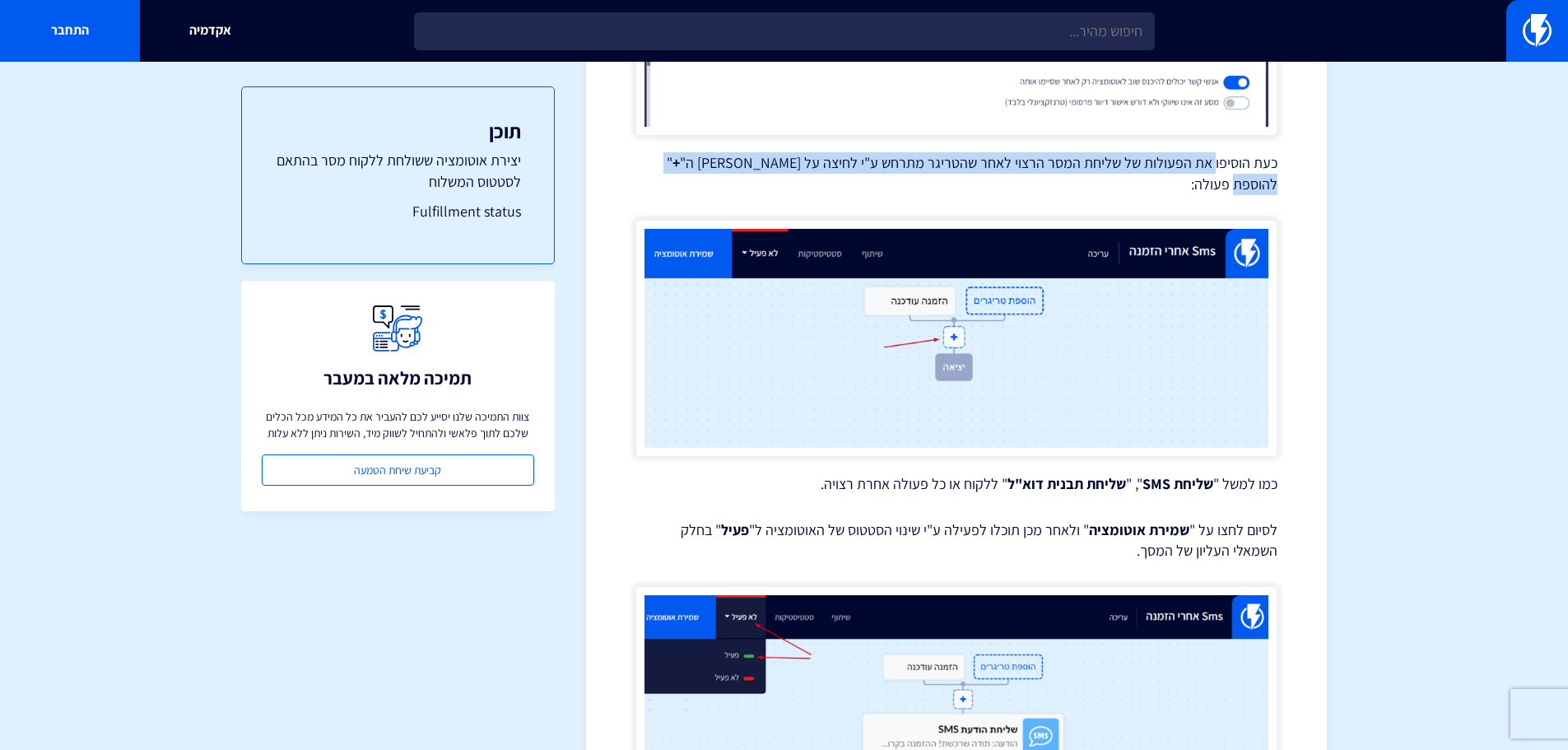
scroll to position [2966, 0]
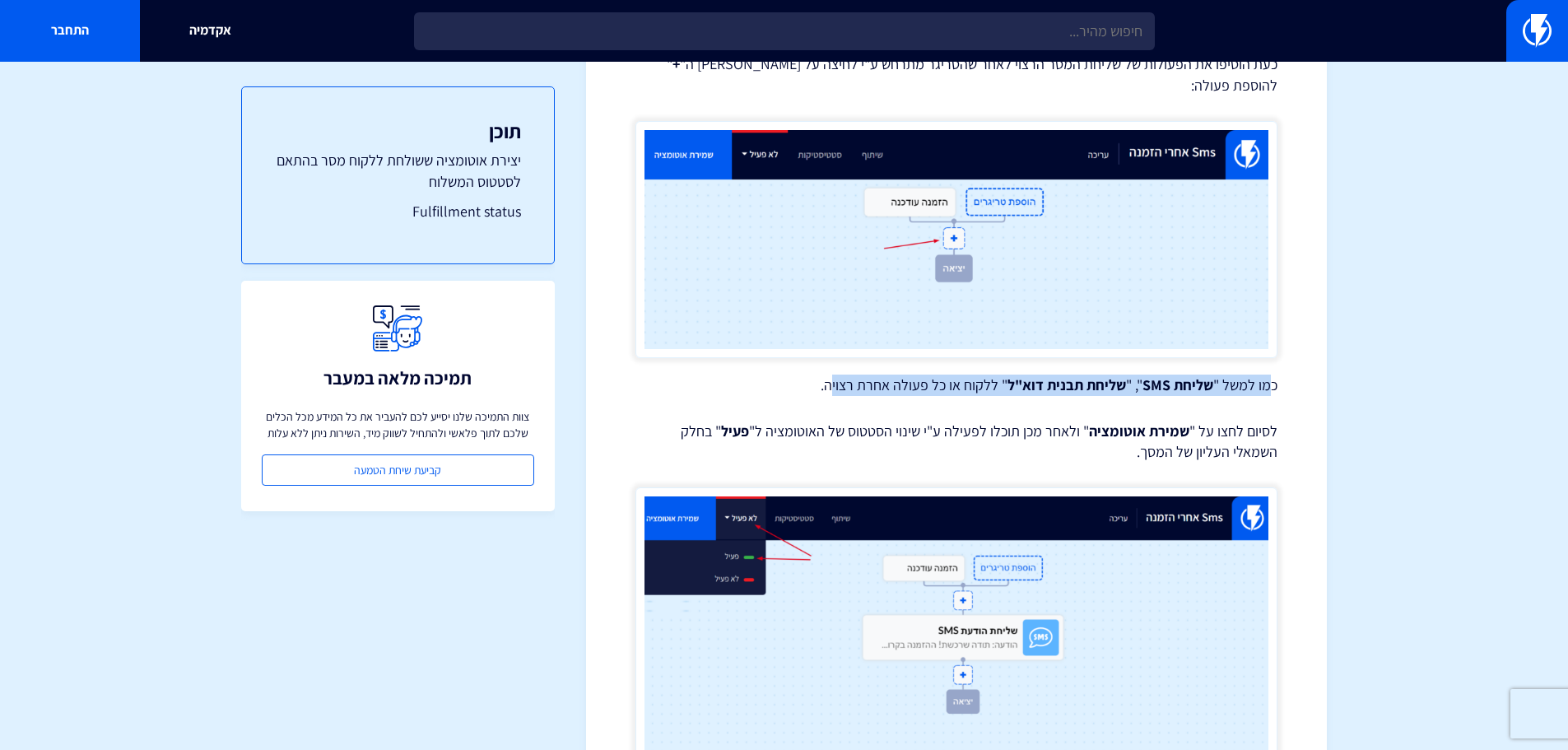
drag, startPoint x: 1272, startPoint y: 366, endPoint x: 835, endPoint y: 365, distance: 437.0
click at [835, 375] on p "כמו למשל " שליחת SMS ", " שליחת תבנית דוא"ל " ללקוח או כל פעולה אחרת רצויה." at bounding box center [957, 385] width 643 height 22
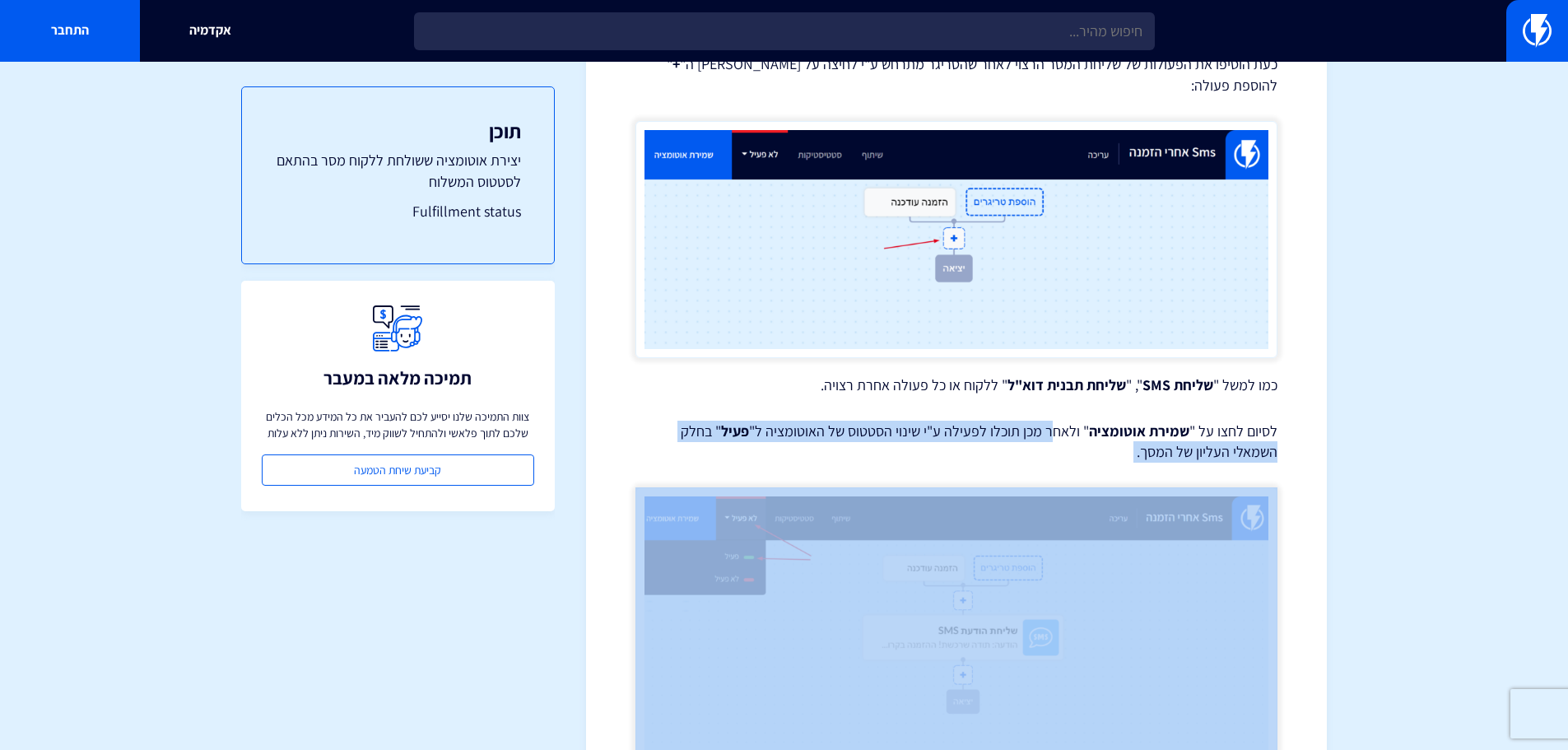
drag, startPoint x: 1019, startPoint y: 416, endPoint x: 866, endPoint y: 451, distance: 157.0
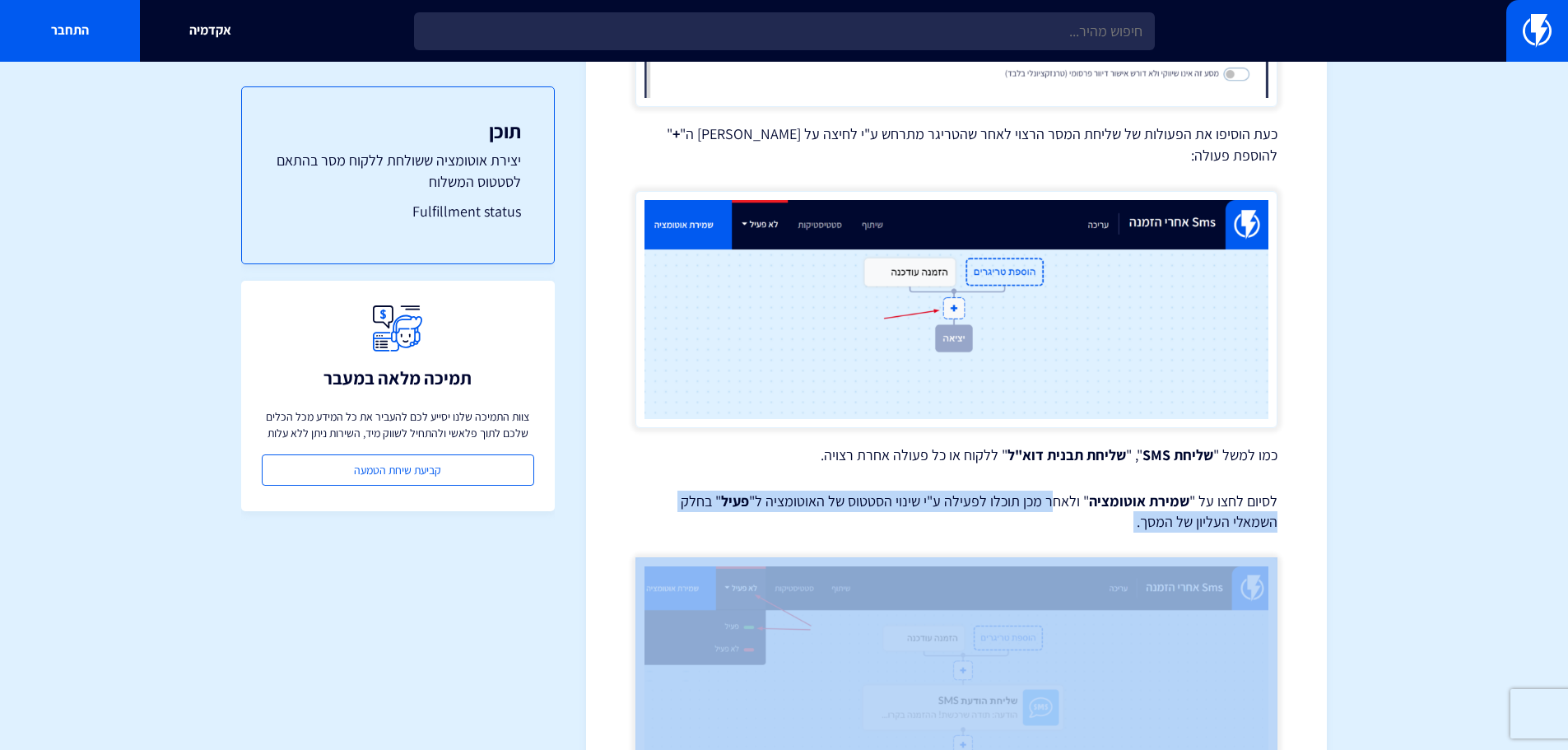
scroll to position [3060, 0]
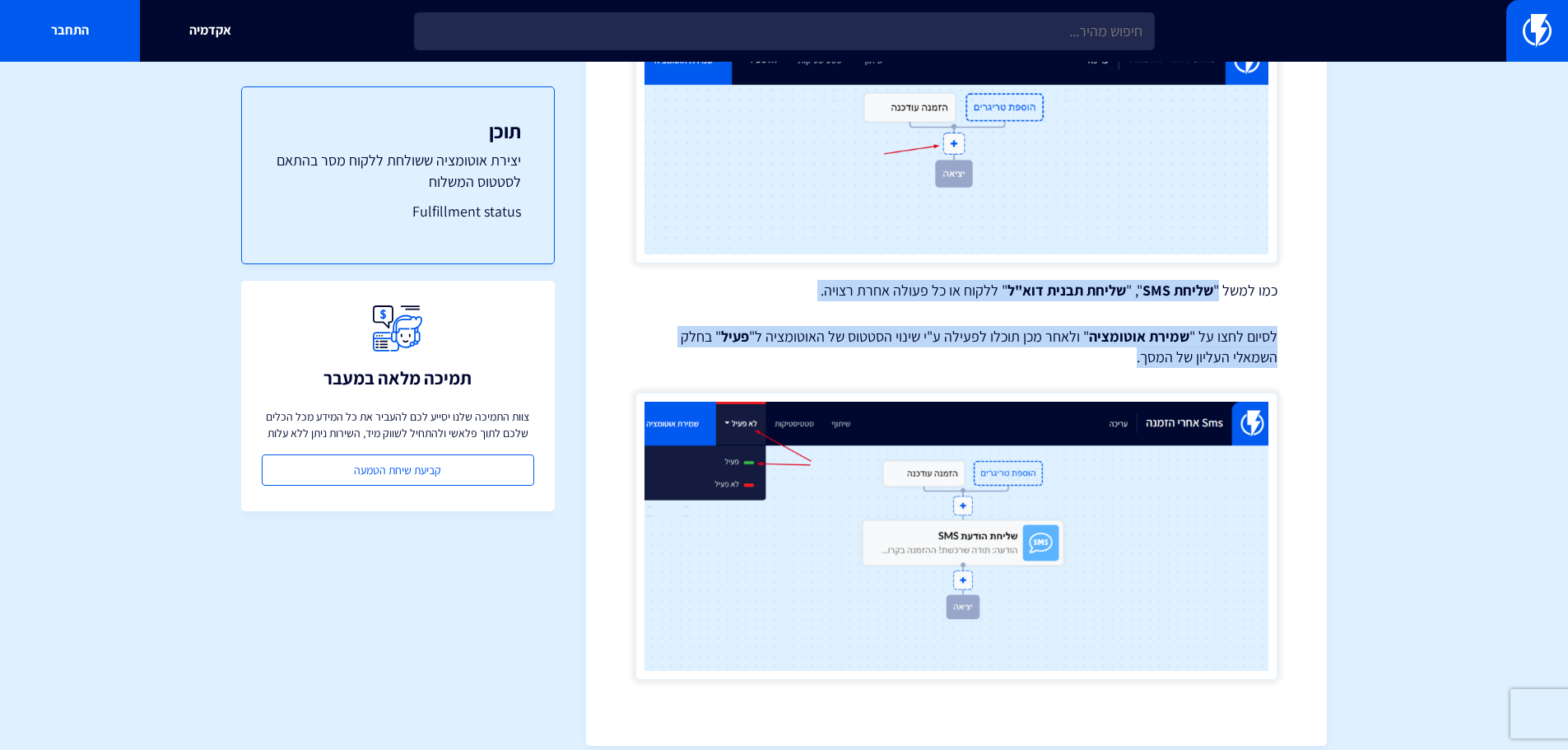
drag, startPoint x: 1218, startPoint y: 271, endPoint x: 970, endPoint y: 343, distance: 258.2
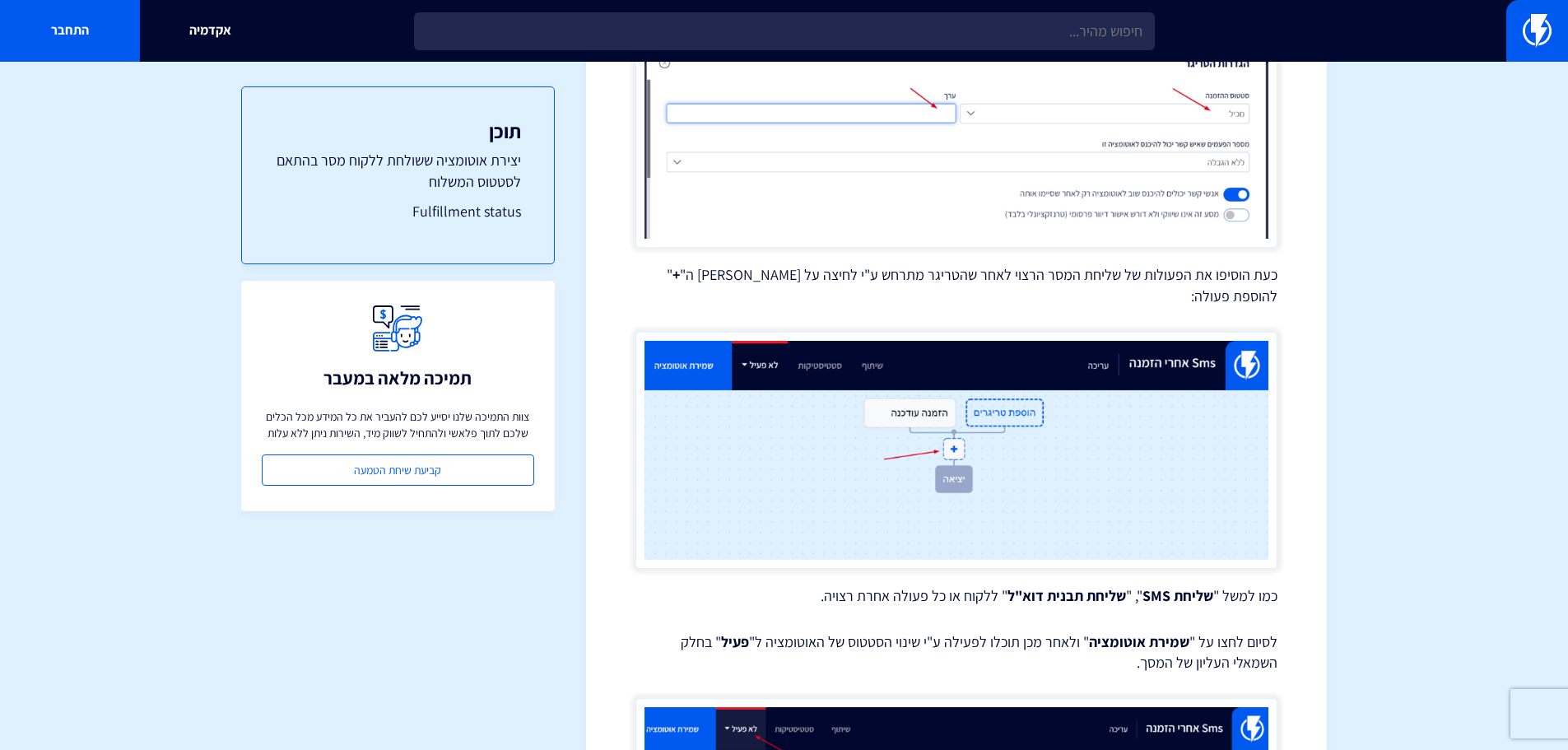
scroll to position [2896, 0]
